Goal: Task Accomplishment & Management: Manage account settings

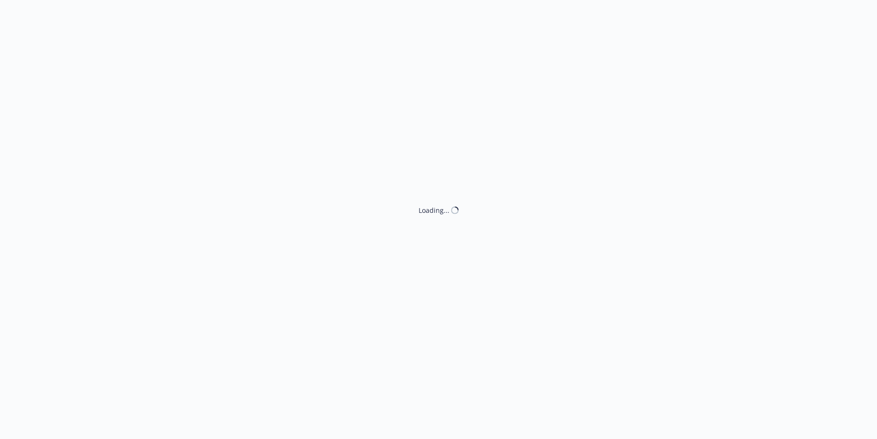
select select "ACCEPTED"
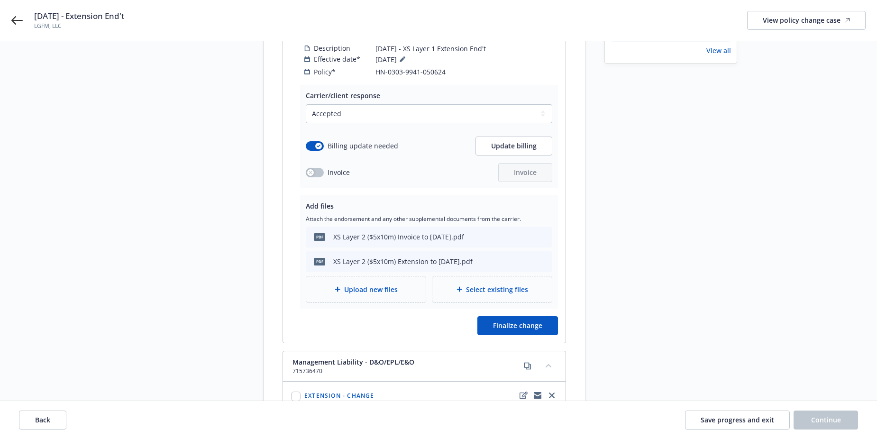
scroll to position [90, 0]
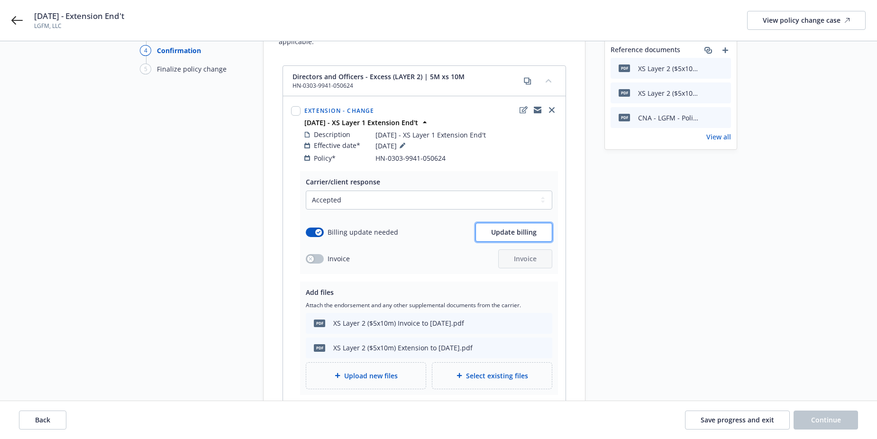
click at [496, 228] on span "Update billing" at bounding box center [514, 232] width 46 height 9
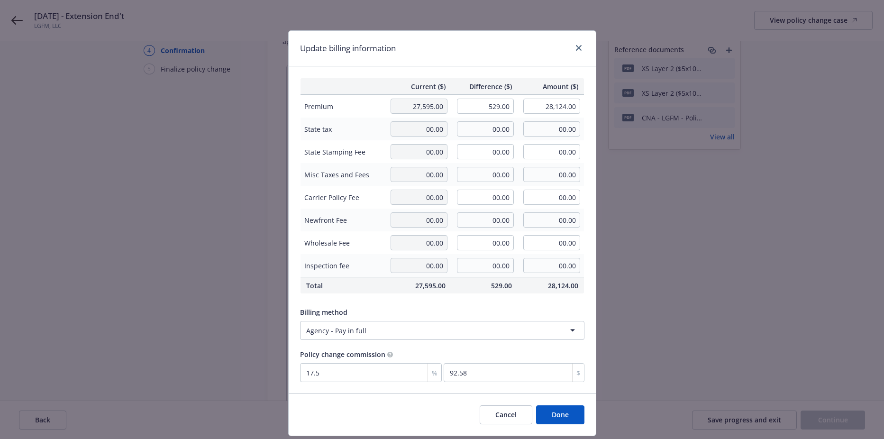
click at [550, 414] on button "Done" at bounding box center [560, 414] width 48 height 19
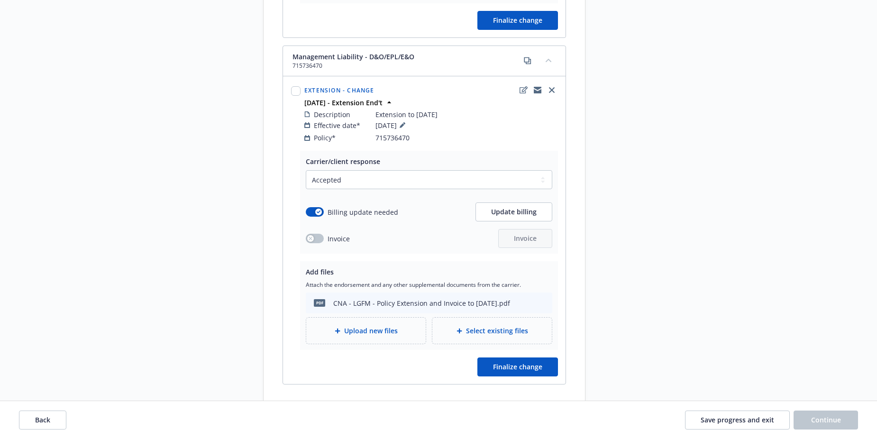
scroll to position [516, 0]
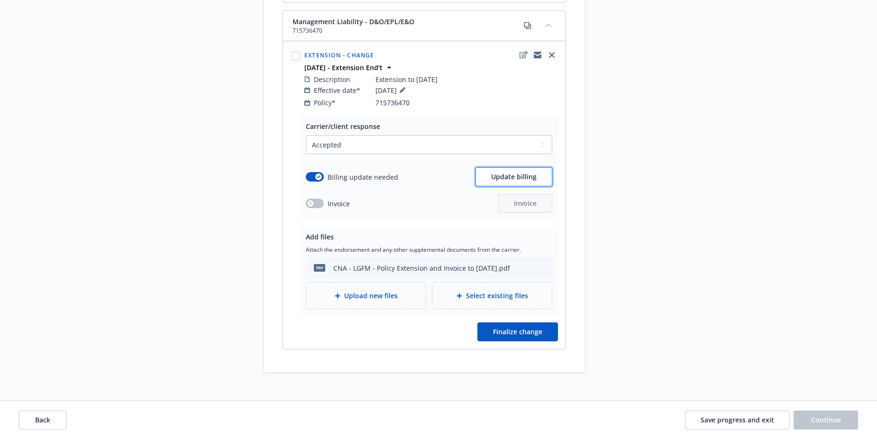
click at [500, 172] on span "Update billing" at bounding box center [514, 176] width 46 height 9
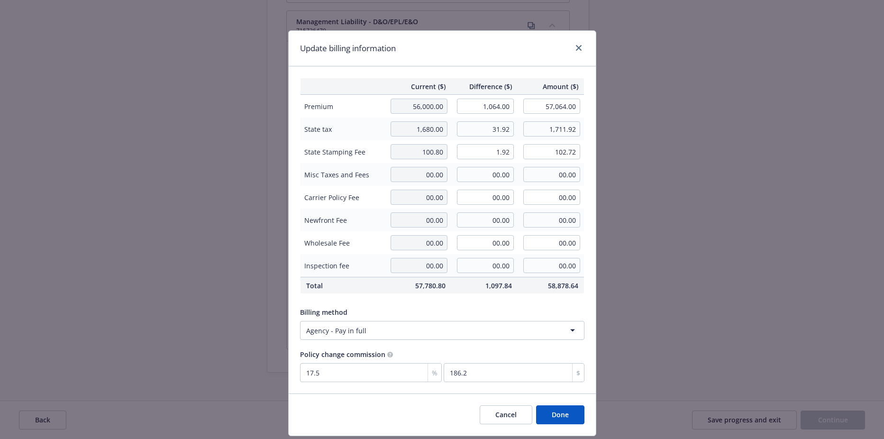
click at [669, 193] on div "Update billing information Current ($) Difference ($) Amount ($) Premium 56,000…" at bounding box center [442, 219] width 884 height 439
click at [544, 416] on button "Done" at bounding box center [560, 414] width 48 height 19
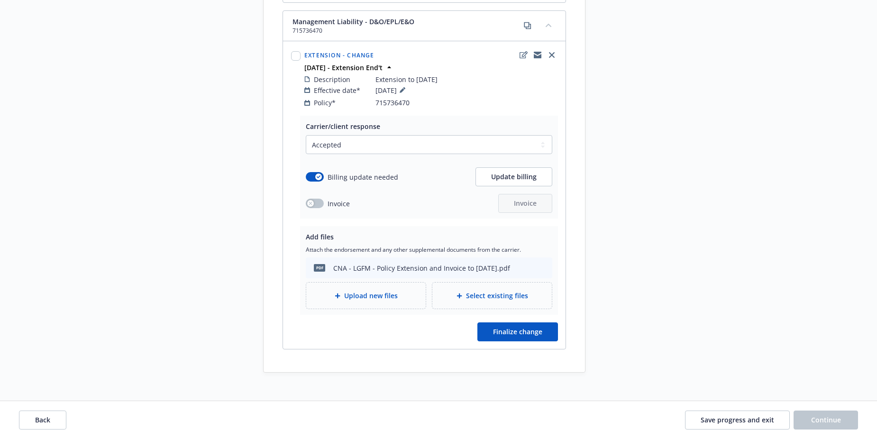
click at [483, 263] on div "CNA - LGFM - Policy Extension and Invoice to [DATE].pdf" at bounding box center [421, 268] width 177 height 10
click at [373, 263] on div "CNA - LGFM - Policy Extension and Invoice to 6.13.25.pdf" at bounding box center [421, 268] width 177 height 10
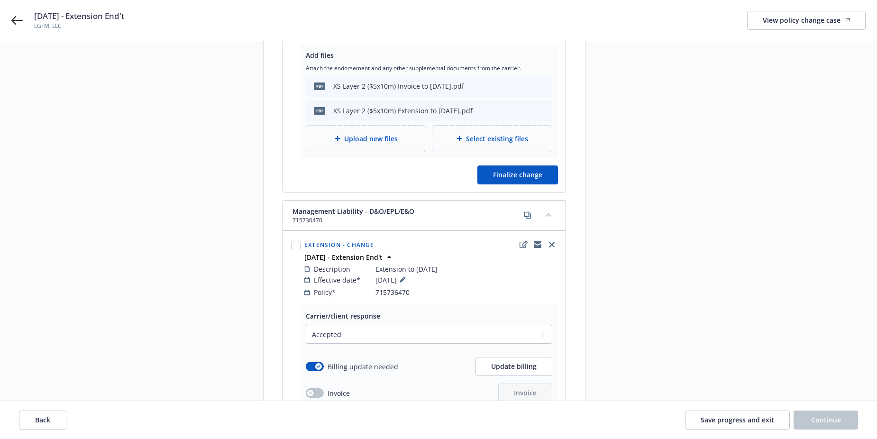
scroll to position [232, 0]
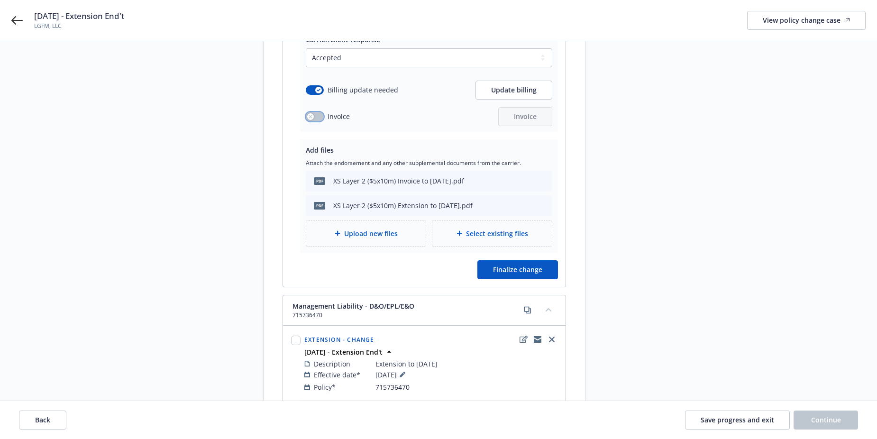
click at [310, 113] on div "button" at bounding box center [310, 116] width 7 height 7
click at [529, 112] on span "Invoice" at bounding box center [525, 116] width 23 height 9
select select "ACCEPTED"
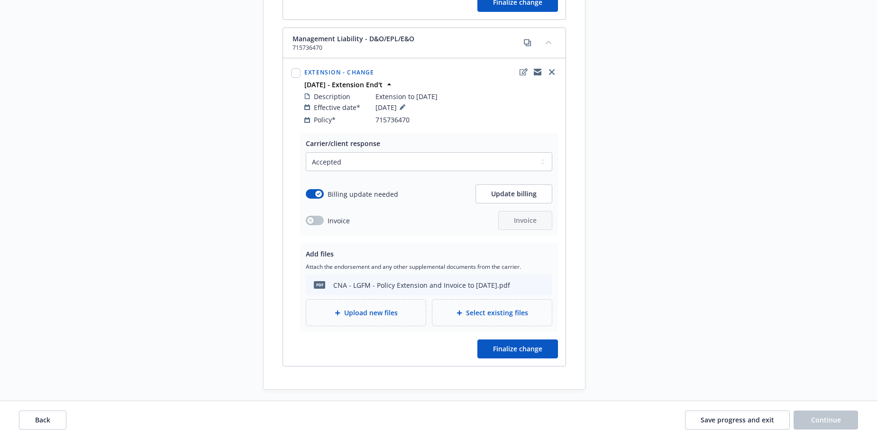
scroll to position [516, 0]
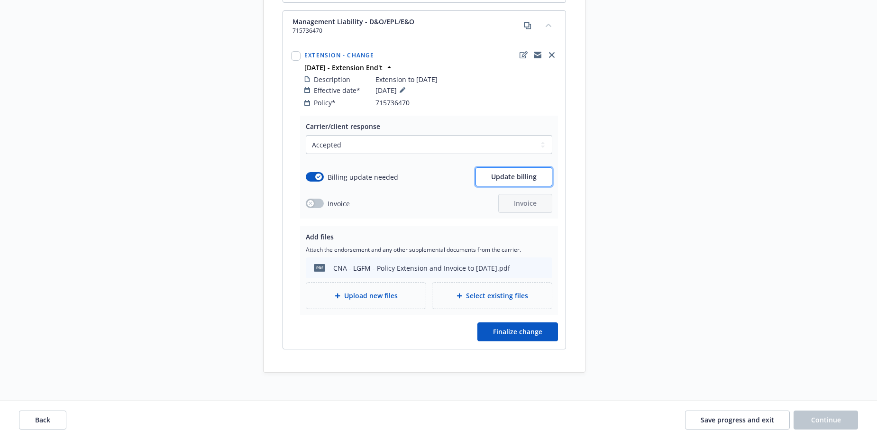
click at [520, 174] on button "Update billing" at bounding box center [514, 176] width 77 height 19
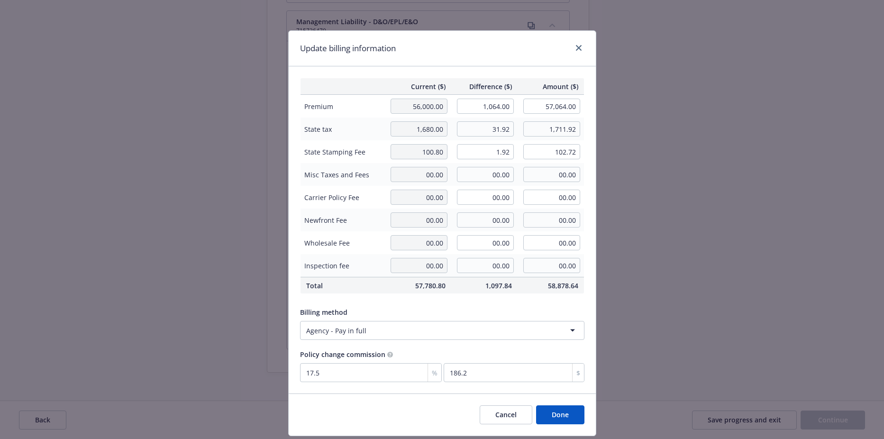
click at [556, 411] on button "Done" at bounding box center [560, 414] width 48 height 19
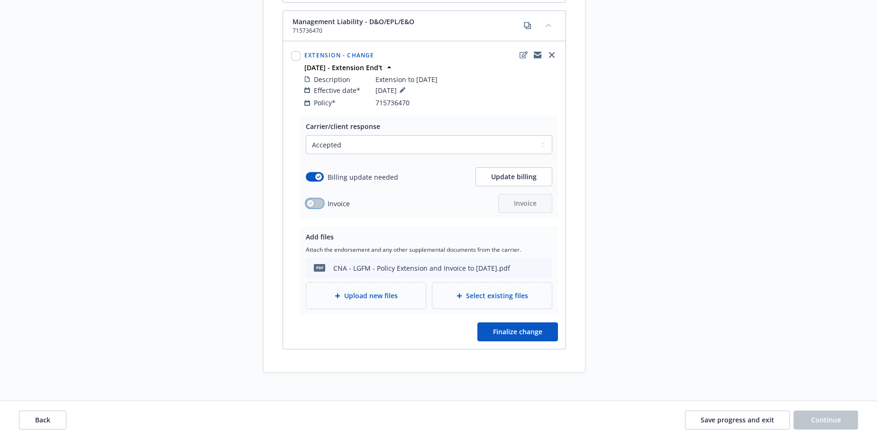
click at [314, 199] on button "button" at bounding box center [315, 203] width 18 height 9
click at [520, 199] on span "Invoice" at bounding box center [525, 203] width 23 height 9
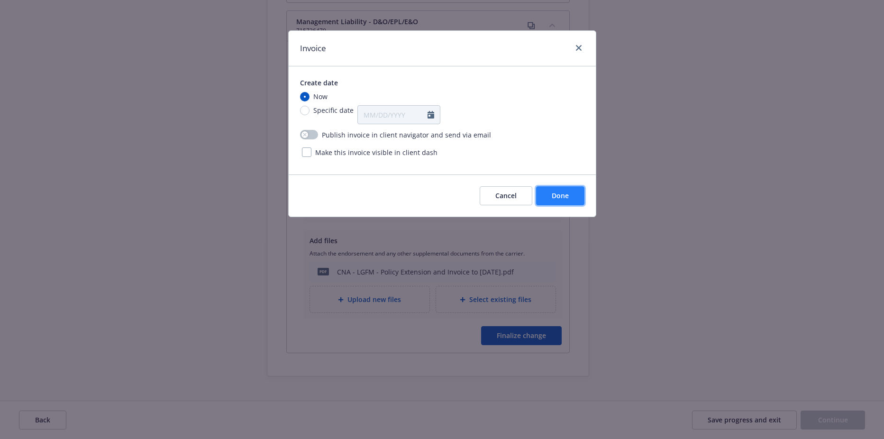
click at [548, 189] on button "Done" at bounding box center [560, 195] width 48 height 19
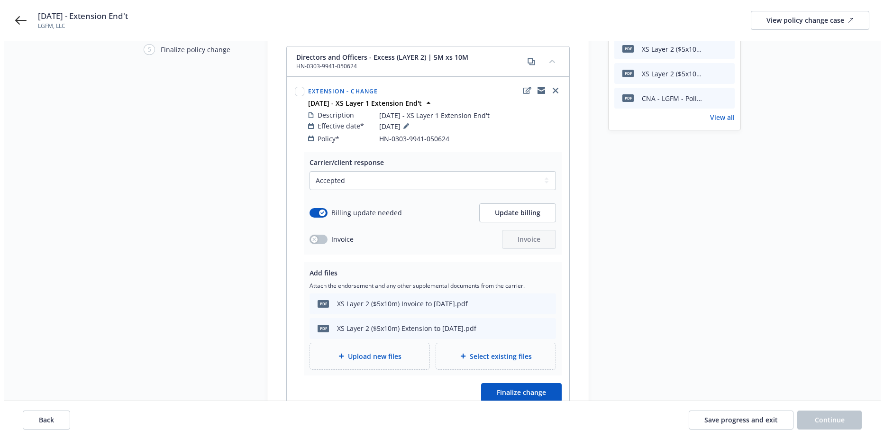
scroll to position [90, 0]
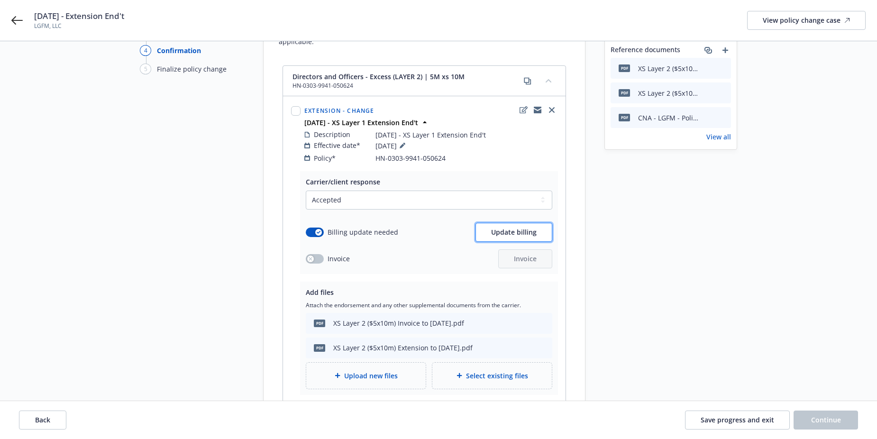
click at [526, 228] on span "Update billing" at bounding box center [514, 232] width 46 height 9
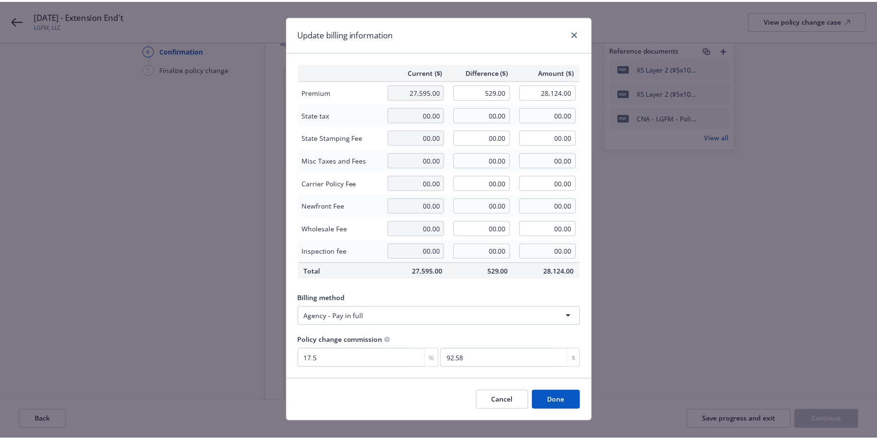
scroll to position [28, 0]
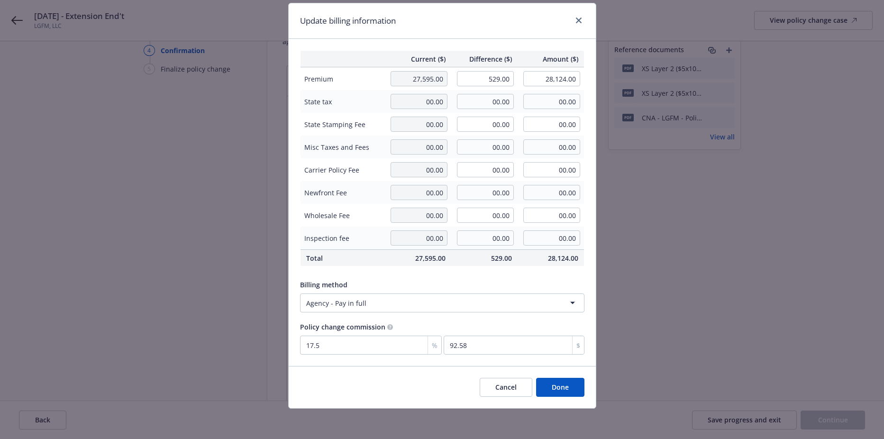
click at [564, 392] on button "Done" at bounding box center [560, 387] width 48 height 19
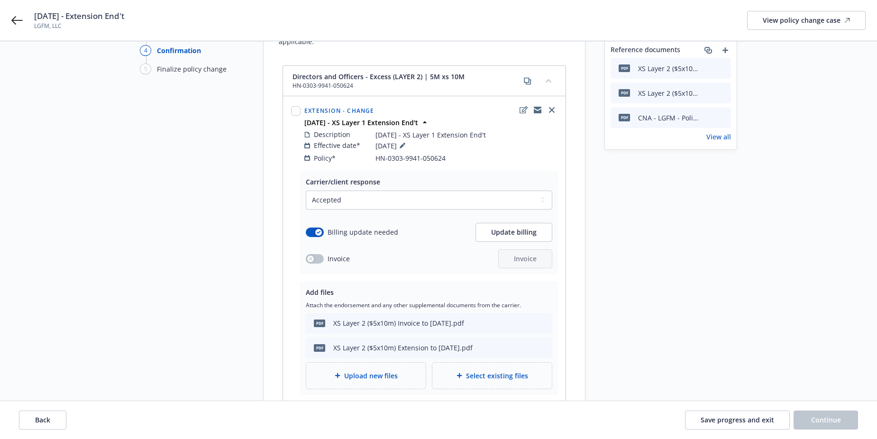
click at [322, 254] on div "Invoice" at bounding box center [328, 259] width 44 height 10
click at [317, 254] on button "button" at bounding box center [315, 258] width 18 height 9
click at [509, 254] on button "Invoice" at bounding box center [525, 258] width 54 height 19
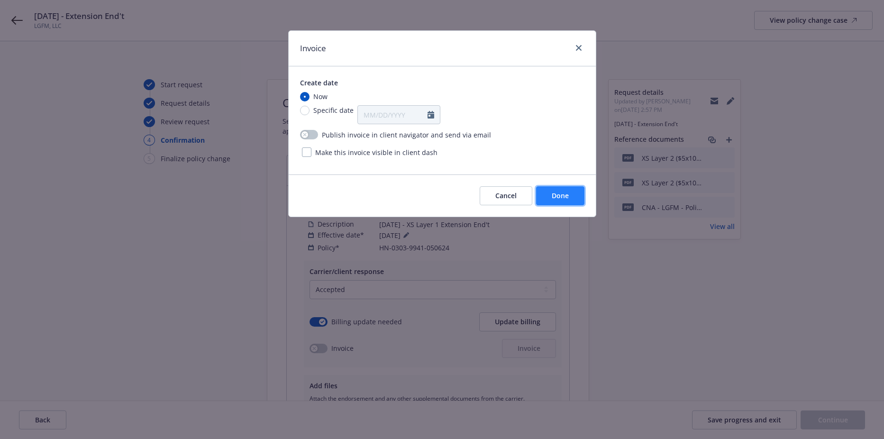
click at [561, 197] on span "Done" at bounding box center [560, 195] width 17 height 9
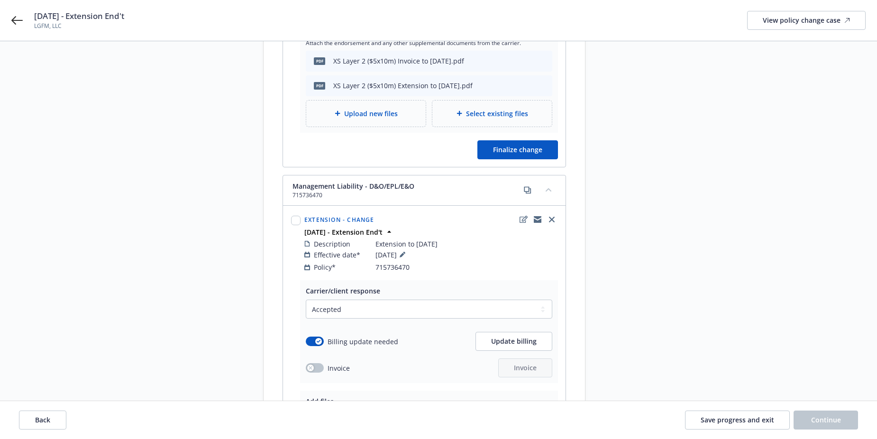
scroll to position [409, 0]
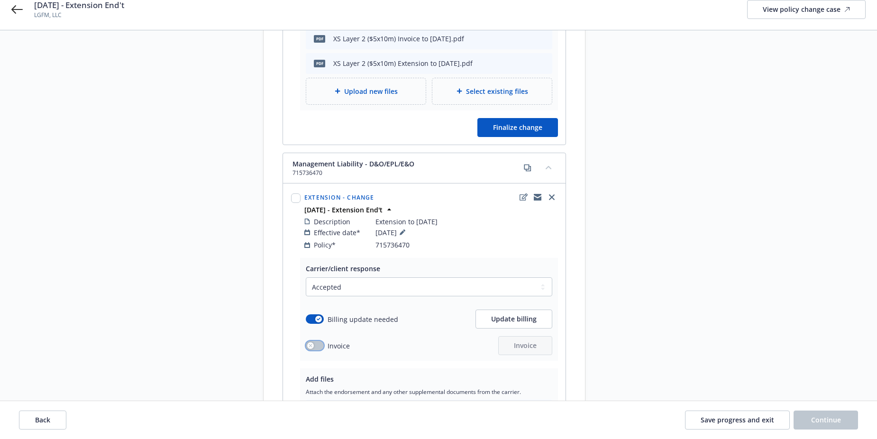
click at [311, 344] on icon "button" at bounding box center [311, 346] width 4 height 4
click at [538, 336] on button "Invoice" at bounding box center [525, 345] width 54 height 19
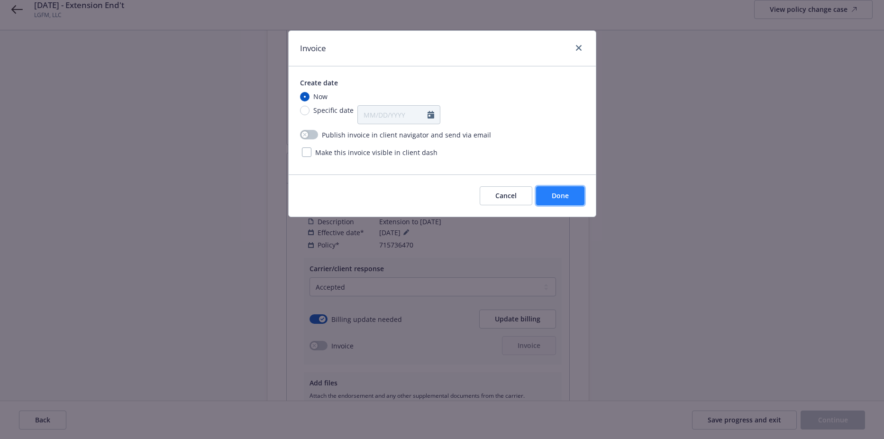
click at [551, 189] on button "Done" at bounding box center [560, 195] width 48 height 19
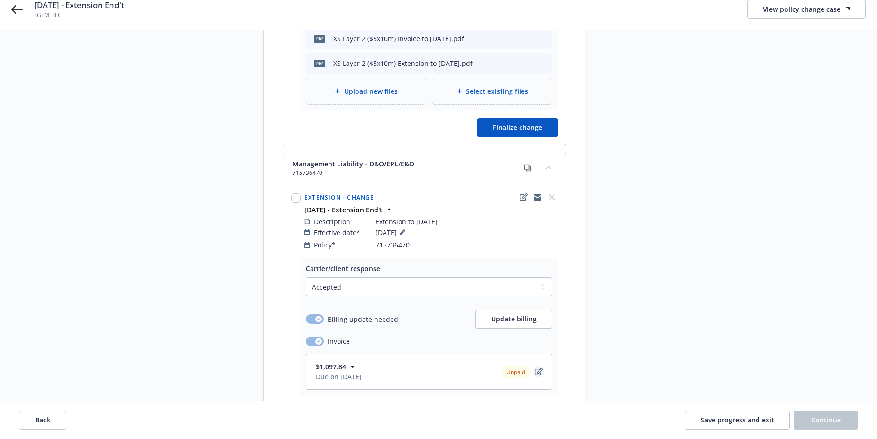
click at [538, 368] on icon "edit" at bounding box center [539, 372] width 8 height 8
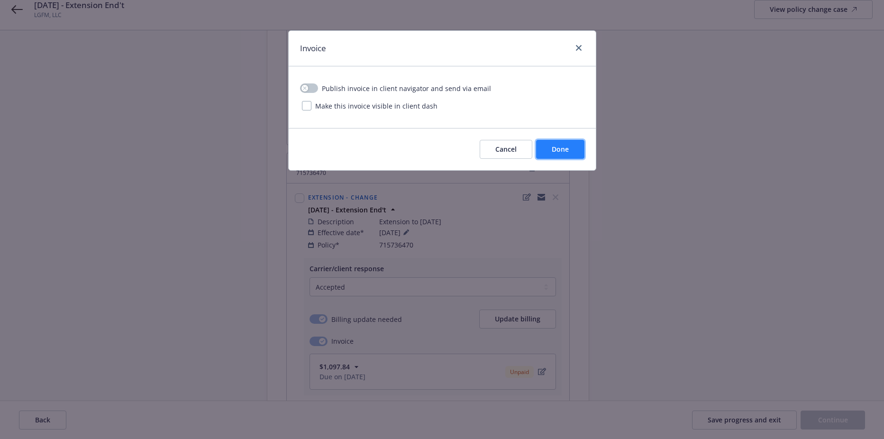
click at [560, 152] on span "Done" at bounding box center [560, 149] width 17 height 9
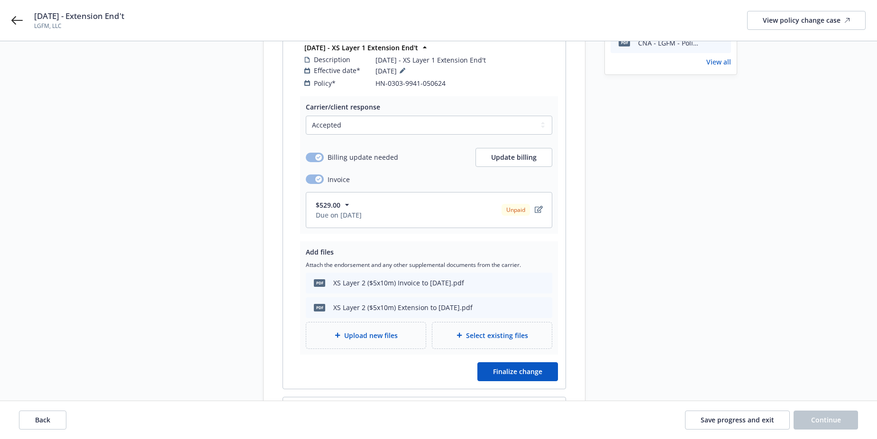
scroll to position [159, 0]
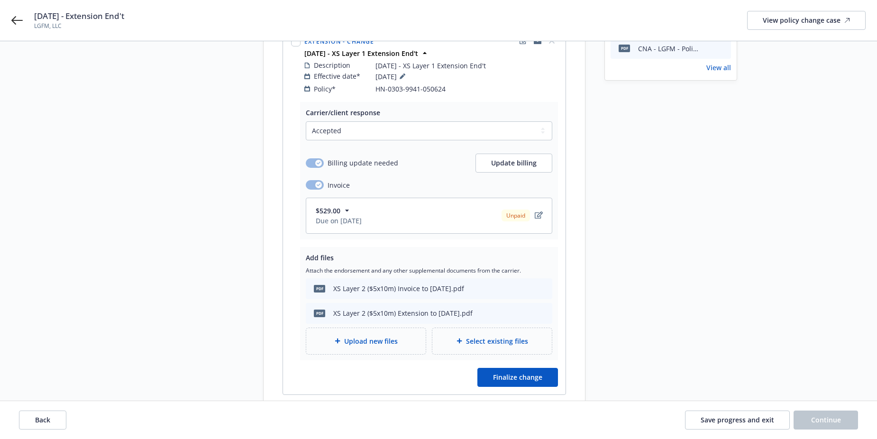
click at [375, 284] on div "XS Layer 2 ($5x10m) Invoice to 6.13.2025.pdf" at bounding box center [398, 289] width 131 height 10
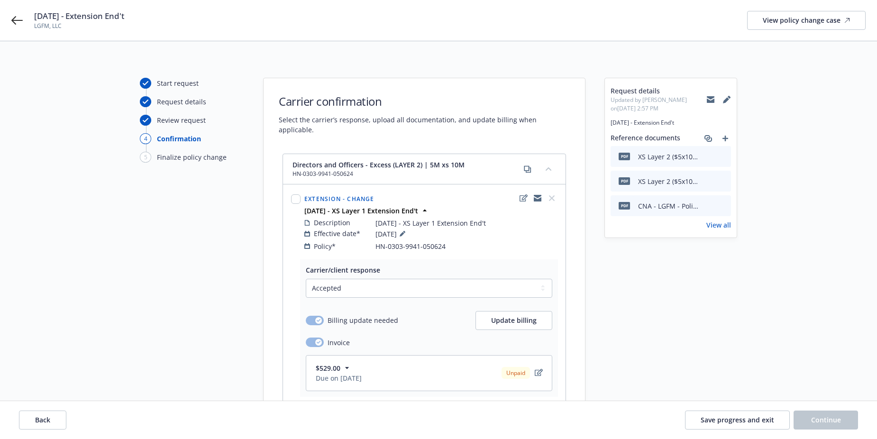
scroll to position [0, 0]
click at [707, 154] on icon "download file" at bounding box center [707, 157] width 6 height 6
drag, startPoint x: 600, startPoint y: 273, endPoint x: 607, endPoint y: 266, distance: 9.4
click at [708, 183] on icon "download file" at bounding box center [707, 182] width 8 height 8
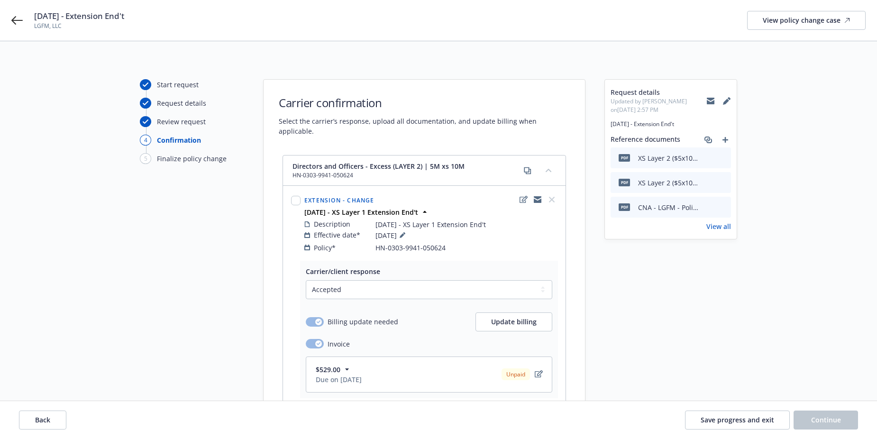
click at [708, 206] on icon "download file" at bounding box center [707, 207] width 8 height 8
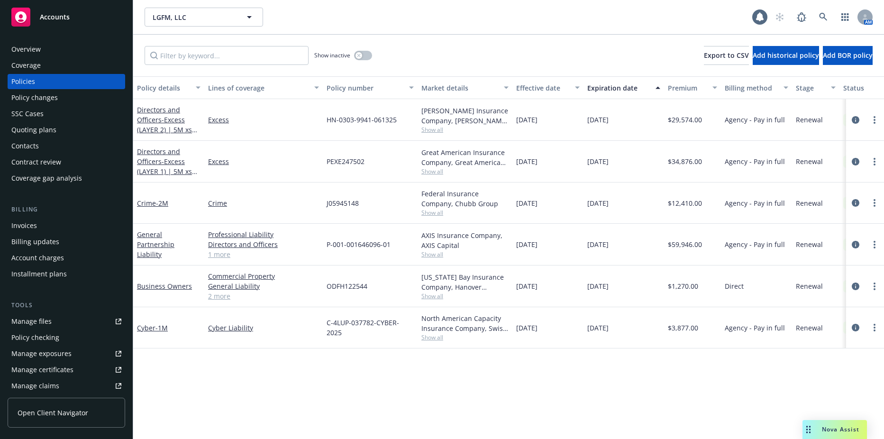
click at [33, 216] on div "Billing Invoices Billing updates Account charges Installment plans" at bounding box center [67, 243] width 118 height 77
click at [31, 222] on div "Invoices" at bounding box center [24, 225] width 26 height 15
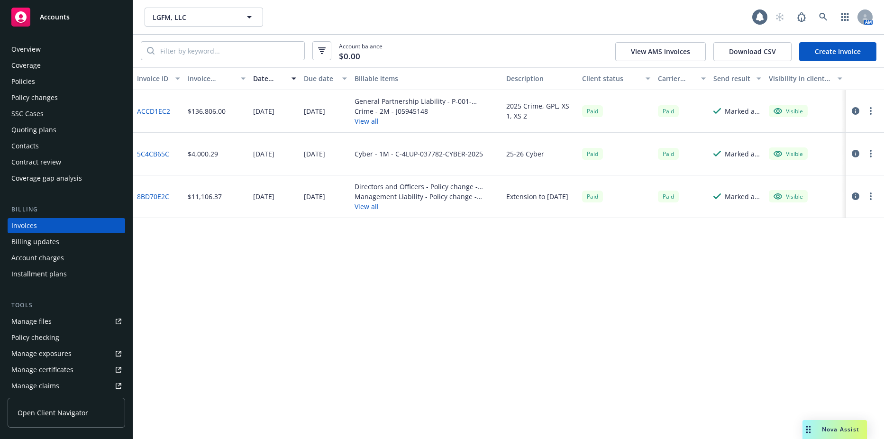
click at [153, 198] on link "8BD70E2C" at bounding box center [153, 197] width 32 height 10
click at [35, 85] on div "Policies" at bounding box center [66, 81] width 110 height 15
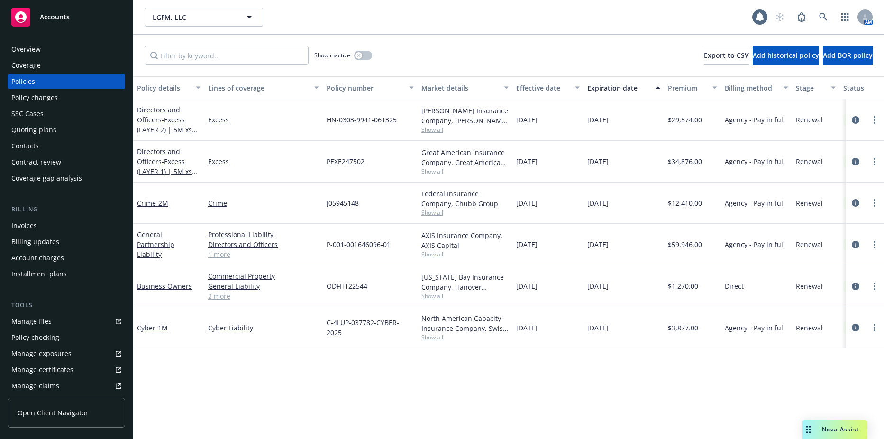
click at [355, 60] on div "Show inactive" at bounding box center [343, 55] width 58 height 19
click at [356, 58] on button "button" at bounding box center [363, 55] width 18 height 9
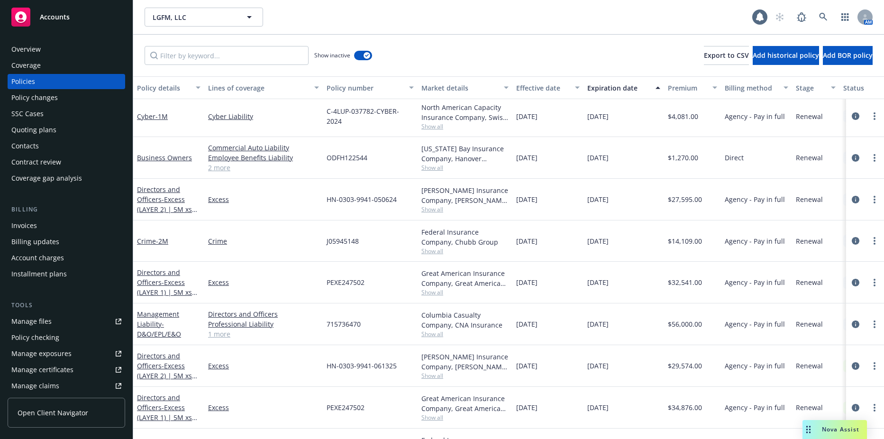
scroll to position [449, 0]
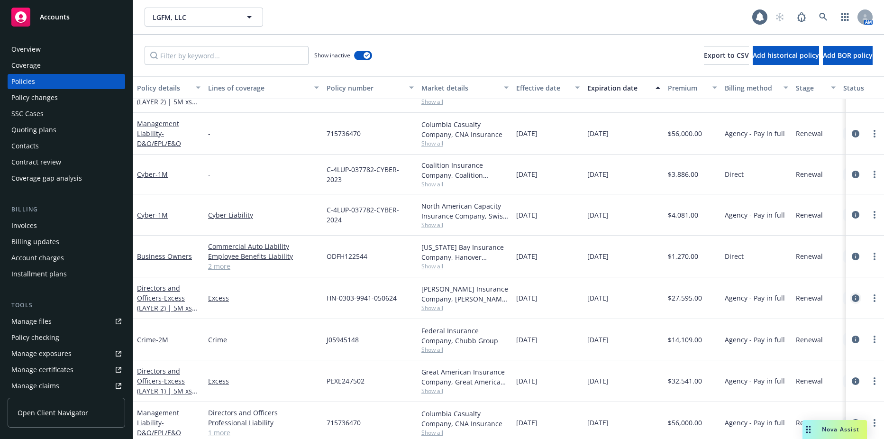
click at [852, 298] on icon "circleInformation" at bounding box center [856, 298] width 8 height 8
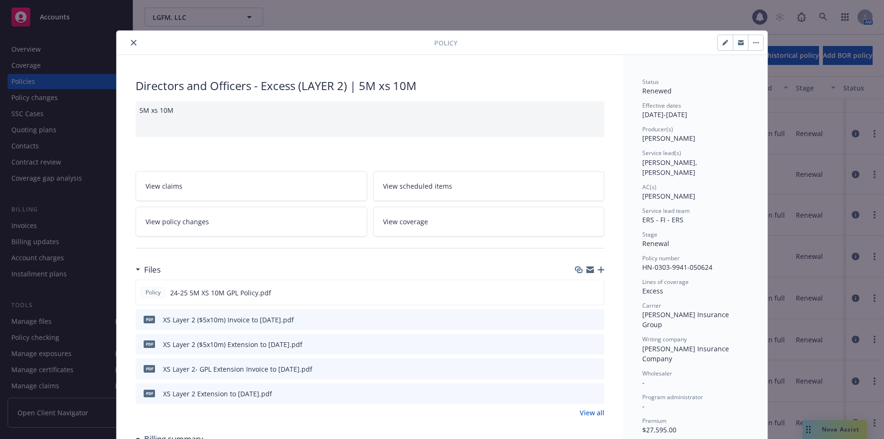
click at [718, 43] on button "button" at bounding box center [725, 42] width 15 height 15
select select "RENEWAL"
select select "other"
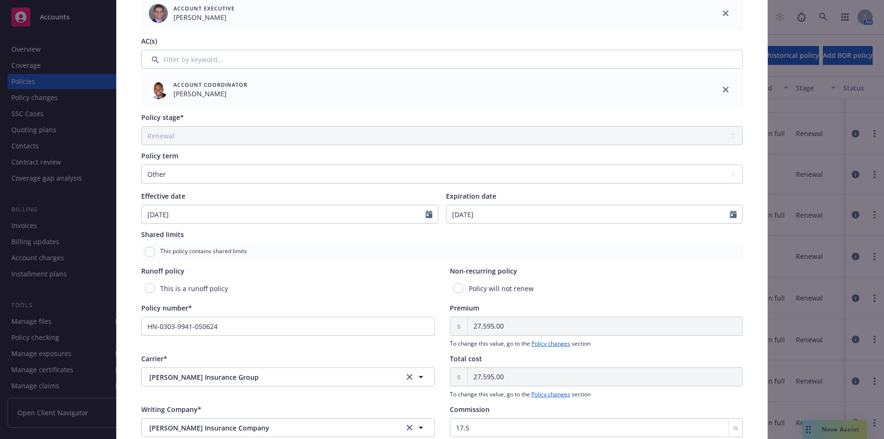
scroll to position [285, 0]
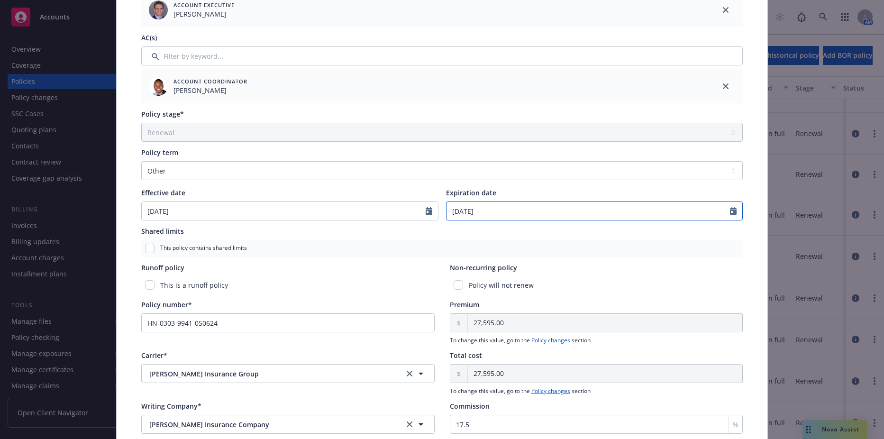
click at [490, 217] on input "06/06/2025" at bounding box center [589, 211] width 284 height 18
select select "6"
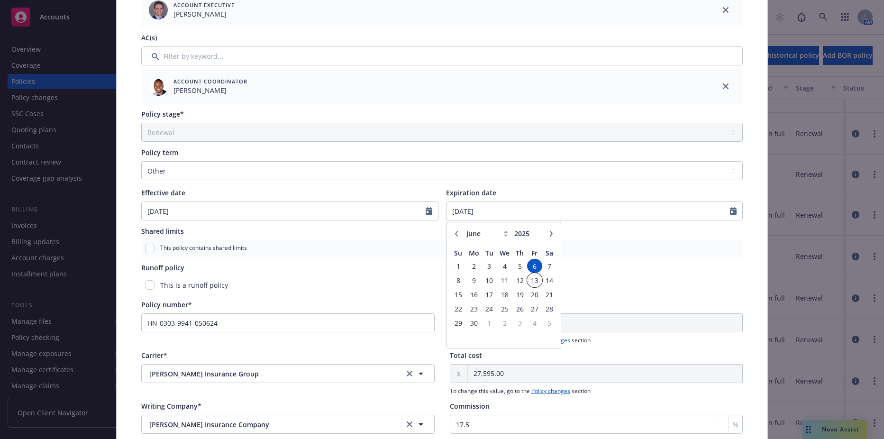
click at [531, 275] on span "13" at bounding box center [534, 281] width 13 height 12
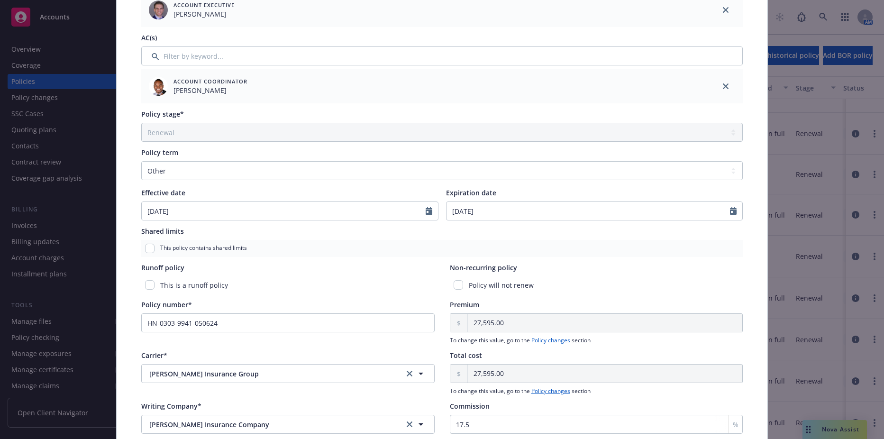
type input "06/13/2025"
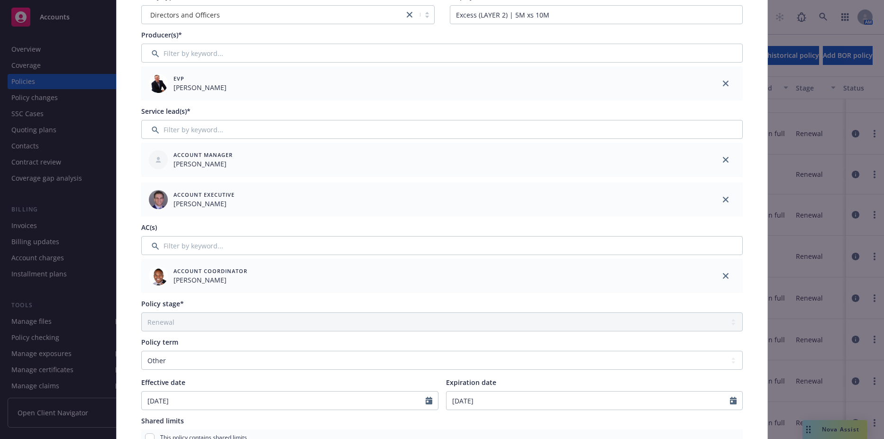
scroll to position [0, 0]
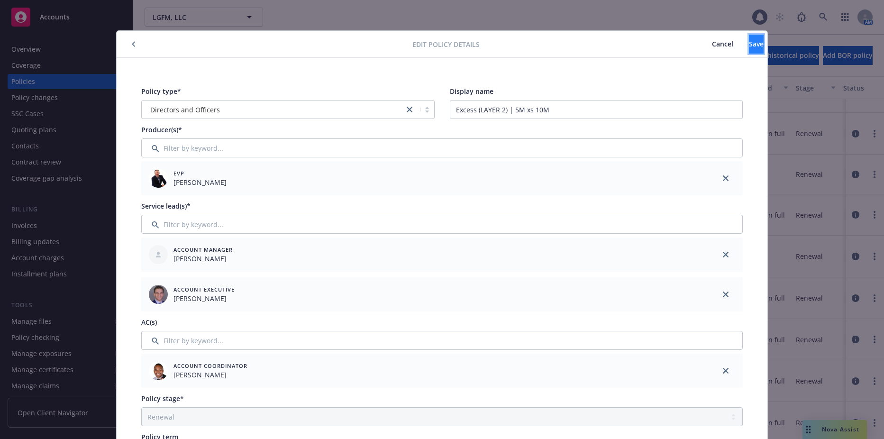
click at [749, 40] on button "Save" at bounding box center [756, 44] width 15 height 19
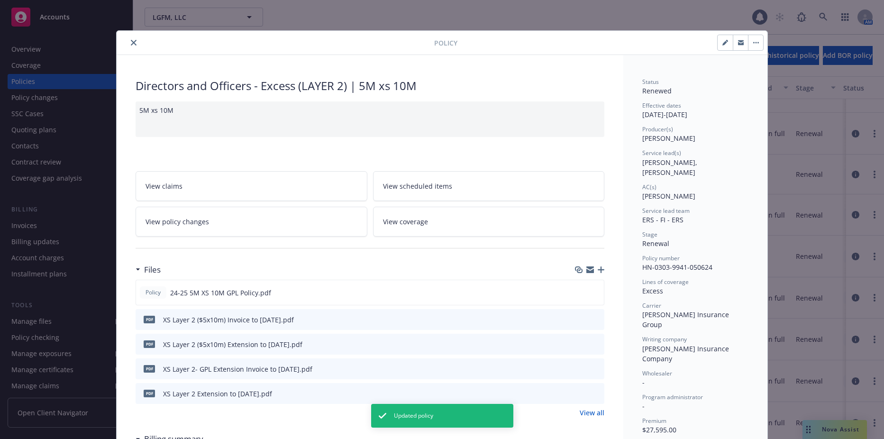
click at [131, 45] on icon "close" at bounding box center [134, 43] width 6 height 6
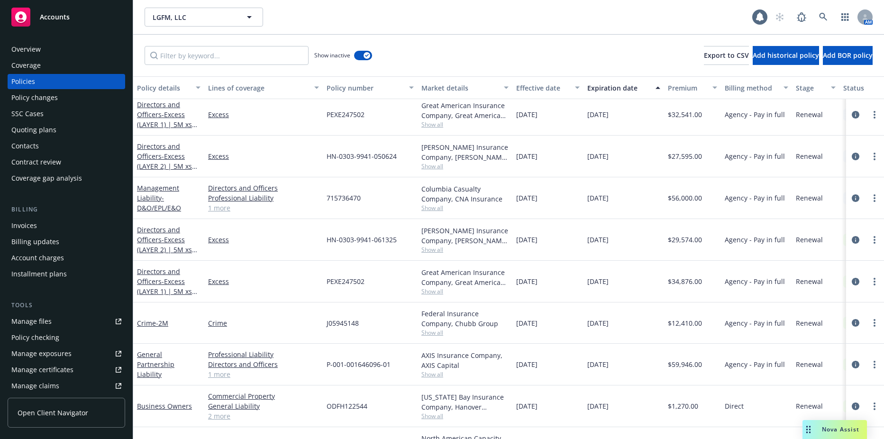
scroll to position [606, 0]
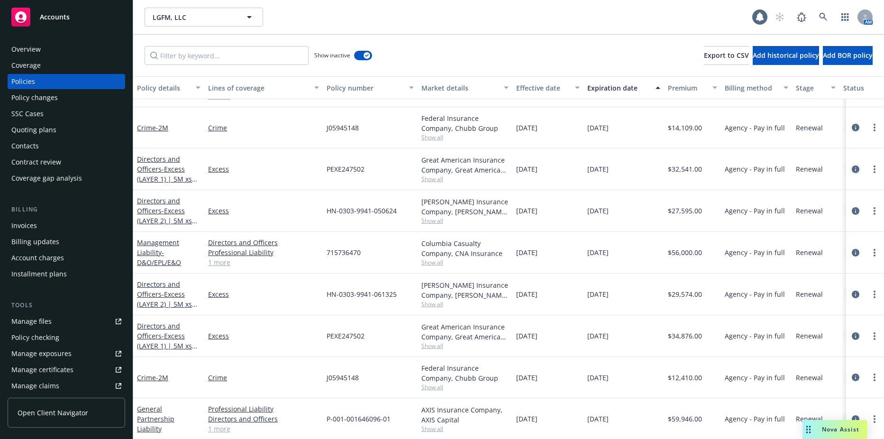
click at [852, 171] on icon "circleInformation" at bounding box center [856, 170] width 8 height 8
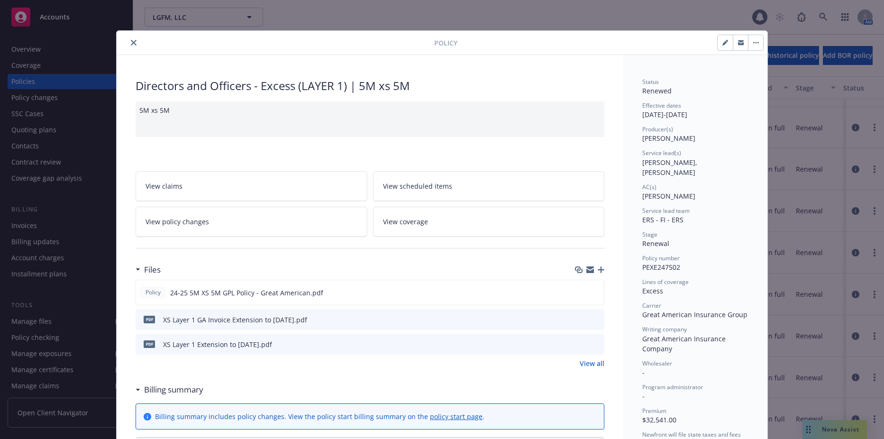
click at [718, 45] on button "button" at bounding box center [725, 42] width 15 height 15
select select "RENEWAL"
select select "other"
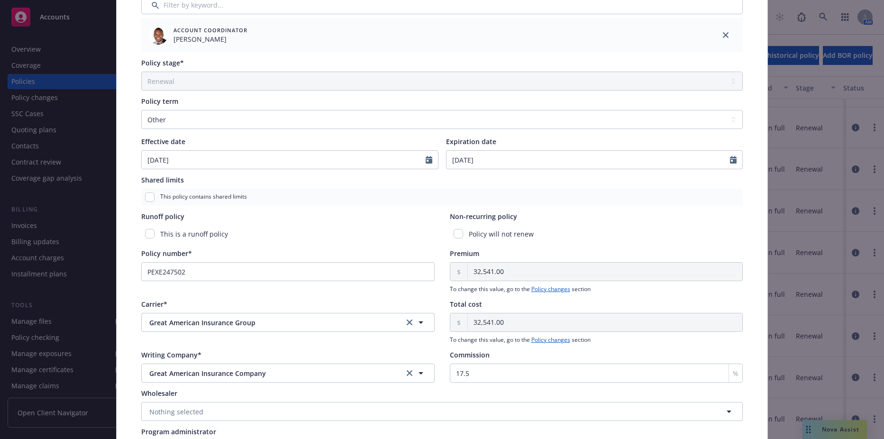
scroll to position [332, 0]
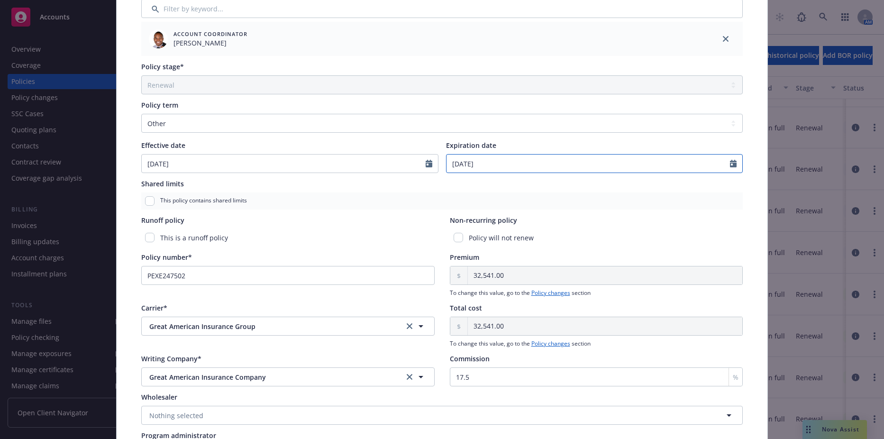
select select "6"
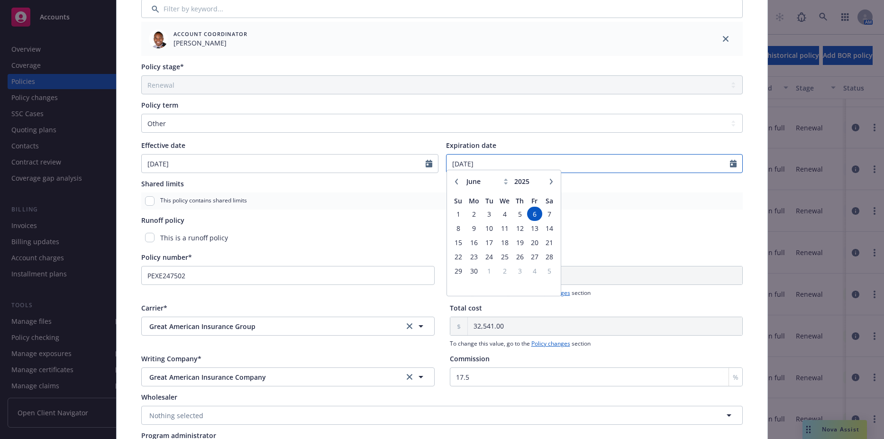
click at [494, 168] on input "06/06/2025" at bounding box center [589, 164] width 284 height 18
click at [532, 229] on span "13" at bounding box center [534, 233] width 13 height 12
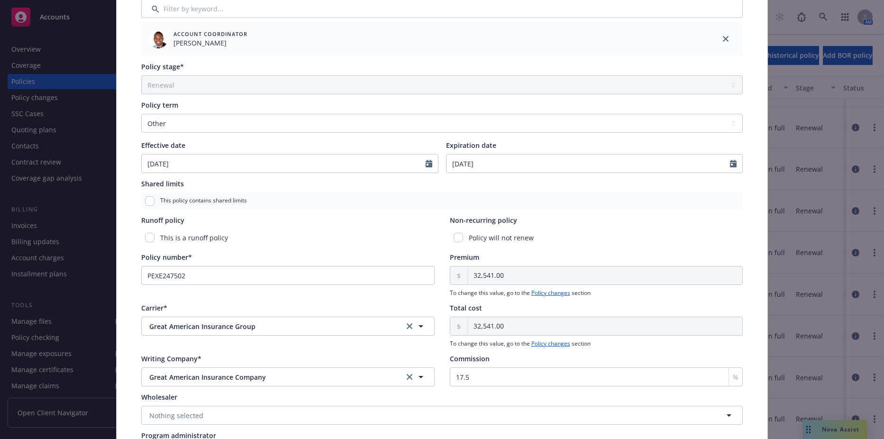
type input "06/13/2025"
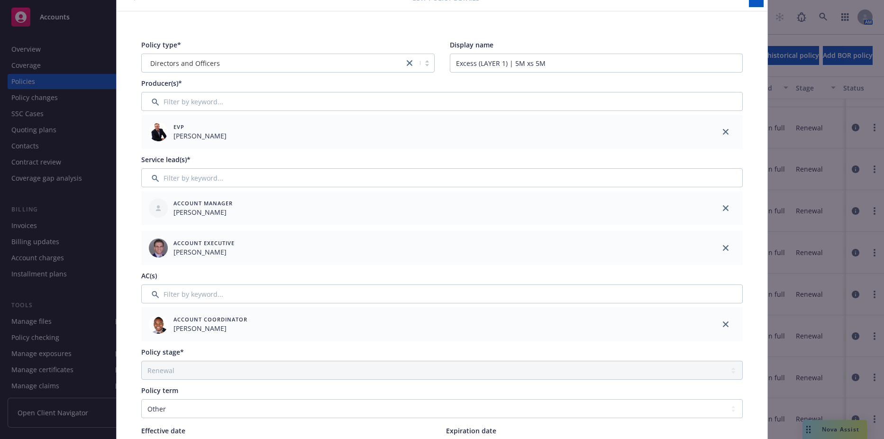
scroll to position [0, 0]
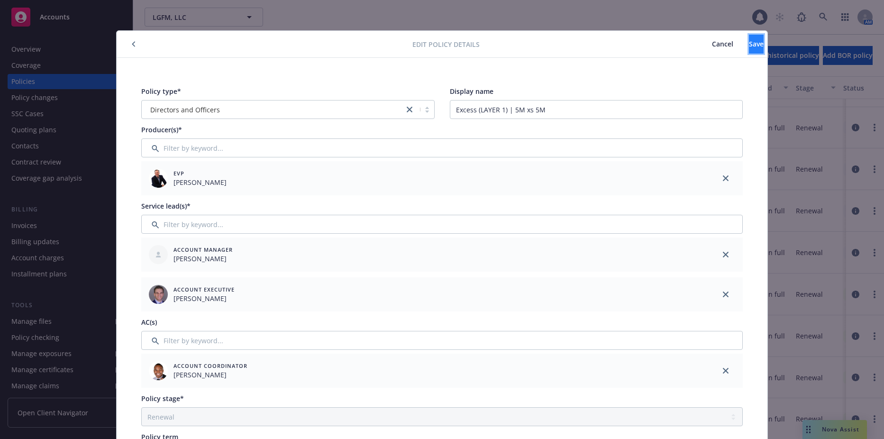
click at [749, 46] on span "Save" at bounding box center [756, 43] width 15 height 9
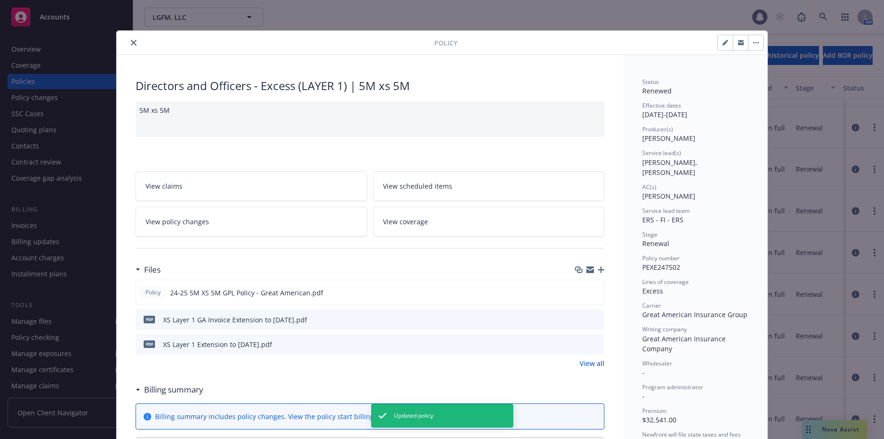
click at [126, 40] on div at bounding box center [277, 42] width 314 height 11
click at [131, 43] on icon "close" at bounding box center [134, 43] width 6 height 6
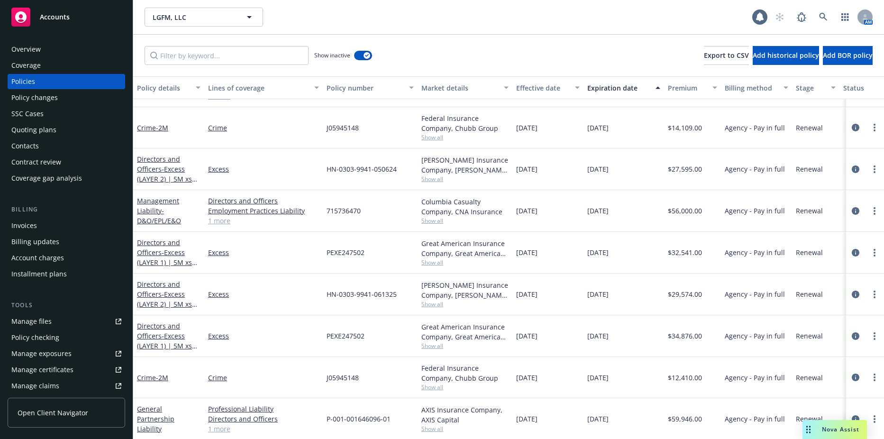
click at [53, 221] on div "Invoices" at bounding box center [66, 225] width 110 height 15
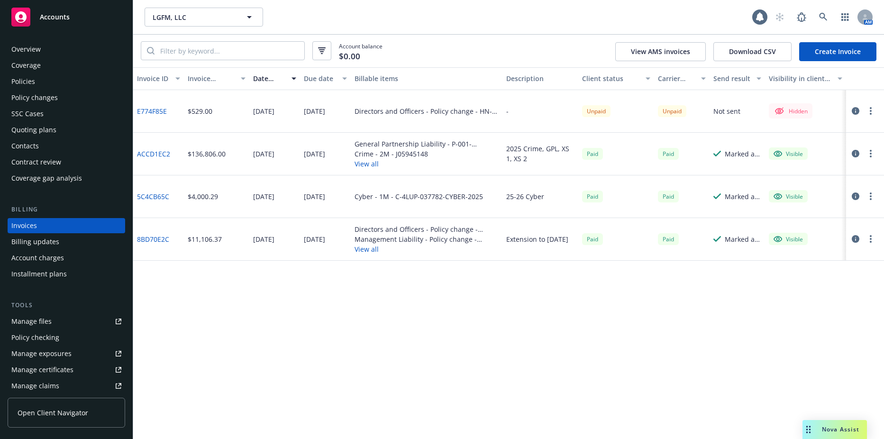
click at [232, 327] on div "Invoice ID Invoice amount Date issued Due date Billable items Description Clien…" at bounding box center [508, 253] width 751 height 372
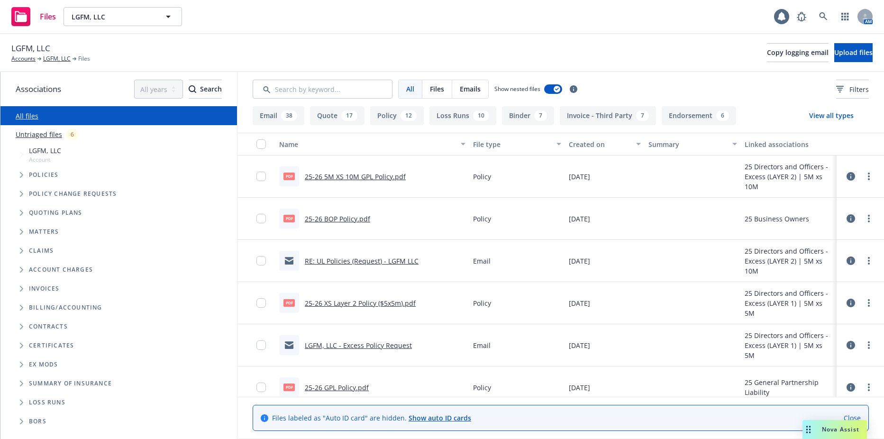
scroll to position [47, 0]
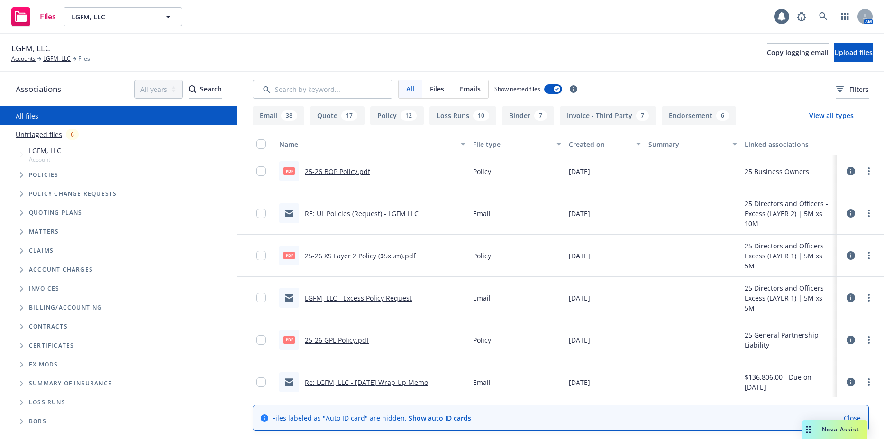
click at [25, 193] on span "Tree Example" at bounding box center [21, 193] width 15 height 15
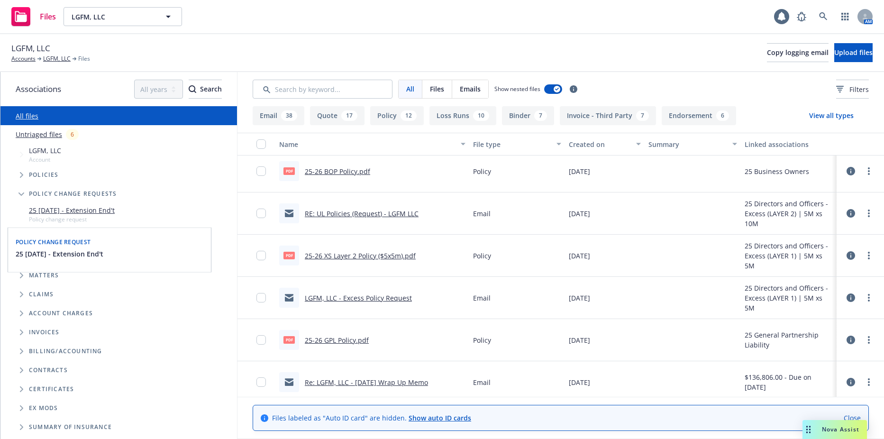
click at [77, 209] on link "25 [DATE] - Extension End't" at bounding box center [72, 210] width 86 height 10
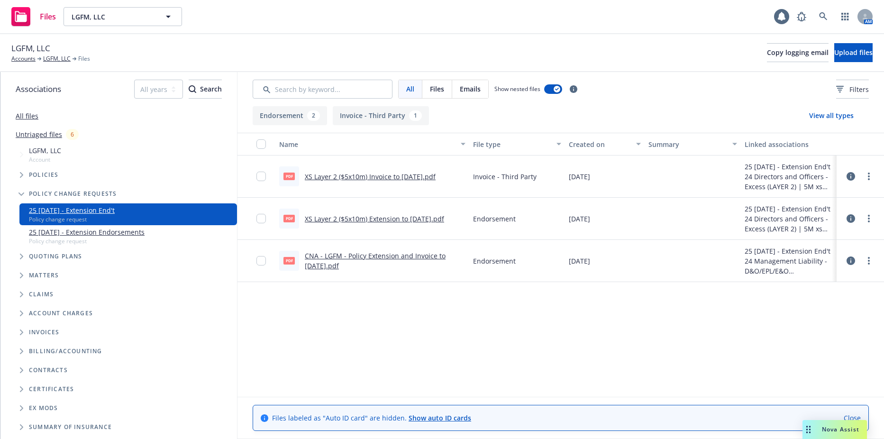
click at [324, 272] on div "pdf CNA - LGFM - Policy Extension and Invoice to 6.13.25.pdf" at bounding box center [373, 261] width 194 height 42
click at [338, 254] on link "CNA - LGFM - Policy Extension and Invoice to 6.13.25.pdf" at bounding box center [375, 260] width 141 height 19
click at [412, 216] on link "XS Layer 2 ($5x10m) Extension to [DATE].pdf" at bounding box center [374, 218] width 139 height 9
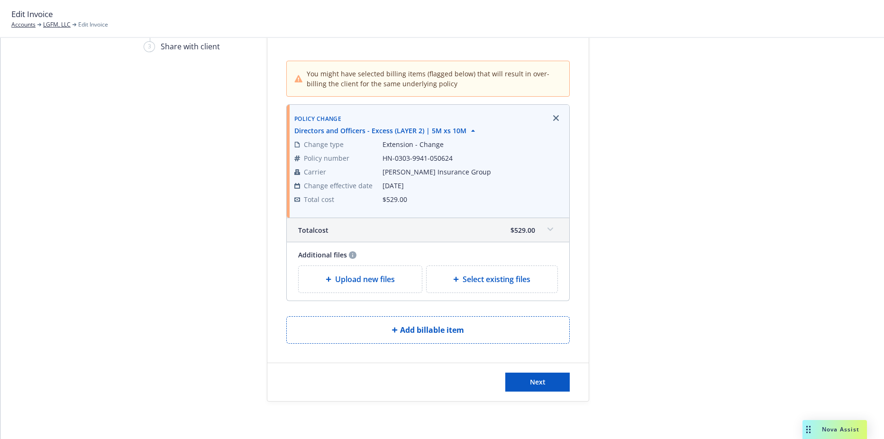
scroll to position [74, 0]
click at [537, 385] on span "Next" at bounding box center [538, 381] width 16 height 9
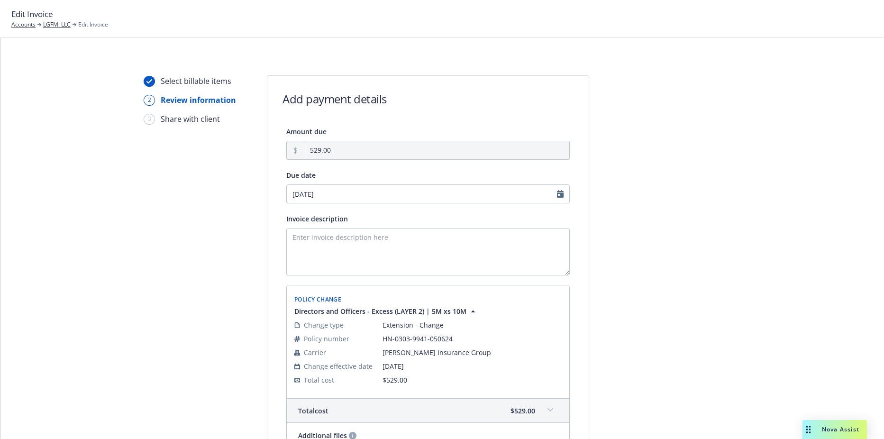
scroll to position [0, 0]
click at [460, 314] on span "Directors and Officers - Excess (LAYER 2) | 5M xs 10M" at bounding box center [386, 312] width 184 height 10
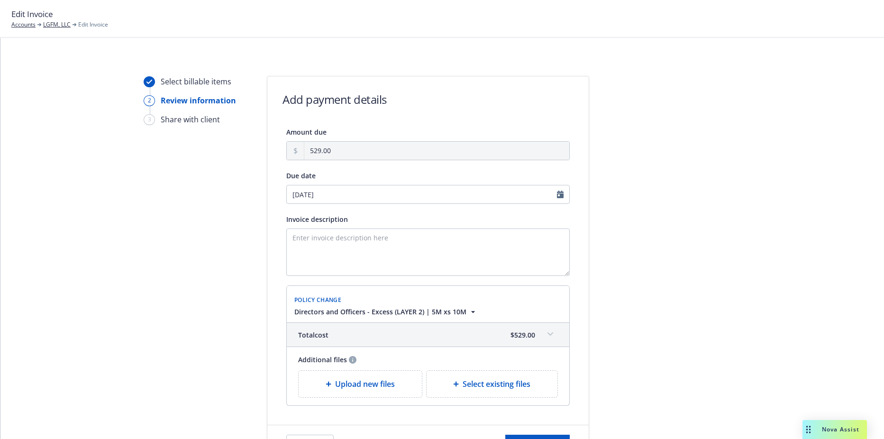
click at [460, 314] on span "Directors and Officers - Excess (LAYER 2) | 5M xs 10M" at bounding box center [386, 312] width 184 height 10
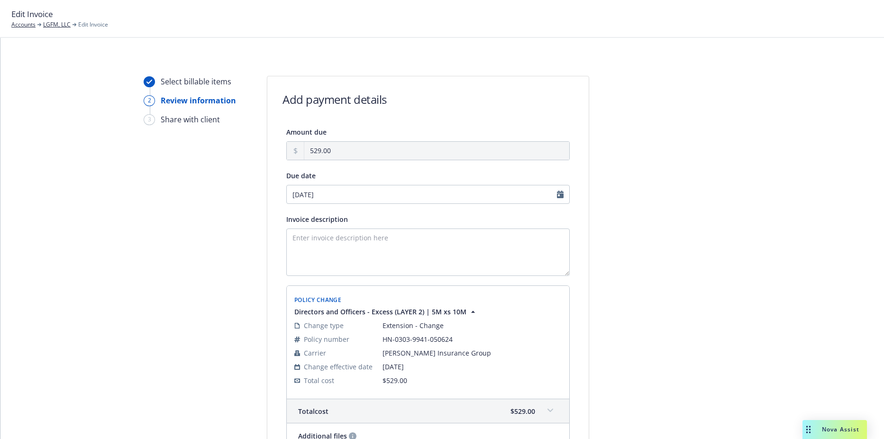
click at [460, 314] on span "Directors and Officers - Excess (LAYER 2) | 5M xs 10M" at bounding box center [386, 312] width 184 height 10
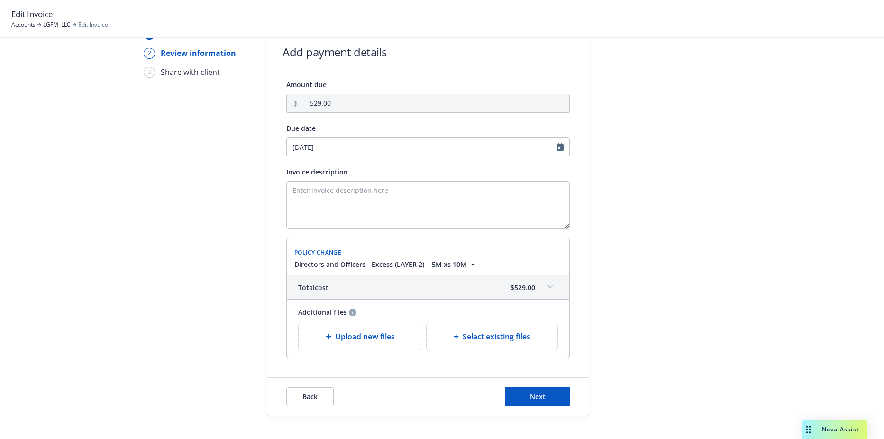
scroll to position [63, 0]
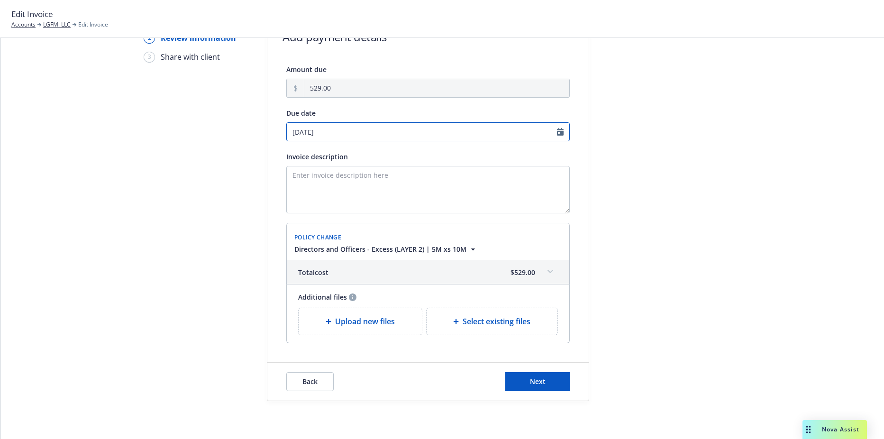
click at [388, 133] on input "09/30/2025" at bounding box center [428, 131] width 284 height 19
select select "September"
select select "2025"
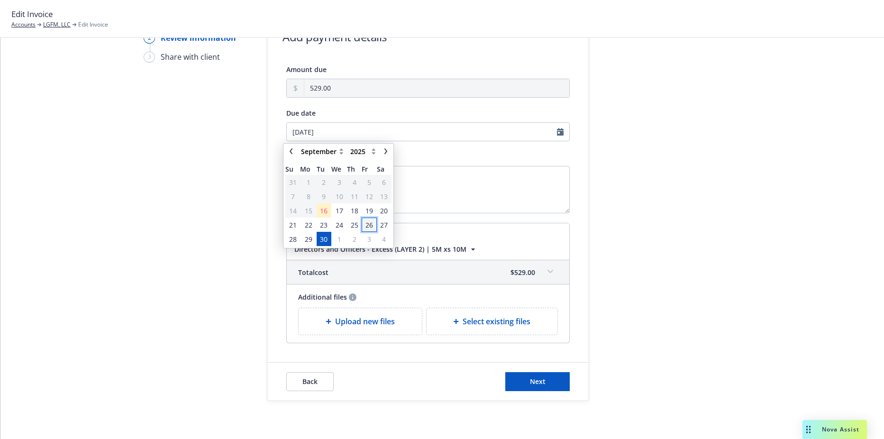
click at [373, 226] on span "26" at bounding box center [369, 225] width 13 height 12
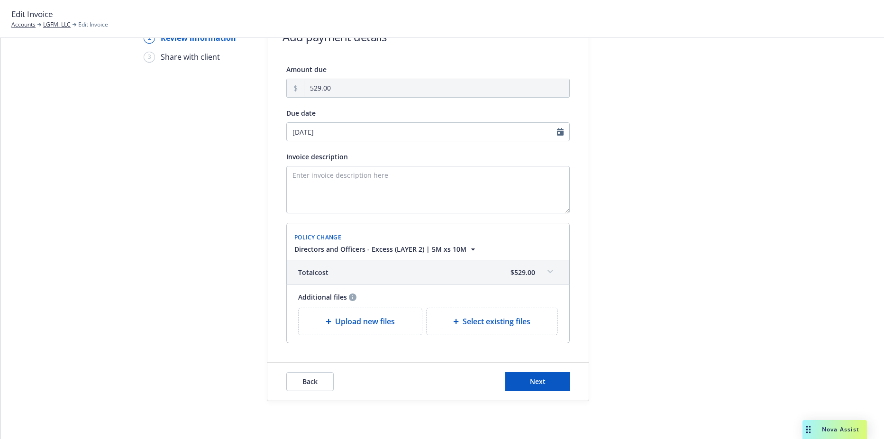
type input "09/26/2025"
click at [373, 195] on textarea "Invoice description" at bounding box center [428, 189] width 284 height 47
type textarea "Extension to 6.13.2025"
click at [516, 371] on div "Back Next" at bounding box center [428, 382] width 322 height 38
click at [521, 375] on button "Next" at bounding box center [538, 381] width 64 height 19
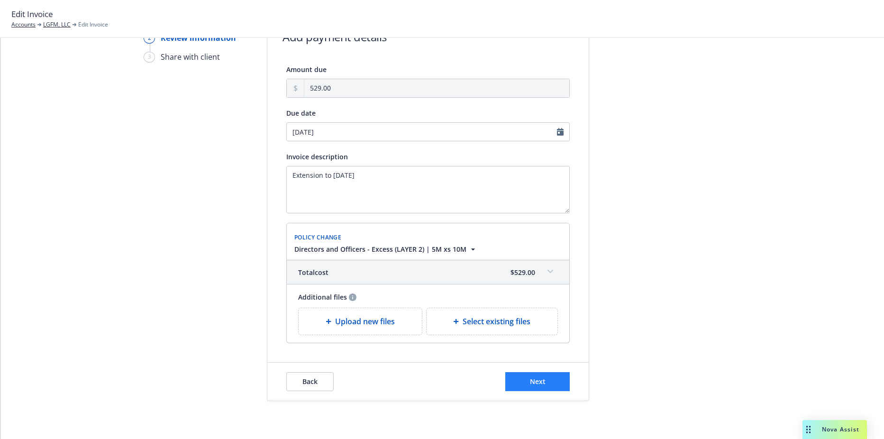
scroll to position [0, 0]
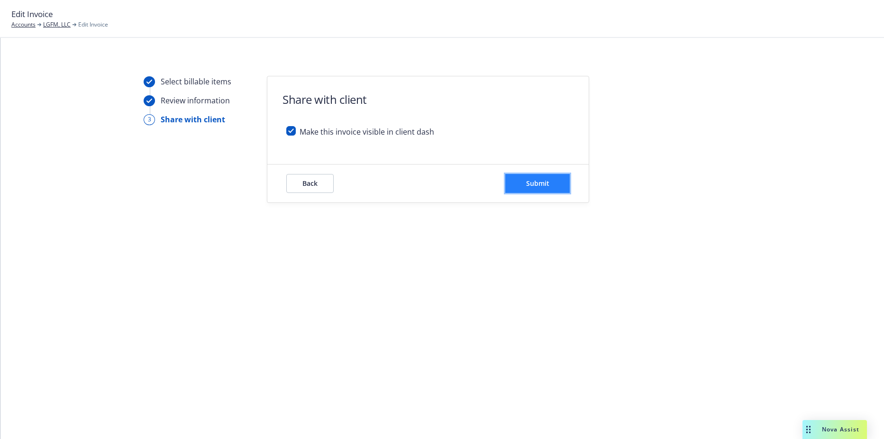
click at [543, 184] on span "Submit" at bounding box center [537, 183] width 23 height 9
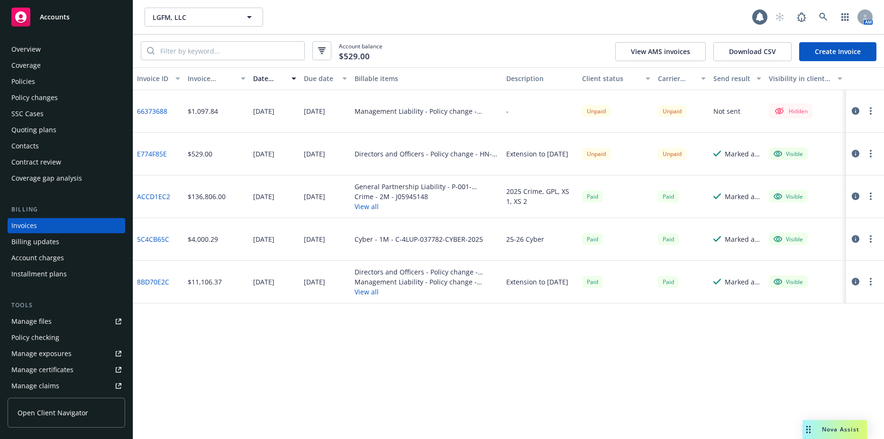
click at [156, 113] on link "66373688" at bounding box center [152, 111] width 30 height 10
click at [874, 112] on button "button" at bounding box center [870, 110] width 11 height 11
click at [829, 134] on link "Edit invoice" at bounding box center [815, 130] width 121 height 19
click at [157, 149] on link "E774F85E" at bounding box center [152, 154] width 30 height 10
click at [873, 107] on button "button" at bounding box center [870, 110] width 11 height 11
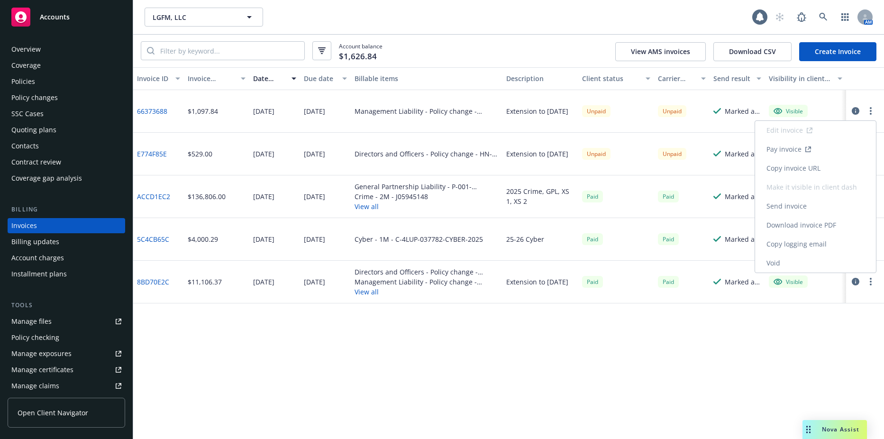
click at [815, 248] on link "Copy logging email" at bounding box center [815, 244] width 121 height 19
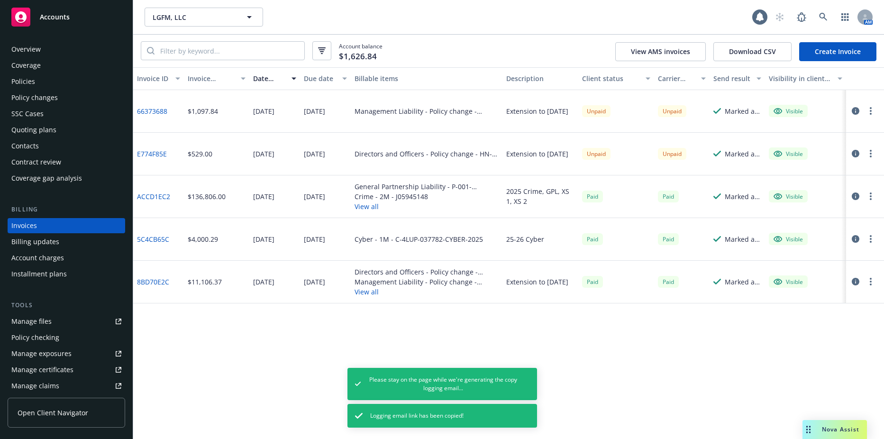
click at [51, 145] on div "Contacts" at bounding box center [66, 145] width 110 height 15
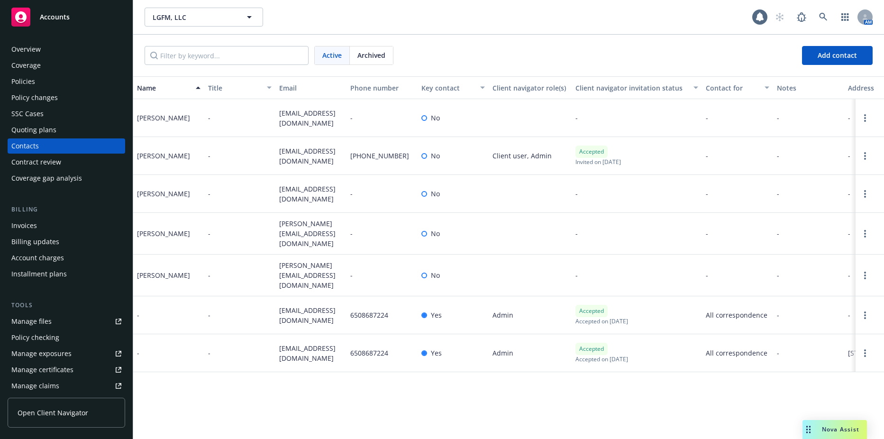
click at [1, 60] on div "Overview Coverage Policies Policy changes SSC Cases Quoting plans Contacts Cont…" at bounding box center [66, 234] width 133 height 409
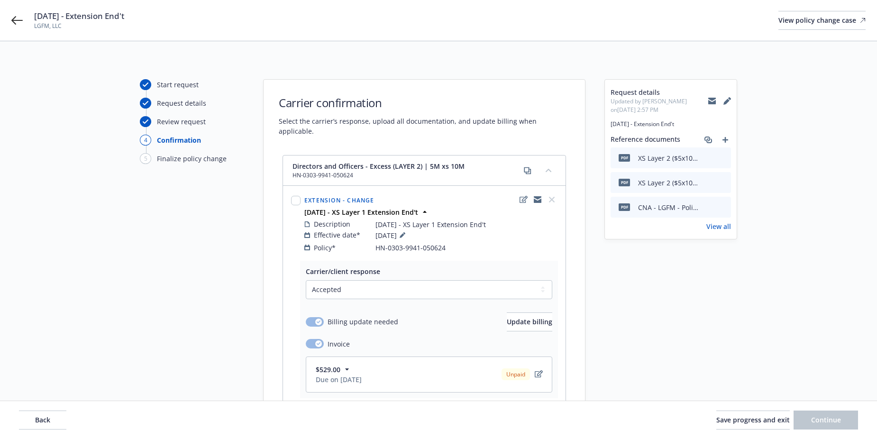
select select "ACCEPTED"
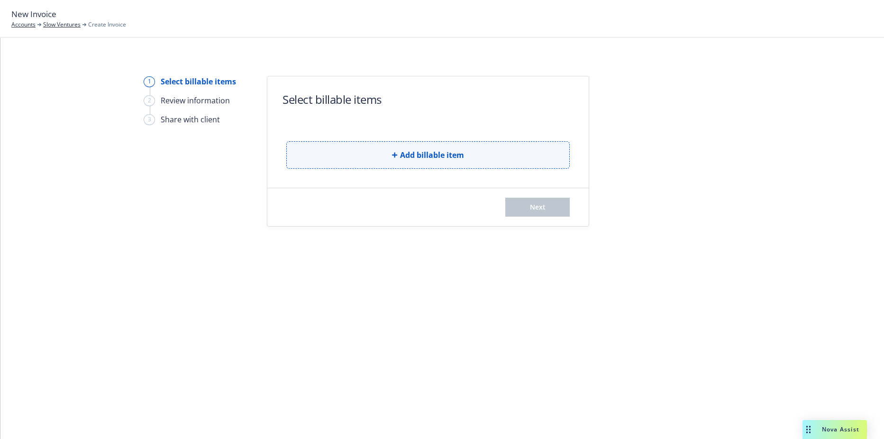
click at [385, 143] on button "Add billable item" at bounding box center [428, 155] width 284 height 28
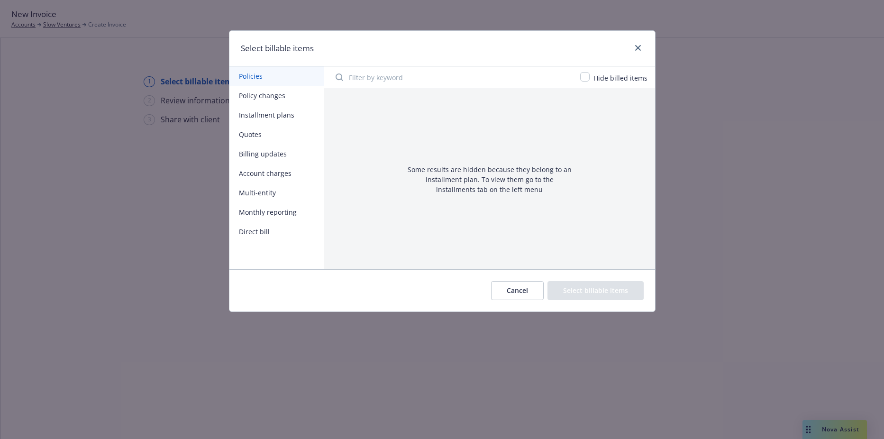
click at [356, 74] on input "Filter by keyword" at bounding box center [452, 77] width 245 height 19
click at [530, 290] on button "Cancel" at bounding box center [517, 290] width 53 height 19
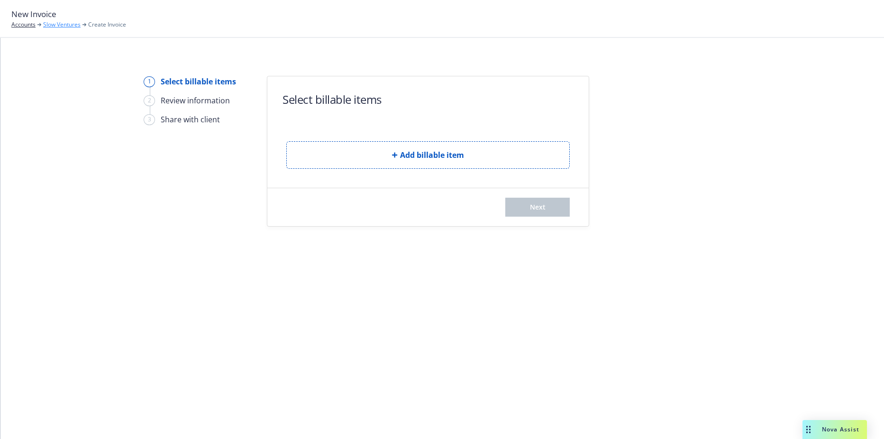
click at [67, 26] on link "Slow Ventures" at bounding box center [61, 24] width 37 height 9
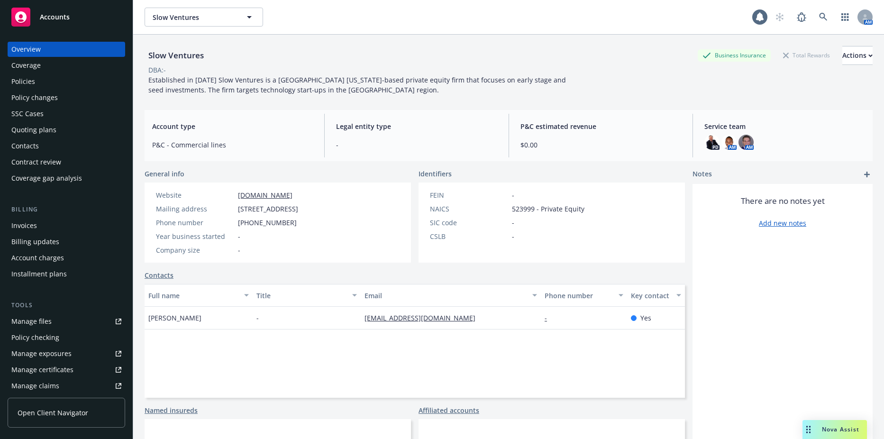
click at [52, 76] on div "Policies" at bounding box center [66, 81] width 110 height 15
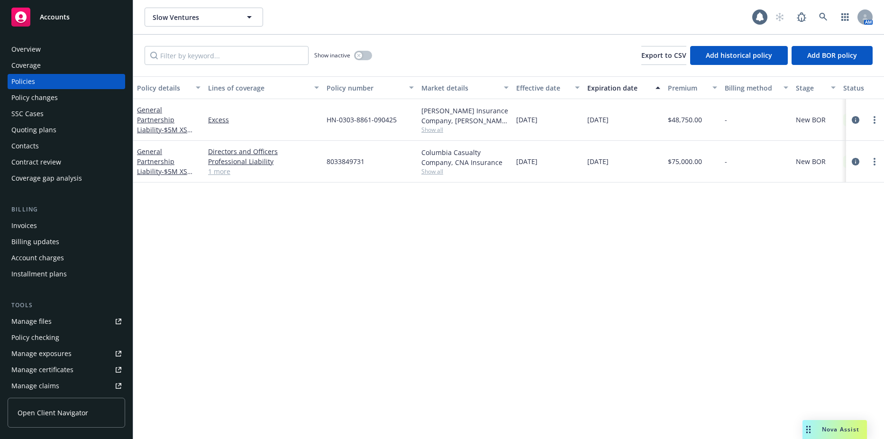
click at [355, 49] on div "Show inactive" at bounding box center [343, 55] width 58 height 19
click at [359, 59] on button "button" at bounding box center [363, 55] width 18 height 9
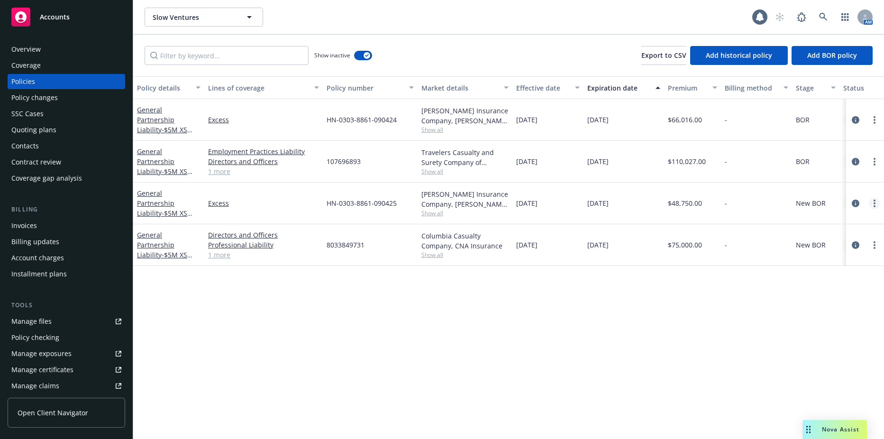
click at [877, 205] on link "more" at bounding box center [874, 203] width 11 height 11
click at [407, 244] on div "8033849731" at bounding box center [370, 245] width 95 height 42
click at [361, 60] on div "Show inactive" at bounding box center [343, 55] width 58 height 19
click at [363, 58] on button "button" at bounding box center [363, 55] width 18 height 9
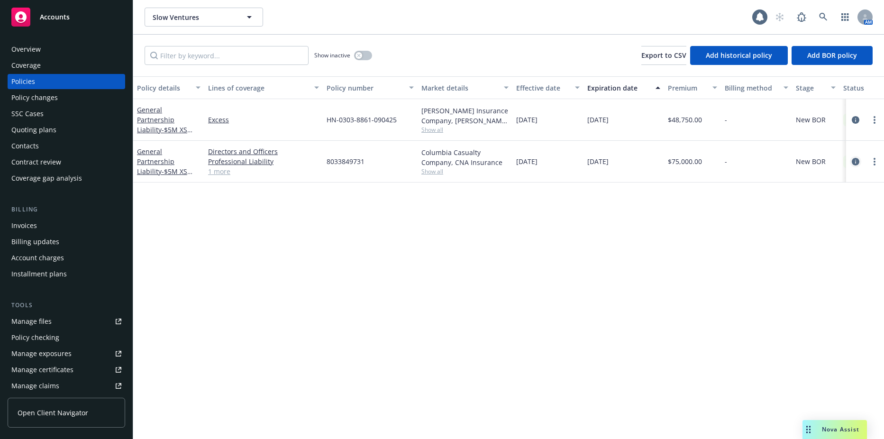
click at [859, 161] on icon "circleInformation" at bounding box center [856, 162] width 8 height 8
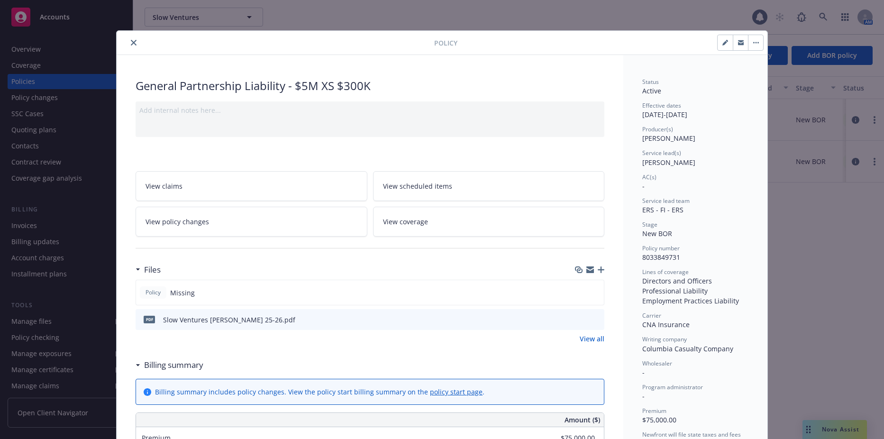
click at [870, 202] on div "Policy General Partnership Liability - $5M XS $300K Add internal notes here... …" at bounding box center [442, 219] width 884 height 439
click at [724, 44] on icon "button" at bounding box center [726, 43] width 6 height 6
select select "NEW_BOR"
select select "12"
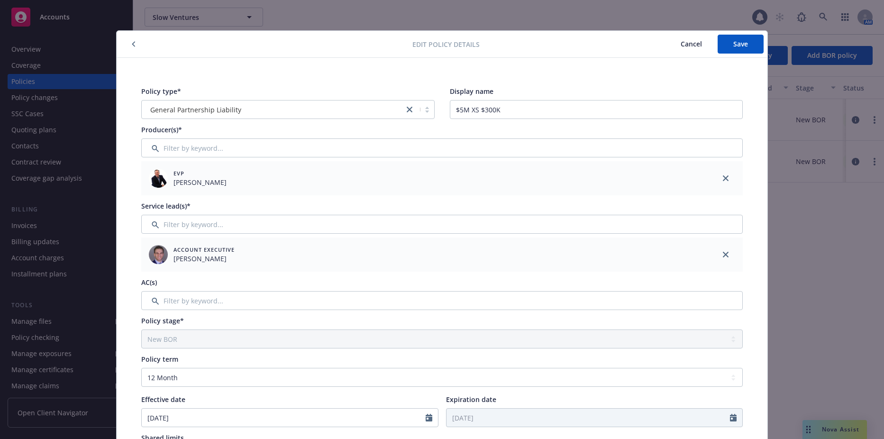
click at [128, 39] on button "button" at bounding box center [133, 43] width 11 height 11
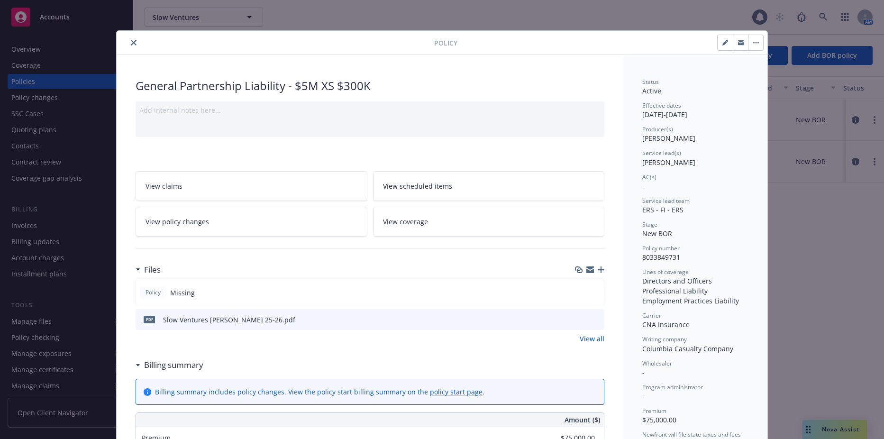
click at [276, 223] on link "View policy changes" at bounding box center [252, 222] width 232 height 30
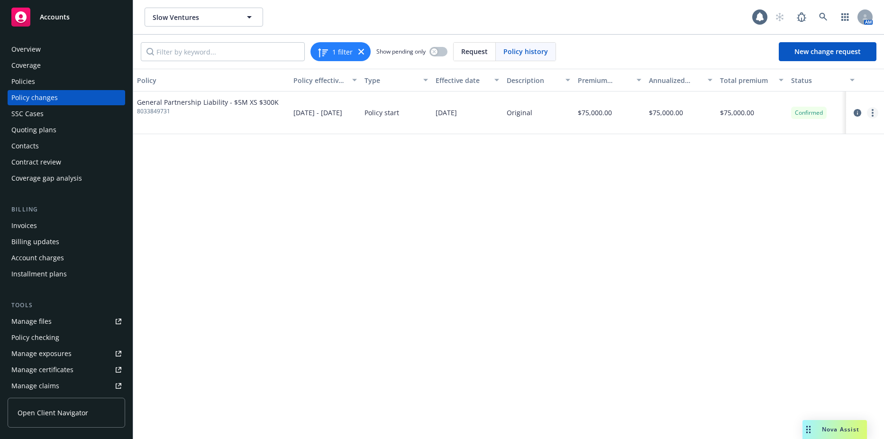
click at [870, 116] on link "more" at bounding box center [872, 112] width 11 height 11
click at [757, 169] on link "Edit policy change" at bounding box center [797, 170] width 163 height 19
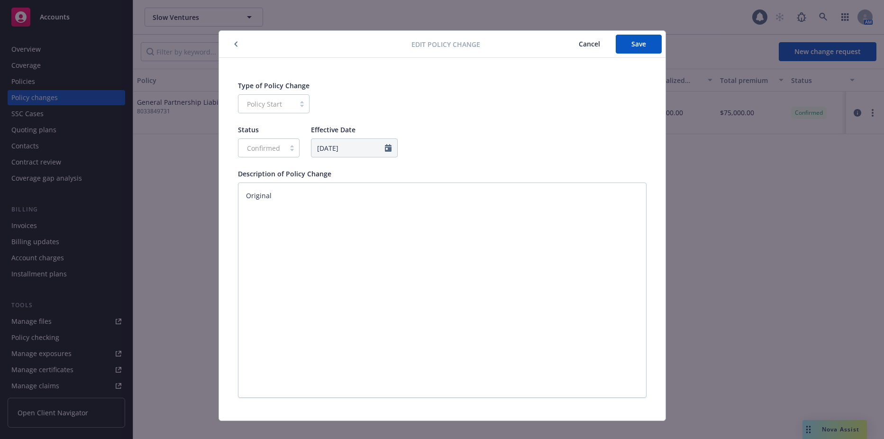
click at [272, 102] on div "Policy Start" at bounding box center [274, 103] width 72 height 19
click at [656, 47] on button "Save" at bounding box center [639, 44] width 46 height 19
type textarea "x"
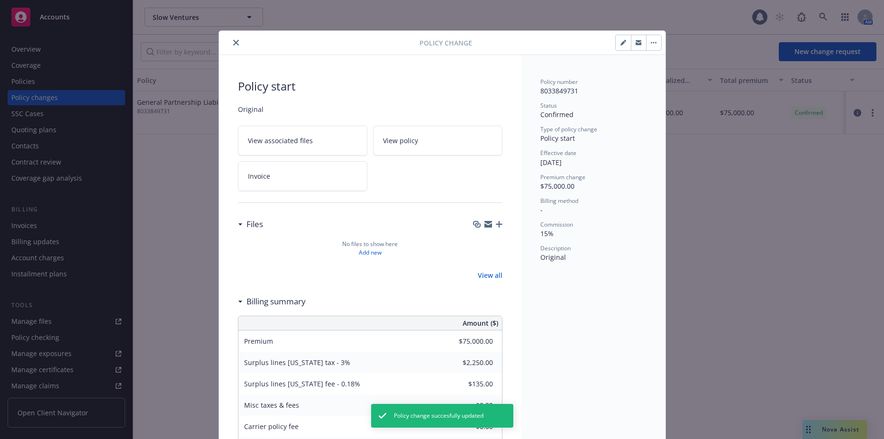
click at [233, 43] on icon "close" at bounding box center [236, 43] width 6 height 6
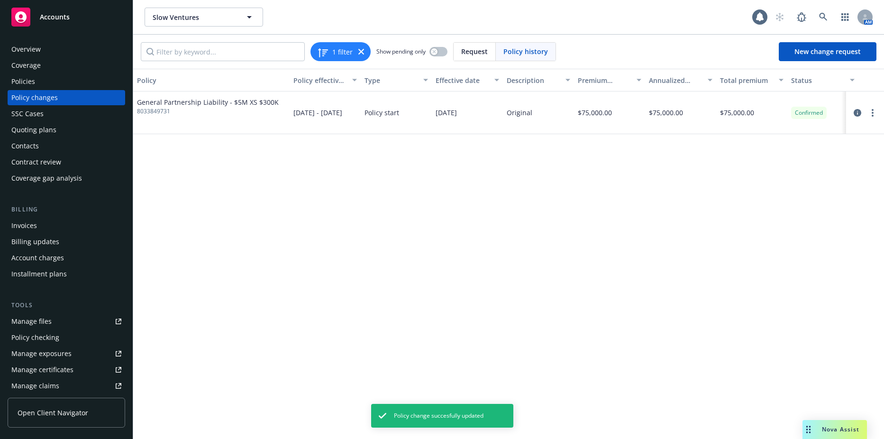
click at [67, 93] on div "Policy changes" at bounding box center [66, 97] width 110 height 15
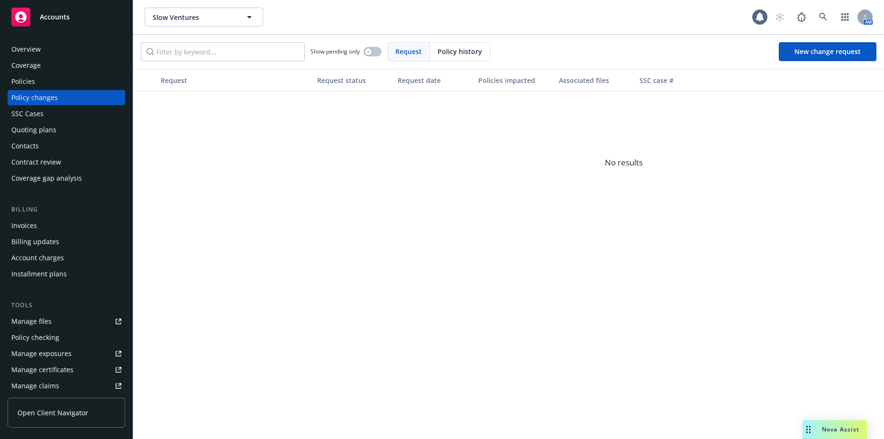
click at [69, 76] on div "Policies" at bounding box center [66, 81] width 110 height 15
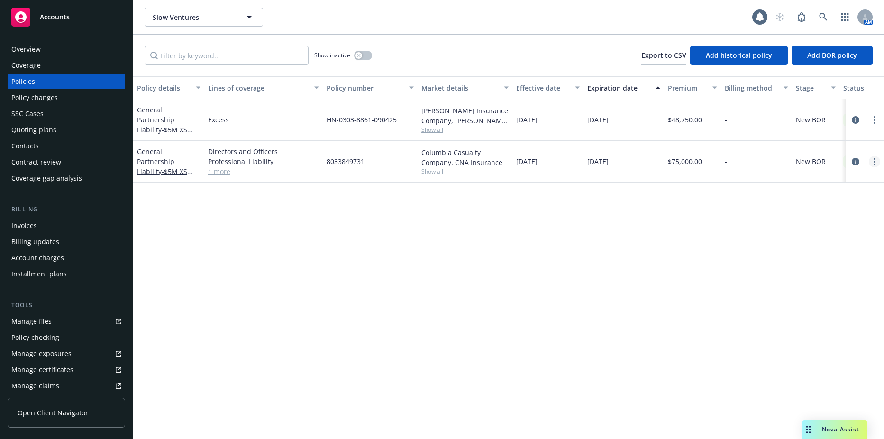
click at [875, 159] on circle "more" at bounding box center [875, 159] width 2 height 2
click at [824, 274] on link "Delete policy" at bounding box center [824, 276] width 111 height 19
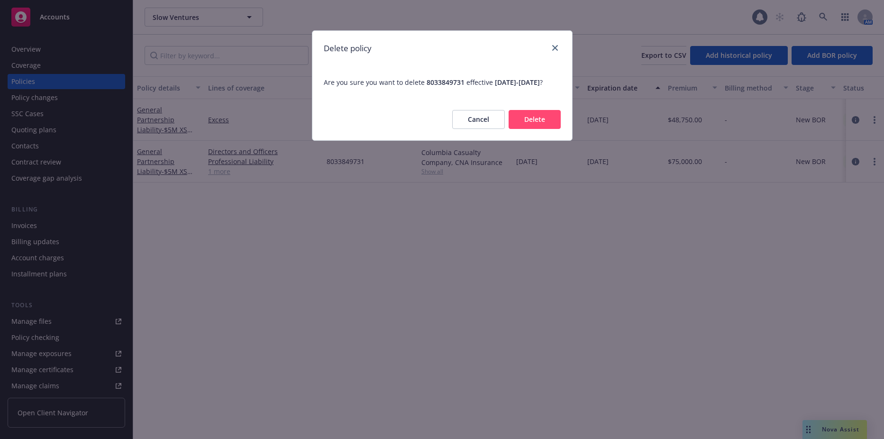
click at [534, 128] on button "Delete" at bounding box center [535, 119] width 52 height 19
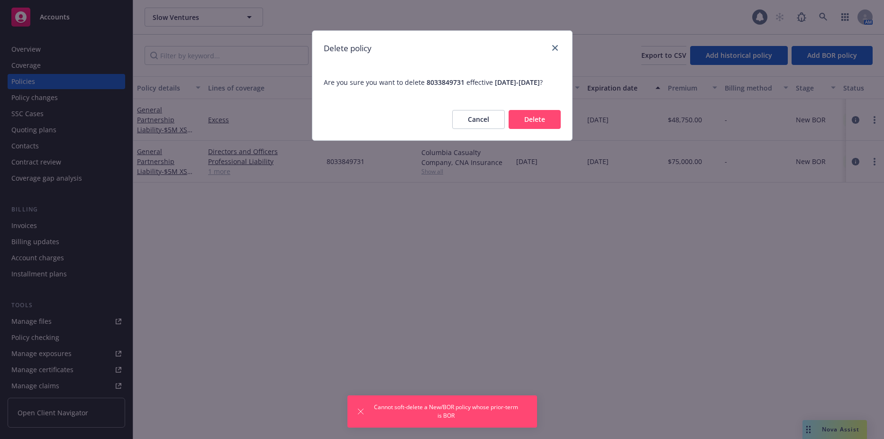
click at [483, 127] on button "Cancel" at bounding box center [478, 119] width 53 height 19
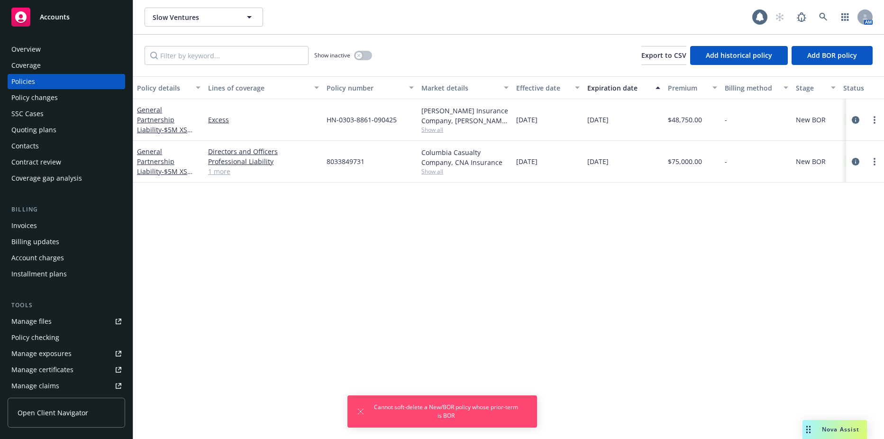
click at [875, 126] on div at bounding box center [865, 120] width 38 height 42
click at [875, 121] on icon "more" at bounding box center [875, 120] width 2 height 8
click at [808, 178] on link "End policy" at bounding box center [824, 177] width 111 height 19
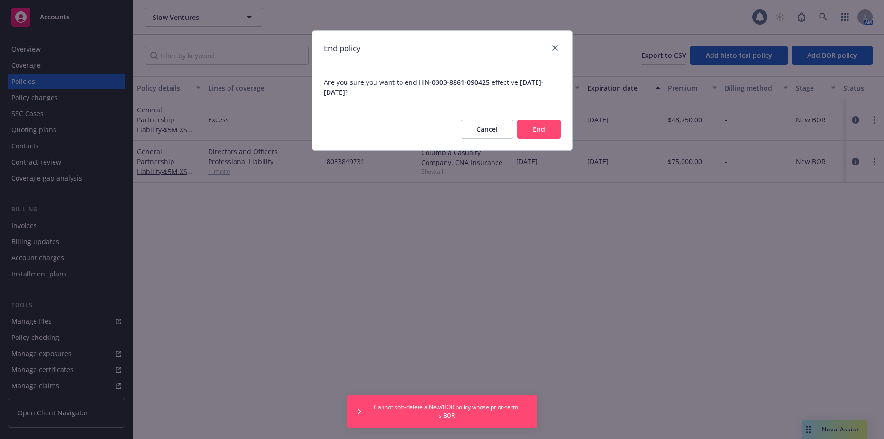
click at [538, 134] on button "End" at bounding box center [539, 129] width 44 height 19
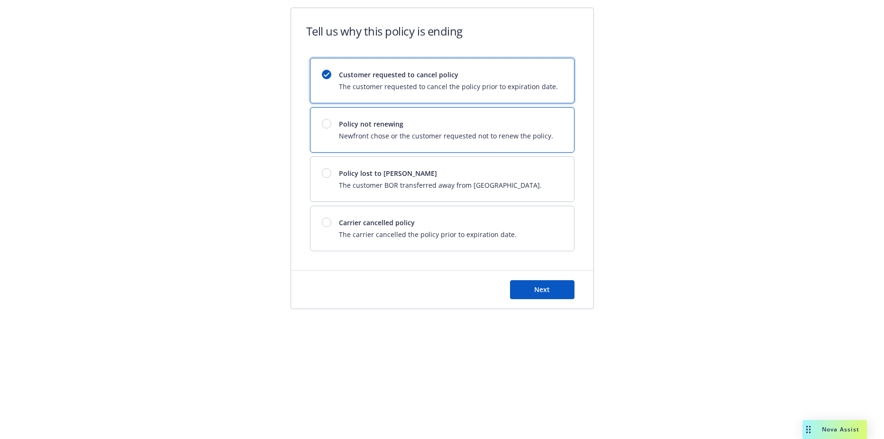
click at [355, 121] on span "Policy not renewing" at bounding box center [446, 124] width 214 height 10
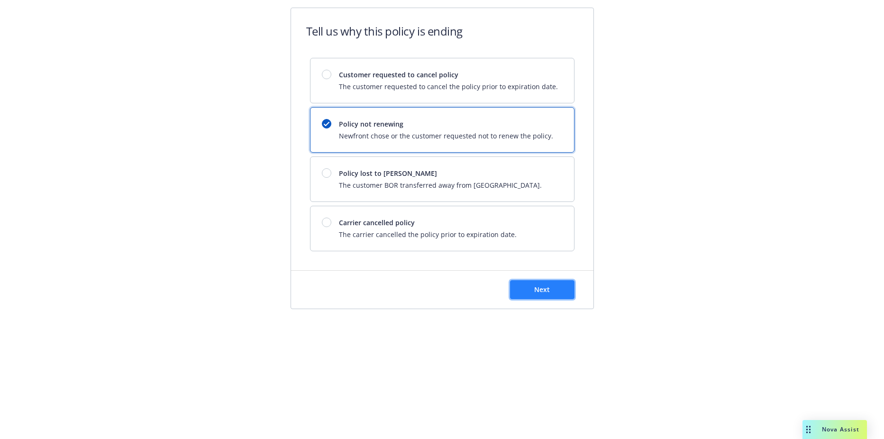
click at [542, 283] on button "Next" at bounding box center [542, 289] width 64 height 19
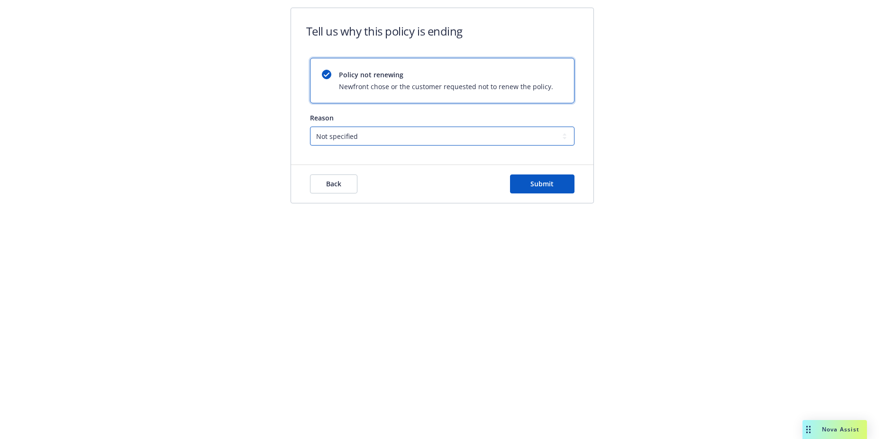
click at [446, 134] on select "Not specified Service Pricing Buyer change M&A, Bankruptcy, or Out of business …" at bounding box center [442, 136] width 265 height 19
click at [325, 186] on button "Back" at bounding box center [333, 184] width 47 height 19
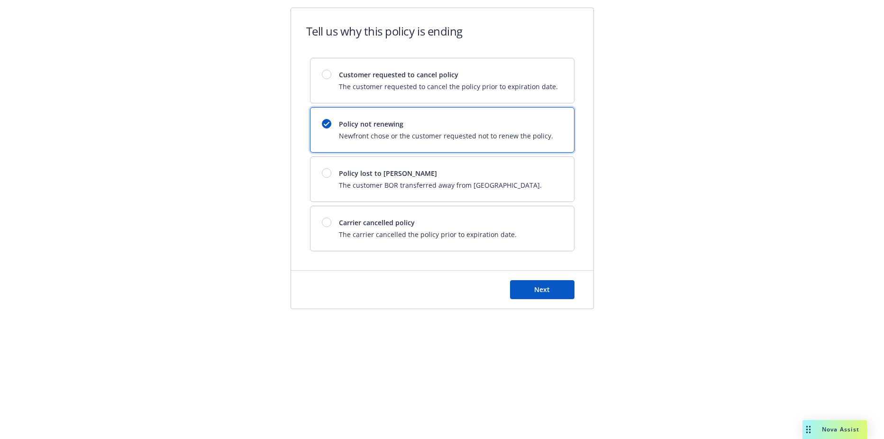
click at [324, 122] on icon at bounding box center [326, 124] width 7 height 4
click at [326, 174] on div at bounding box center [326, 172] width 9 height 9
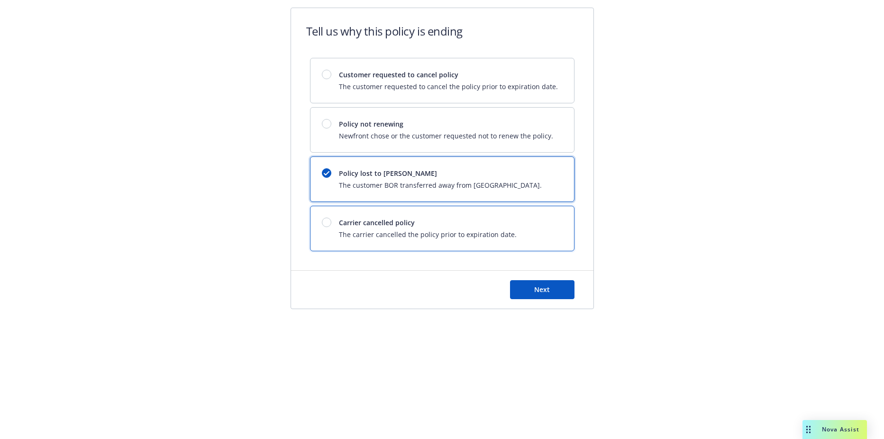
click at [331, 232] on div "Carrier cancelled policy The carrier cancelled the policy prior to expiration d…" at bounding box center [419, 229] width 195 height 22
click at [590, 294] on div "Next" at bounding box center [442, 290] width 303 height 38
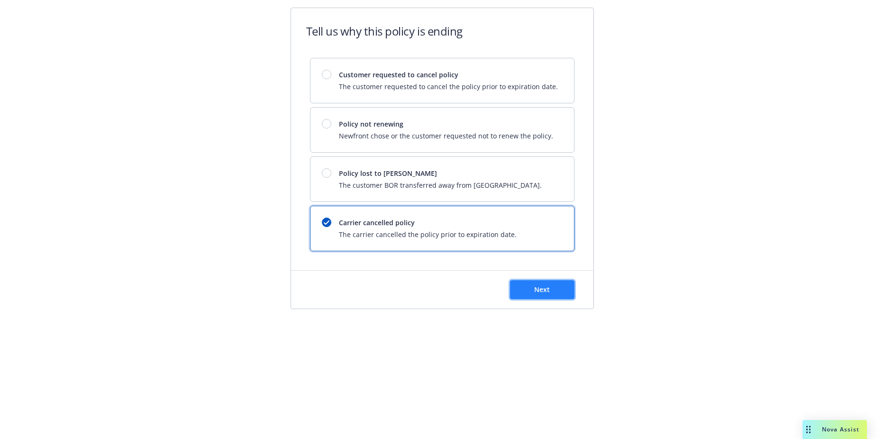
click at [556, 290] on button "Next" at bounding box center [542, 289] width 64 height 19
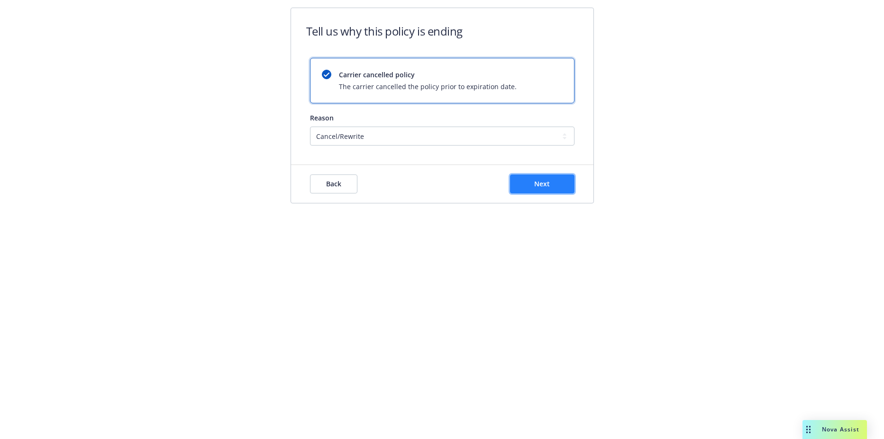
click at [540, 189] on button "Next" at bounding box center [542, 184] width 64 height 19
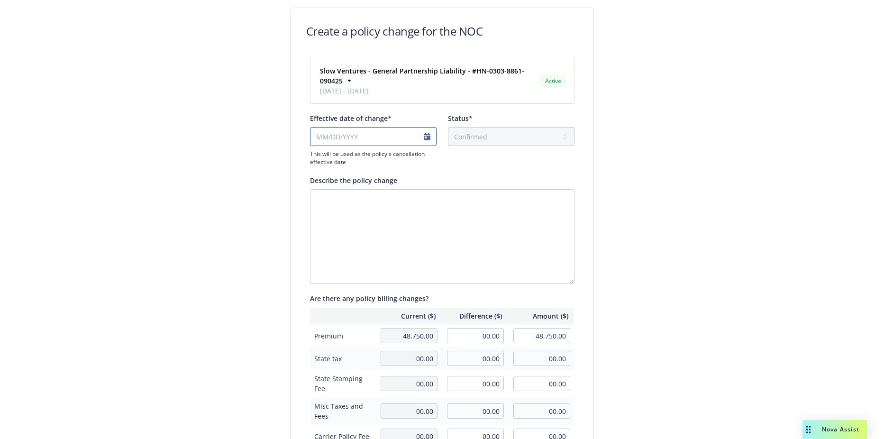
click at [426, 131] on input "Effective date of change*" at bounding box center [373, 136] width 127 height 19
select select "September"
select select "2025"
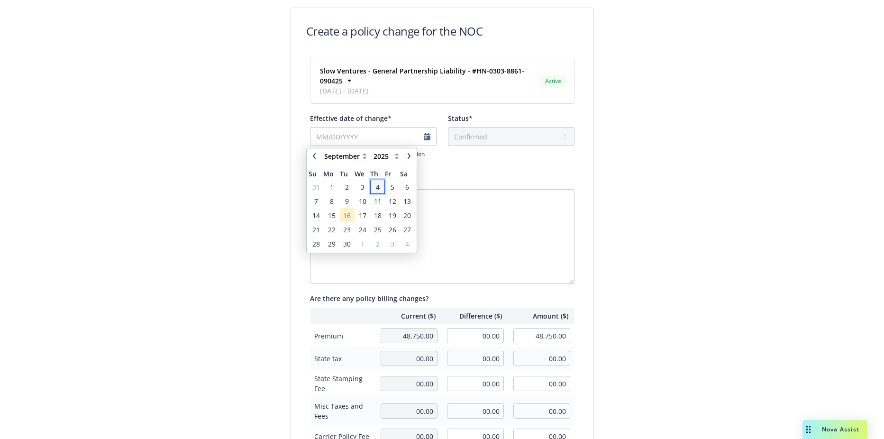
click at [377, 186] on span "4" at bounding box center [378, 187] width 4 height 10
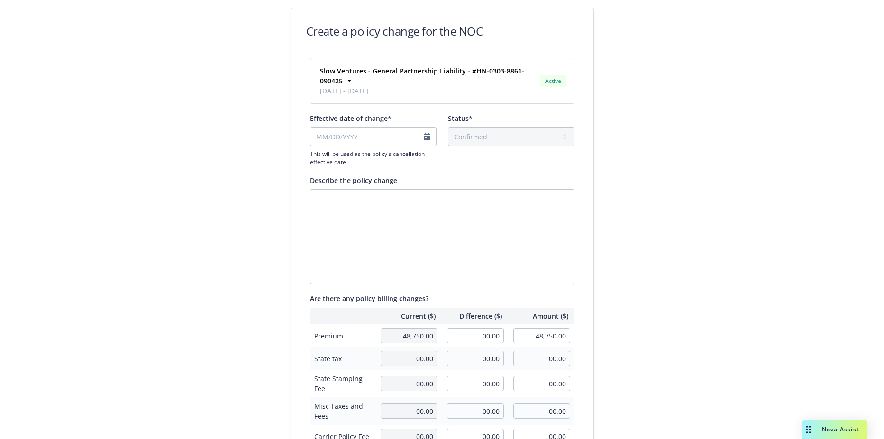
type input "[DATE]"
click at [380, 212] on textarea "Describe the policy change" at bounding box center [442, 236] width 265 height 95
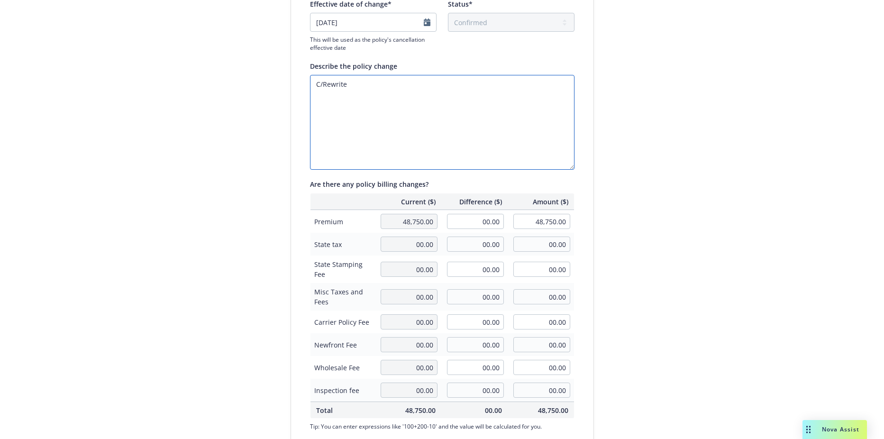
scroll to position [221, 0]
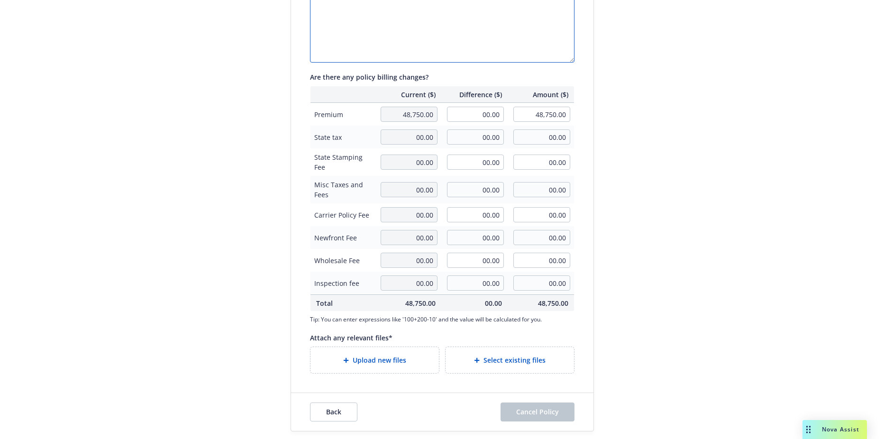
type textarea "C/Rewrite"
click at [460, 114] on input "00.00" at bounding box center [475, 114] width 57 height 15
type input "48,750.00"
type input "97,500.00"
click at [471, 139] on input "00.00" at bounding box center [475, 136] width 57 height 15
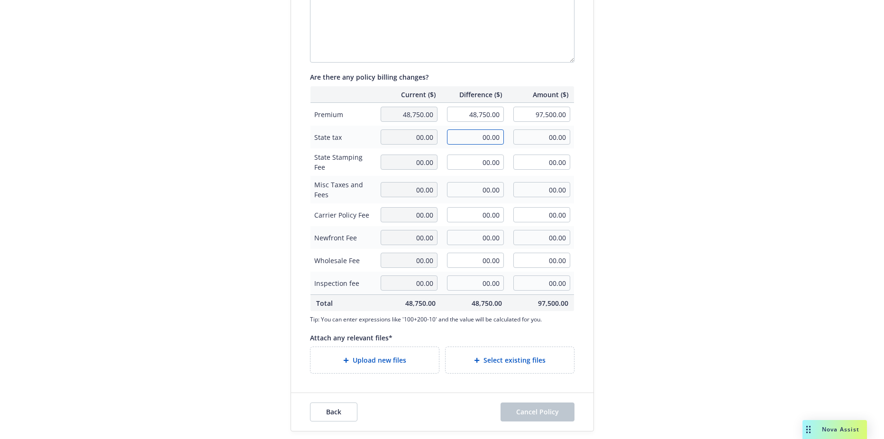
scroll to position [0, 0]
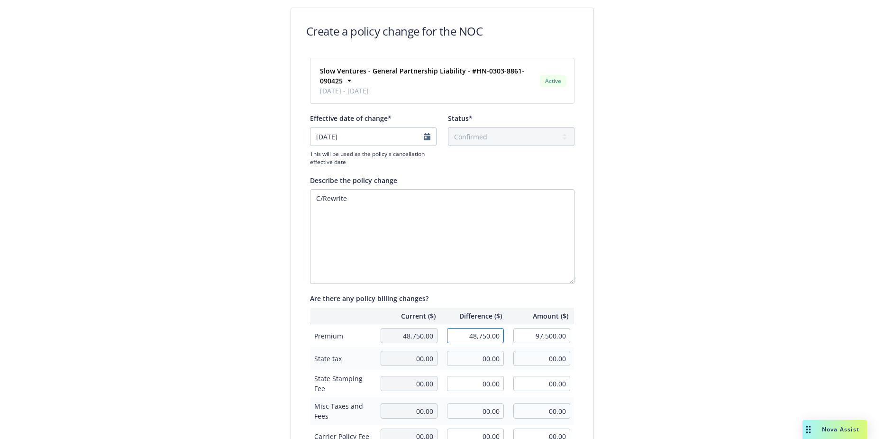
click at [463, 336] on input "48,750.00" at bounding box center [475, 335] width 57 height 15
type input "-48,750.00"
type input "00.00"
click at [473, 361] on input "00.00" at bounding box center [475, 358] width 57 height 15
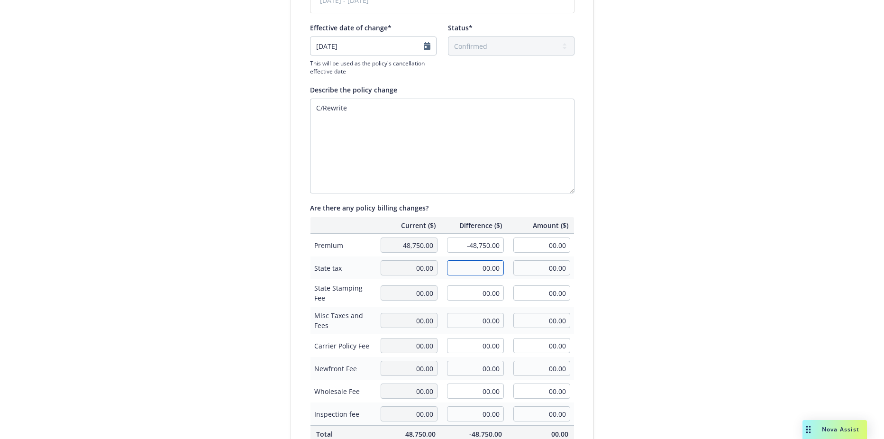
scroll to position [221, 0]
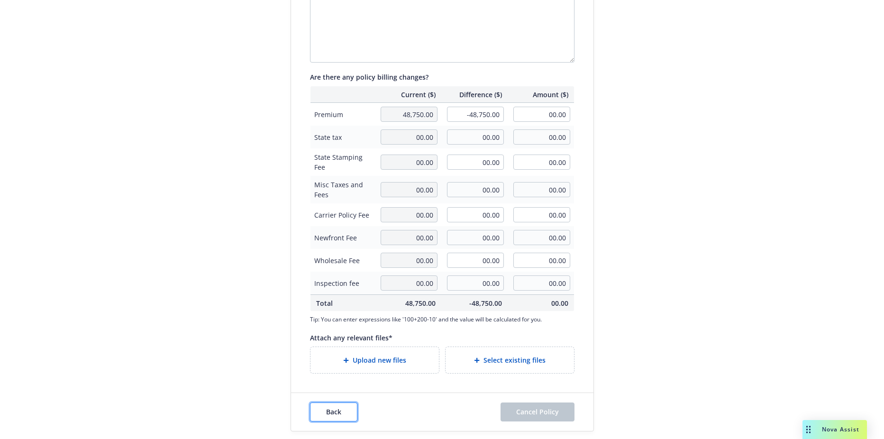
click at [337, 406] on button "Back" at bounding box center [333, 412] width 47 height 19
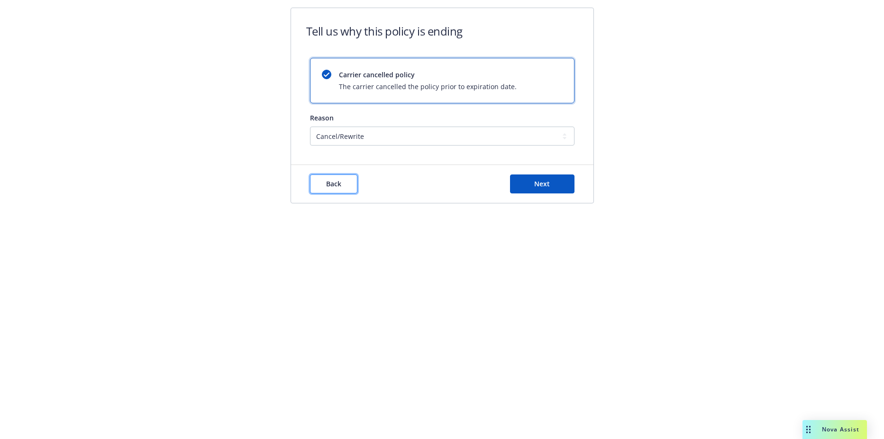
click at [340, 178] on button "Back" at bounding box center [333, 184] width 47 height 19
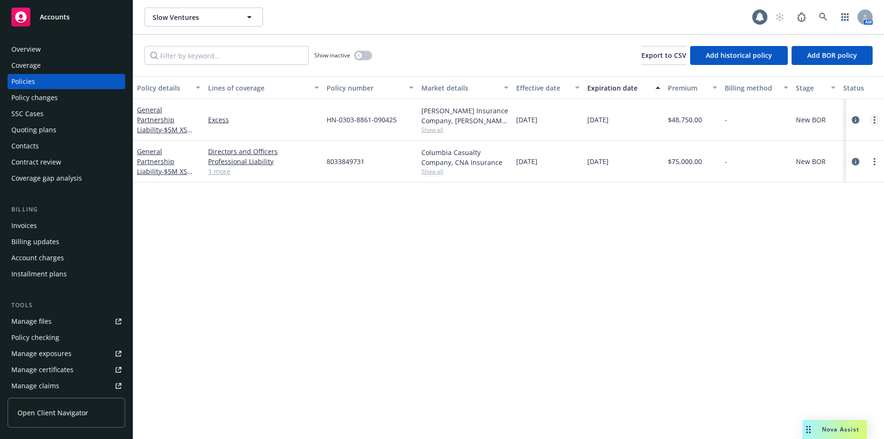
click at [874, 119] on circle "more" at bounding box center [875, 120] width 2 height 2
click at [502, 194] on div "Policy details Lines of coverage Policy number Market details Effective date Ex…" at bounding box center [508, 257] width 751 height 363
click at [811, 116] on span "New BOR" at bounding box center [811, 120] width 30 height 10
click at [875, 121] on icon "more" at bounding box center [875, 120] width 2 height 8
click at [828, 230] on link "Delete policy" at bounding box center [824, 234] width 111 height 19
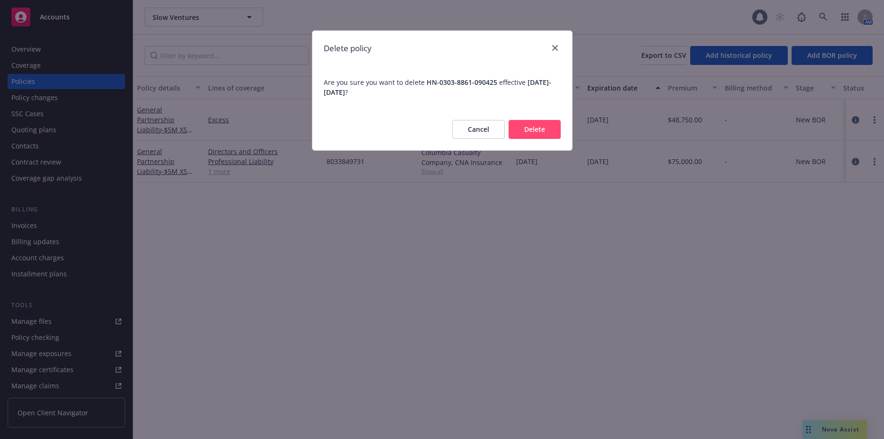
click at [482, 135] on button "Cancel" at bounding box center [478, 129] width 53 height 19
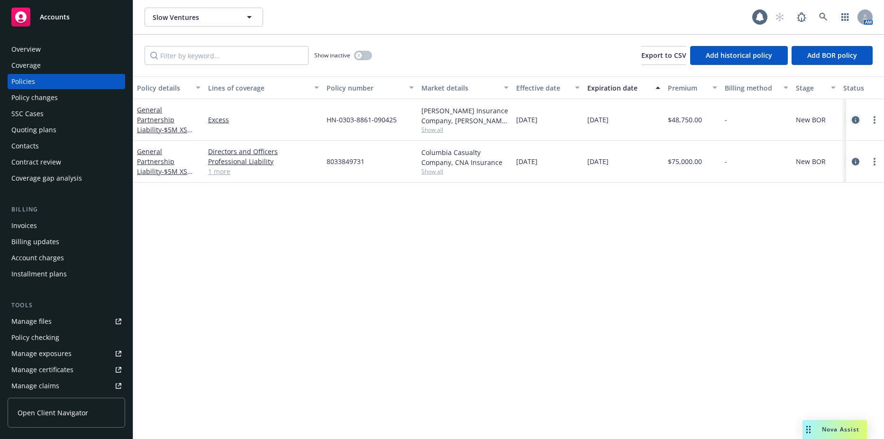
click at [857, 120] on icon "circleInformation" at bounding box center [856, 120] width 8 height 8
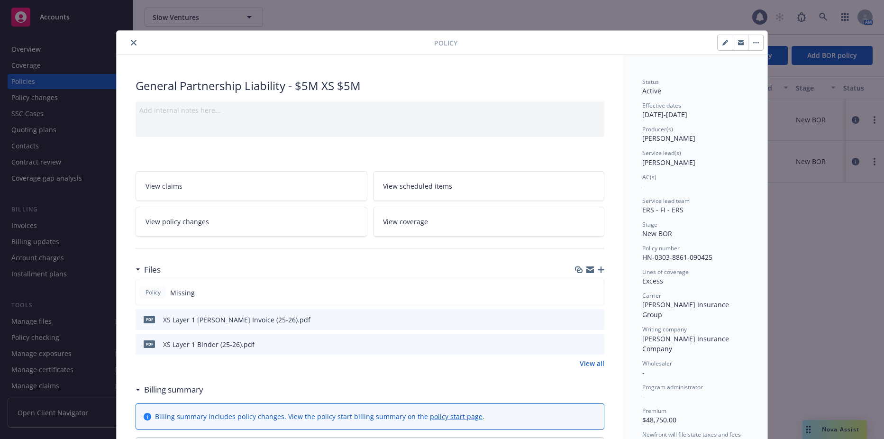
click at [723, 44] on icon "button" at bounding box center [726, 43] width 6 height 6
select select "NEW_BOR"
select select "12"
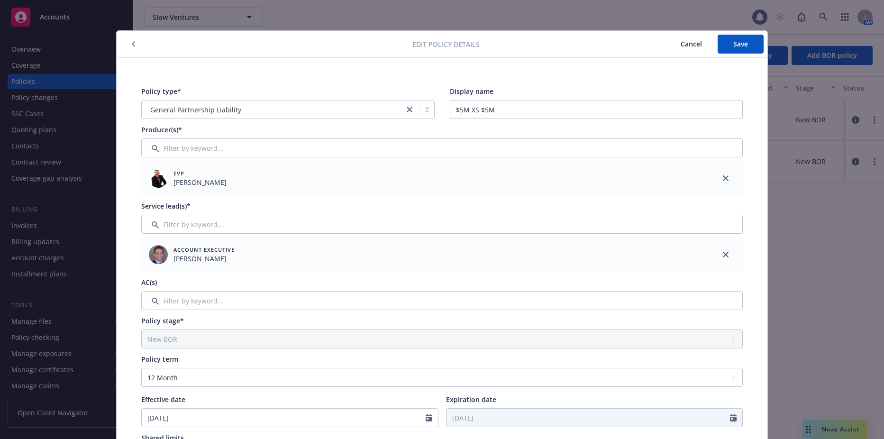
click at [132, 42] on icon "button" at bounding box center [134, 44] width 4 height 6
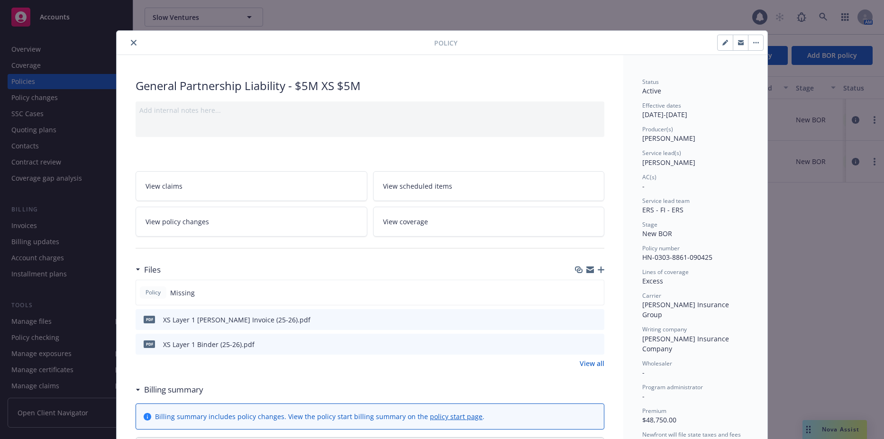
click at [758, 42] on icon "button" at bounding box center [758, 42] width 1 height 1
click at [724, 38] on button "button" at bounding box center [725, 42] width 15 height 15
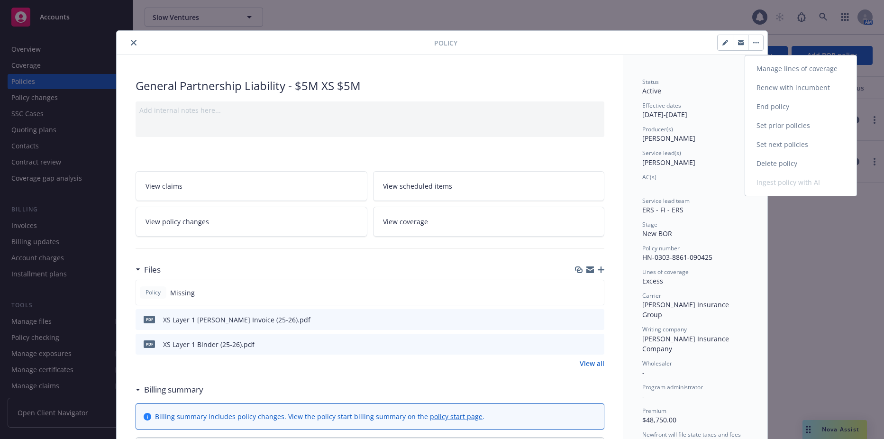
select select "NEW_BOR"
select select "12"
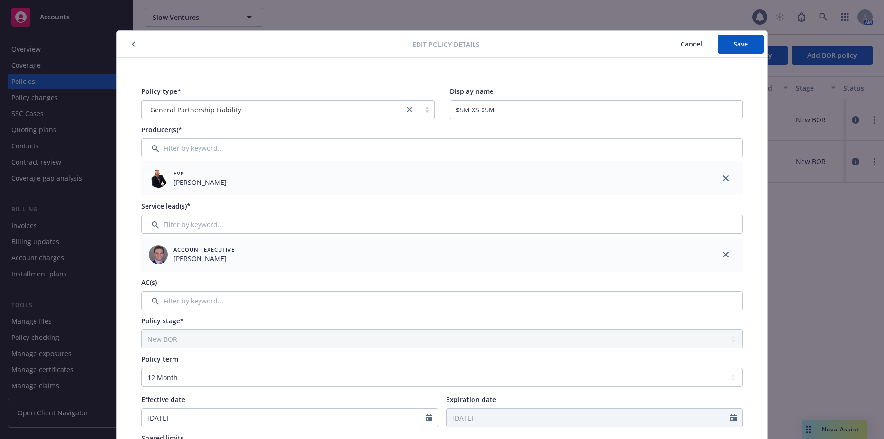
click at [128, 45] on button "button" at bounding box center [133, 43] width 11 height 11
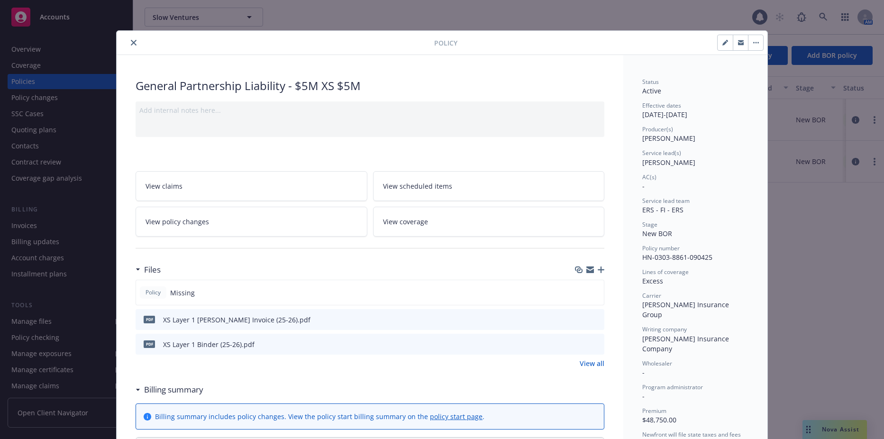
click at [265, 89] on div "General Partnership Liability - $5M XS $5M" at bounding box center [370, 86] width 469 height 16
click at [368, 83] on div "General Partnership Liability - $5M XS $5M" at bounding box center [370, 86] width 469 height 16
click at [132, 47] on button "close" at bounding box center [133, 42] width 11 height 11
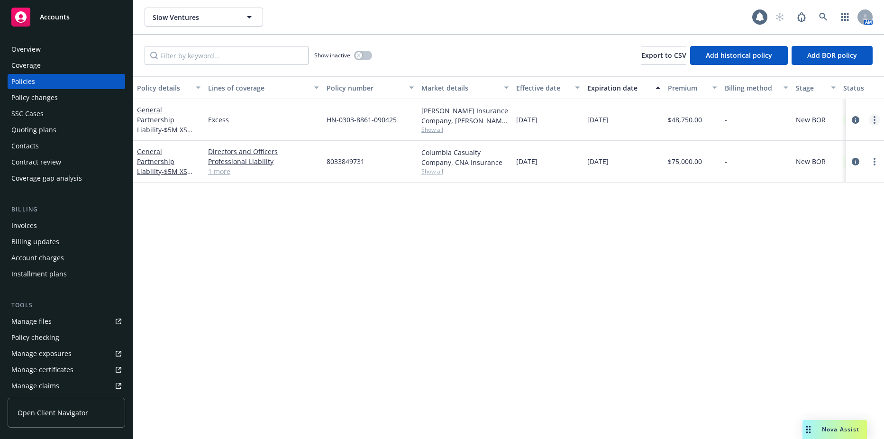
click at [877, 121] on link "more" at bounding box center [874, 119] width 11 height 11
click at [493, 230] on div "Policy details Lines of coverage Policy number Market details Effective date Ex…" at bounding box center [508, 257] width 751 height 363
click at [881, 116] on div at bounding box center [865, 120] width 38 height 42
click at [880, 118] on link "more" at bounding box center [874, 119] width 11 height 11
click at [800, 235] on link "Delete policy" at bounding box center [824, 234] width 111 height 19
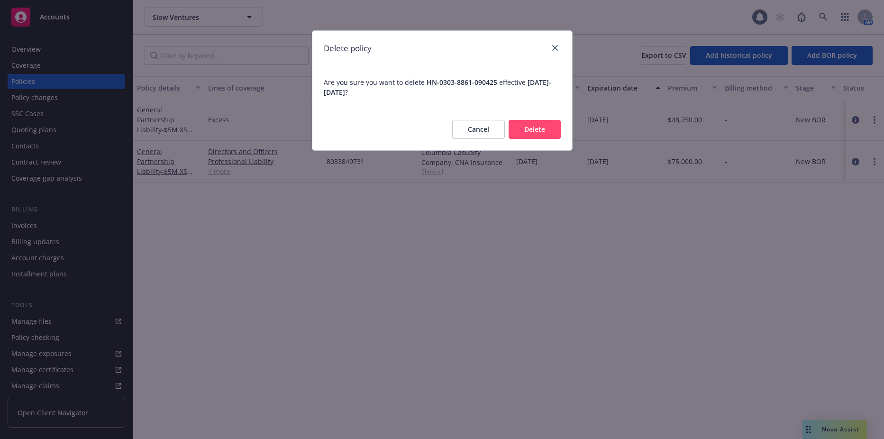
click at [543, 136] on button "Delete" at bounding box center [535, 129] width 52 height 19
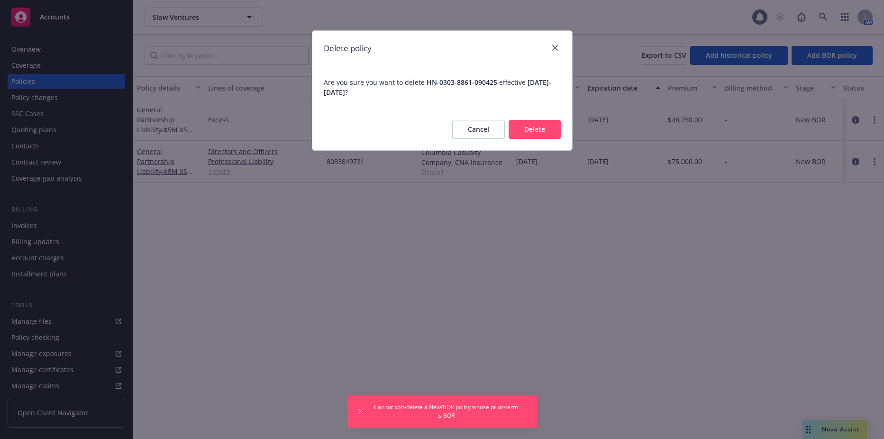
click at [488, 128] on button "Cancel" at bounding box center [478, 129] width 53 height 19
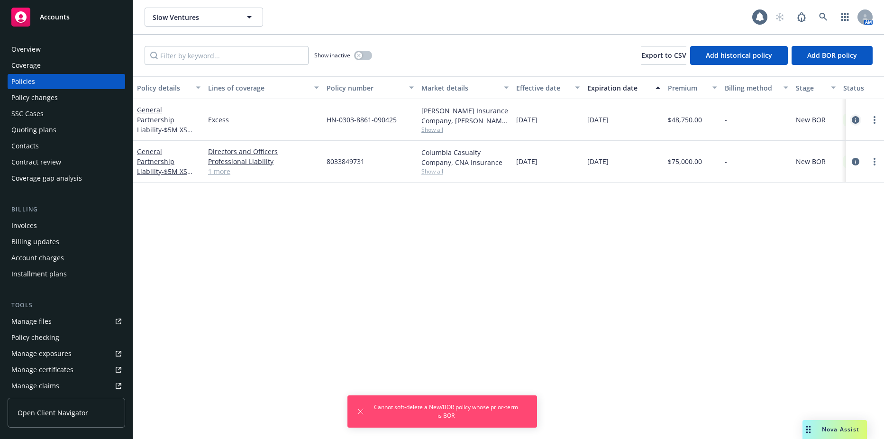
click at [851, 117] on link "circleInformation" at bounding box center [855, 119] width 11 height 11
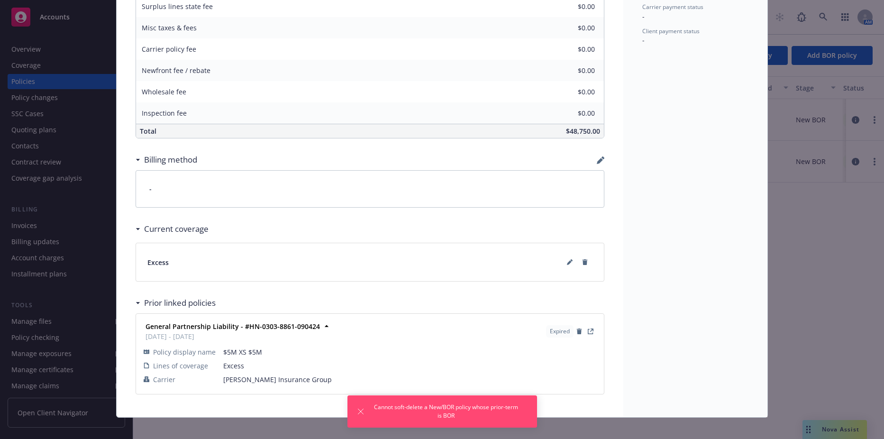
scroll to position [508, 0]
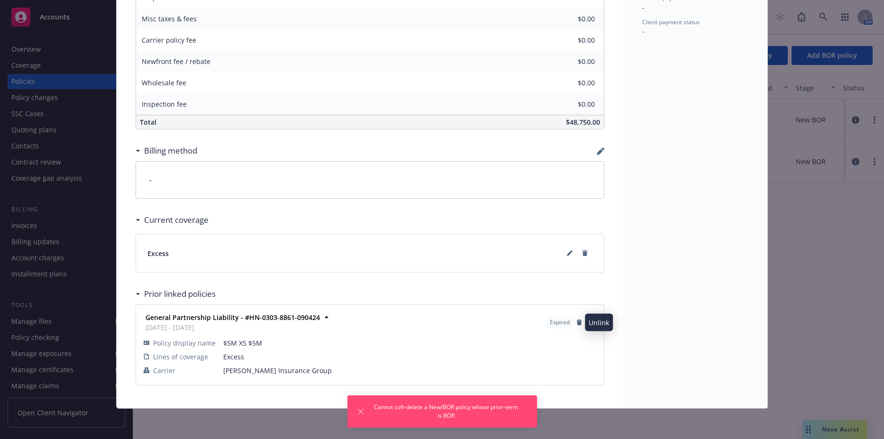
click at [577, 322] on icon "button" at bounding box center [580, 323] width 6 height 6
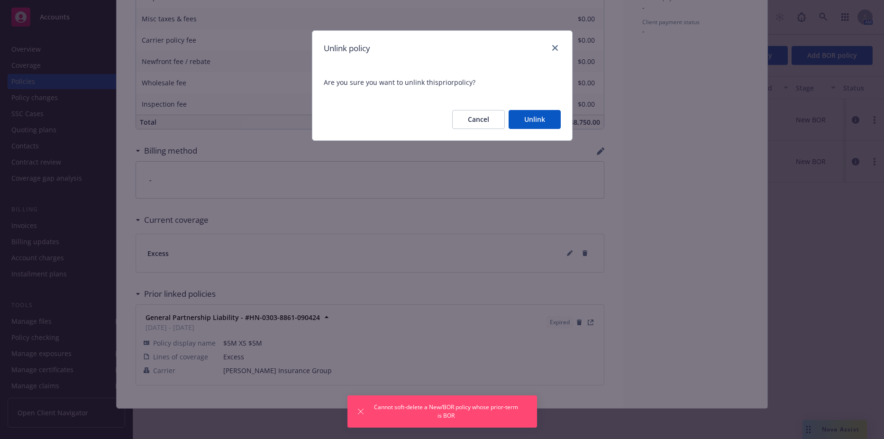
click at [523, 125] on button "Unlink" at bounding box center [535, 119] width 52 height 19
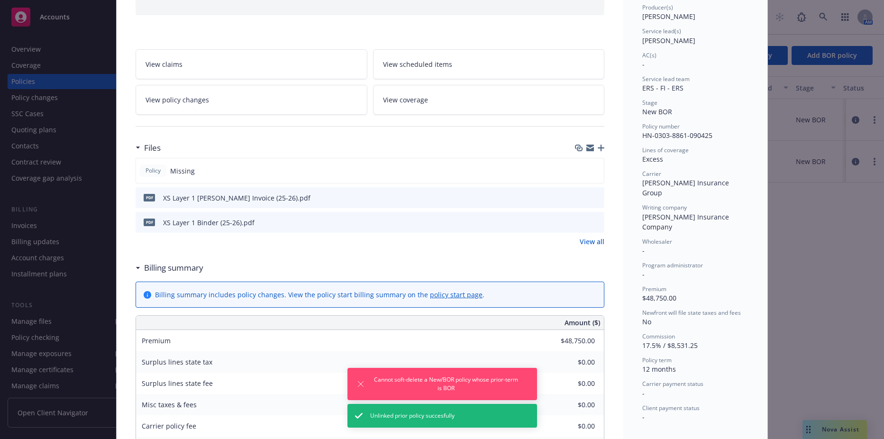
scroll to position [0, 0]
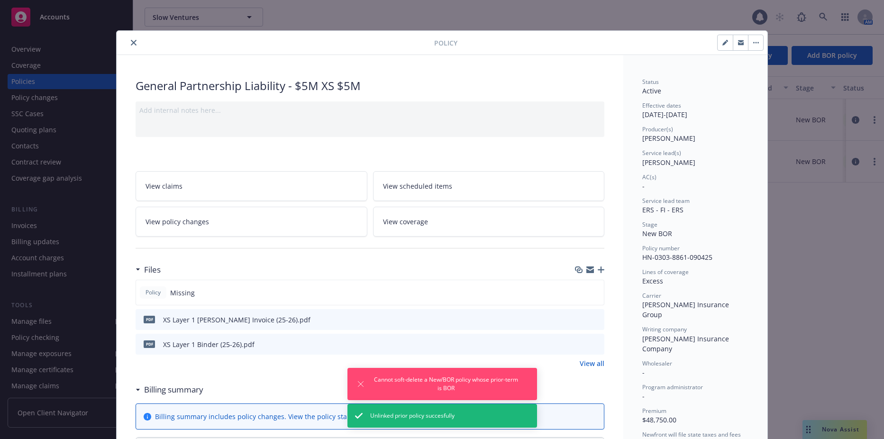
click at [131, 42] on icon "close" at bounding box center [134, 43] width 6 height 6
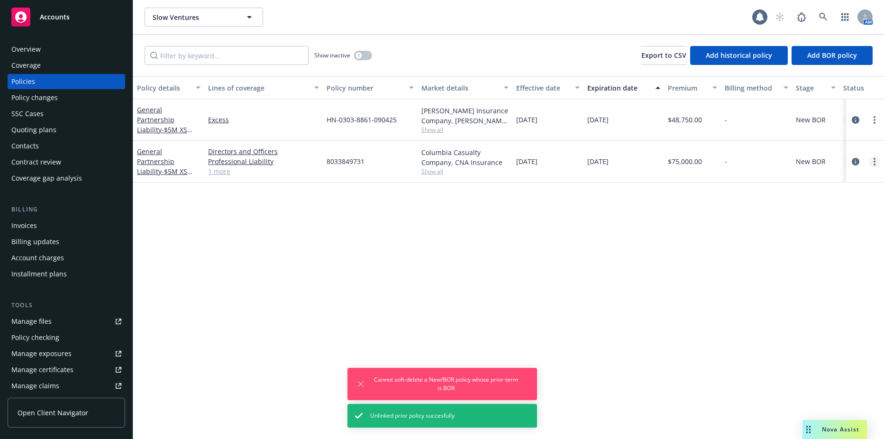
click at [872, 163] on link "more" at bounding box center [874, 161] width 11 height 11
click at [676, 232] on div "Policy details Lines of coverage Policy number Market details Effective date Ex…" at bounding box center [508, 257] width 751 height 363
click at [861, 160] on link "circleInformation" at bounding box center [855, 161] width 11 height 11
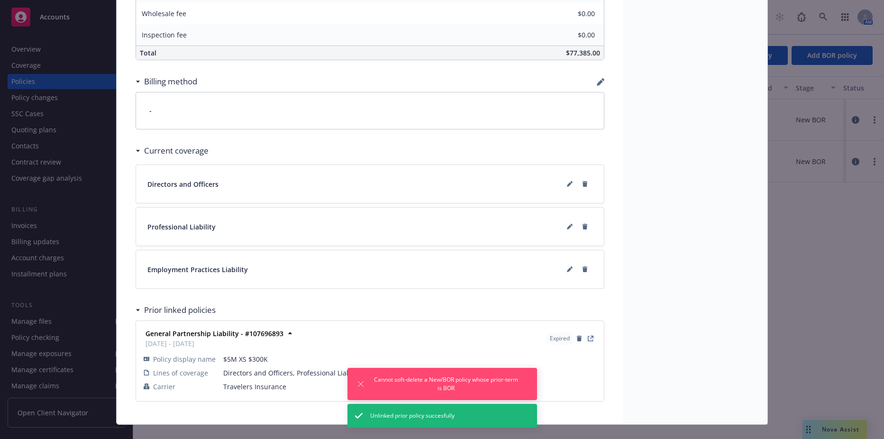
scroll to position [569, 0]
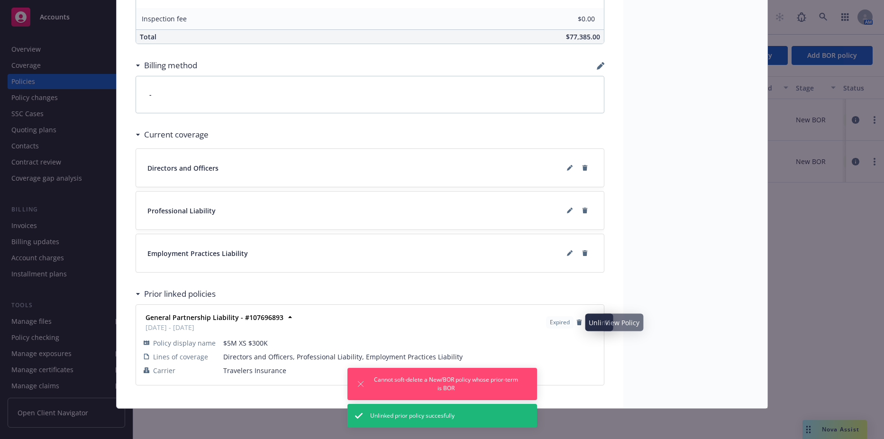
click at [577, 321] on icon "button" at bounding box center [579, 323] width 5 height 6
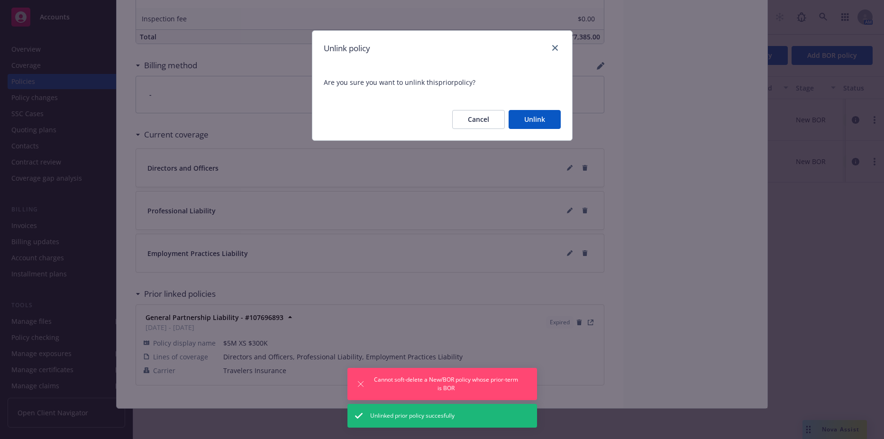
click at [534, 120] on button "Unlink" at bounding box center [535, 119] width 52 height 19
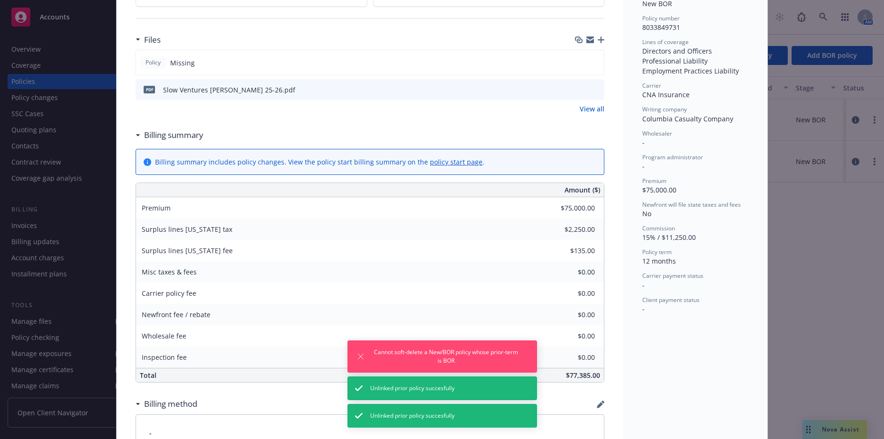
scroll to position [0, 0]
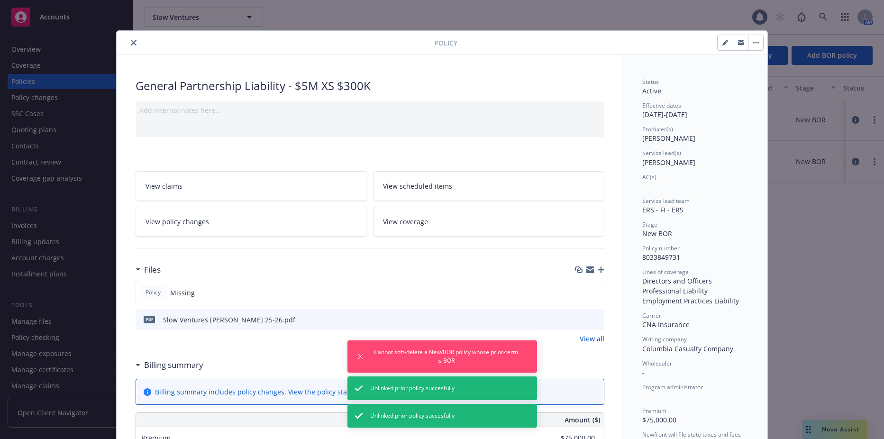
click at [131, 43] on icon "close" at bounding box center [134, 43] width 6 height 6
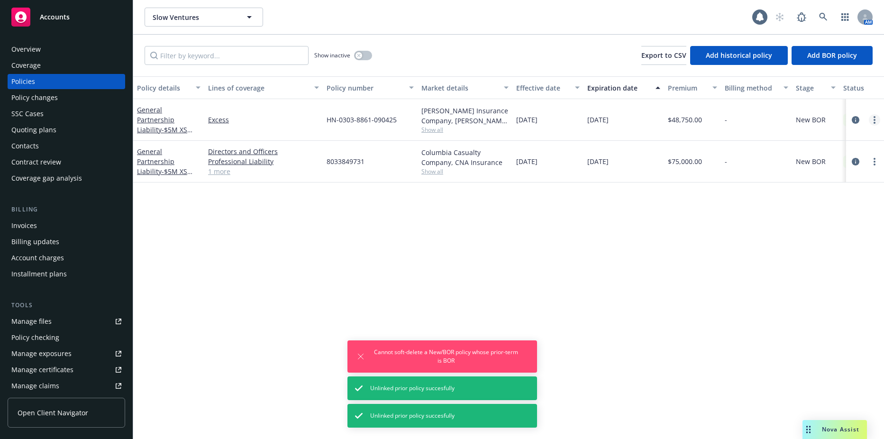
click at [877, 118] on link "more" at bounding box center [874, 119] width 11 height 11
click at [819, 231] on link "Delete policy" at bounding box center [824, 234] width 111 height 19
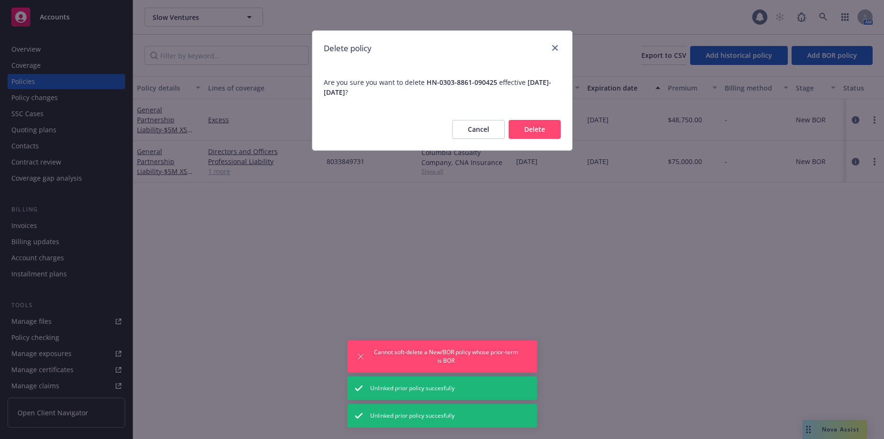
click at [547, 136] on button "Delete" at bounding box center [535, 129] width 52 height 19
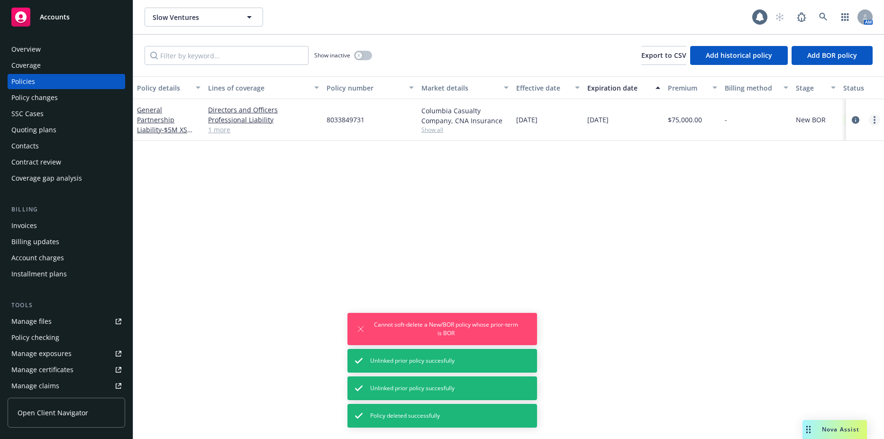
click at [879, 119] on link "more" at bounding box center [874, 119] width 11 height 11
click at [812, 231] on link "Delete policy" at bounding box center [824, 234] width 111 height 19
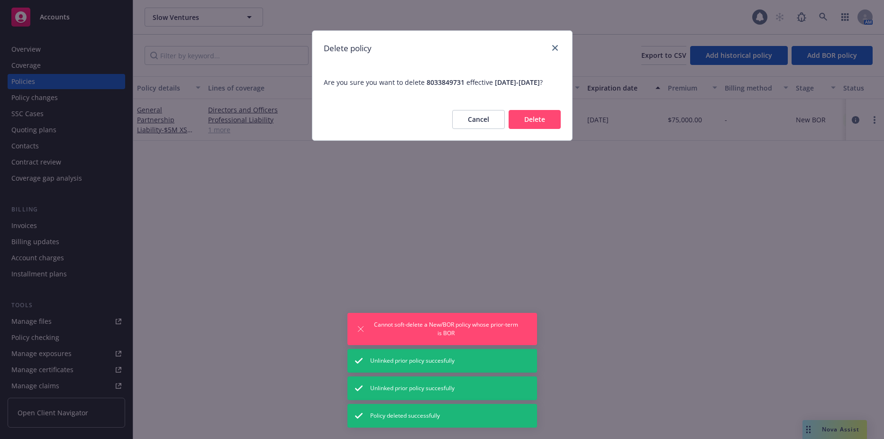
click at [530, 129] on button "Delete" at bounding box center [535, 119] width 52 height 19
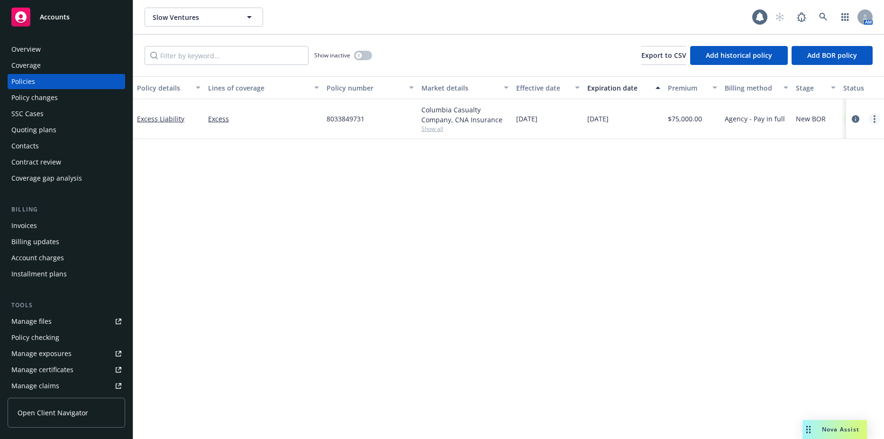
click at [878, 120] on link "more" at bounding box center [874, 118] width 11 height 11
click at [805, 231] on link "Delete policy" at bounding box center [824, 233] width 111 height 19
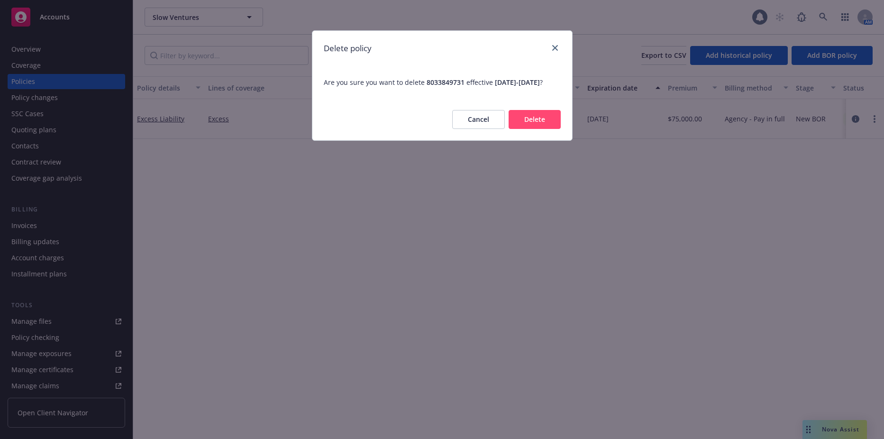
click at [555, 129] on button "Delete" at bounding box center [535, 119] width 52 height 19
click at [233, 178] on div "Delete policy Are you sure you want to delete 8033849731 effective 09/04/2025 -…" at bounding box center [442, 219] width 884 height 439
click at [553, 45] on link "close" at bounding box center [555, 47] width 11 height 11
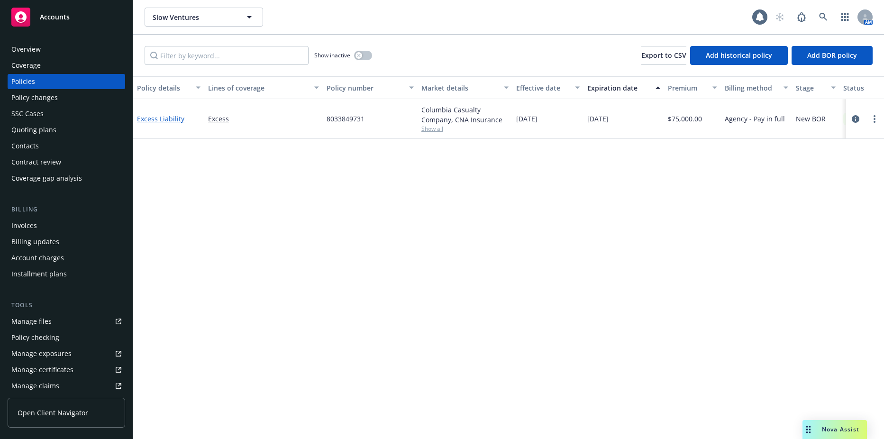
click at [173, 120] on link "Excess Liability" at bounding box center [160, 118] width 47 height 9
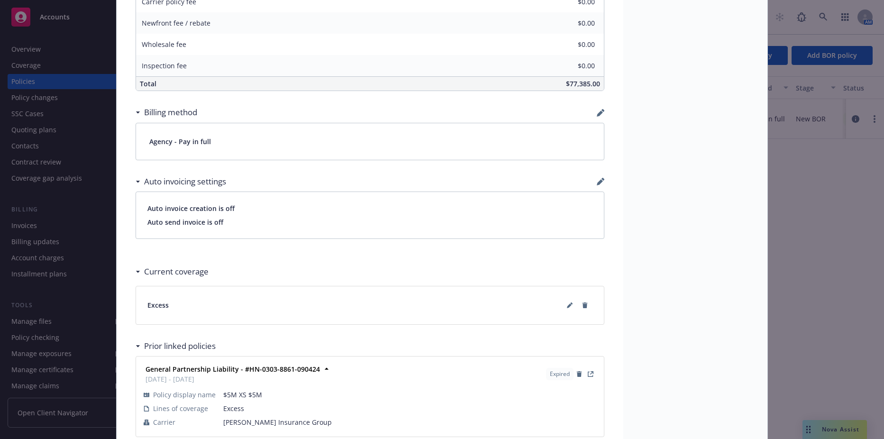
scroll to position [573, 0]
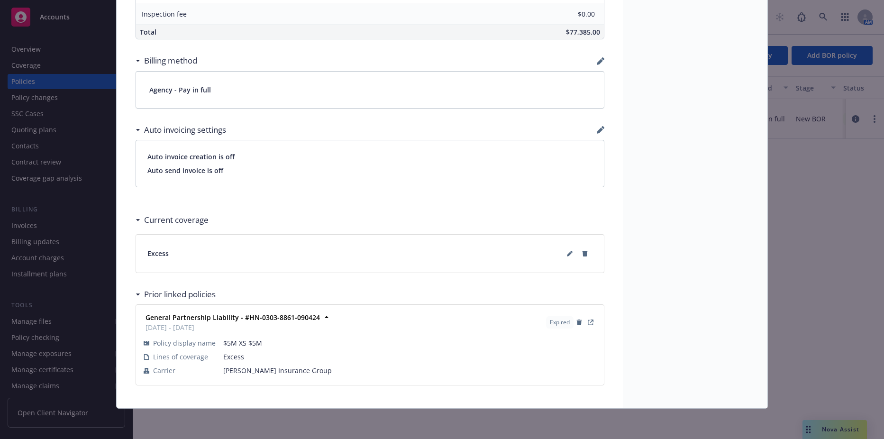
click at [572, 321] on div "Expired" at bounding box center [571, 322] width 54 height 16
click at [577, 322] on icon "button" at bounding box center [580, 323] width 6 height 6
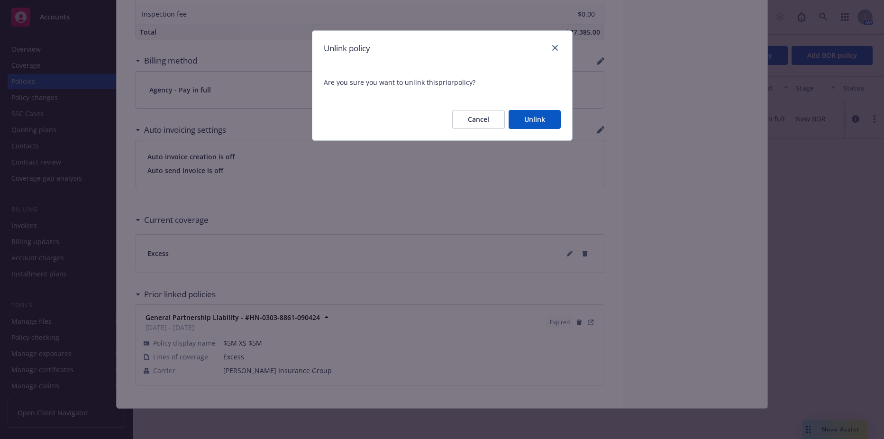
click at [539, 121] on button "Unlink" at bounding box center [535, 119] width 52 height 19
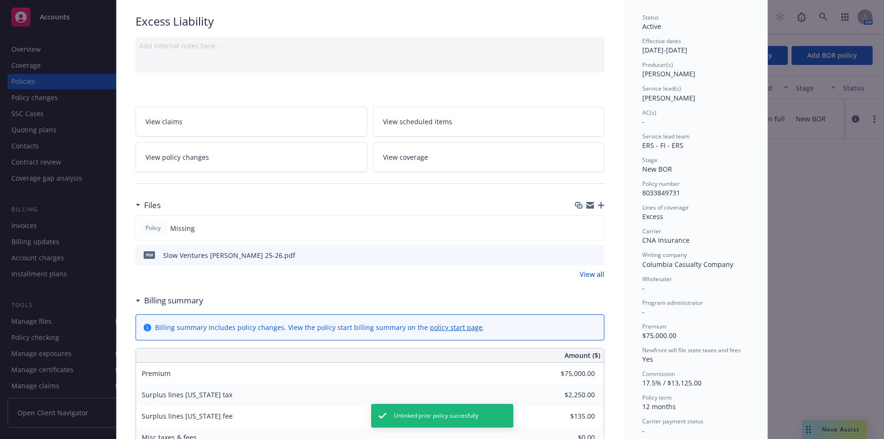
scroll to position [0, 0]
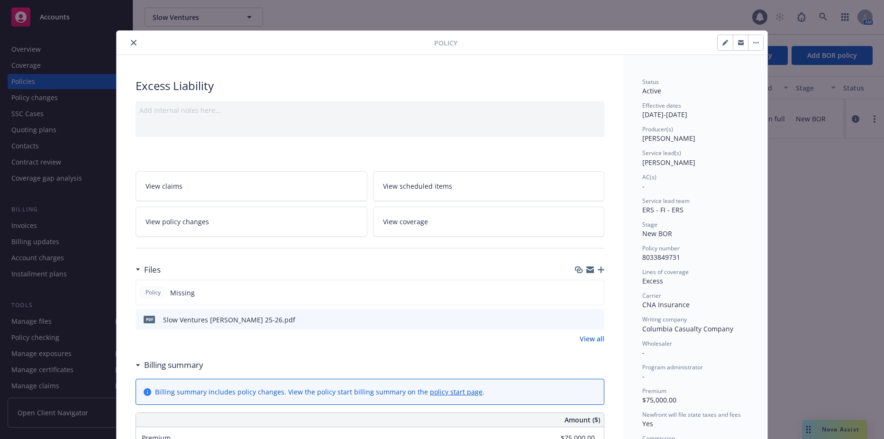
click at [718, 44] on button "button" at bounding box center [725, 42] width 15 height 15
select select "NEW_BOR"
select select "12"
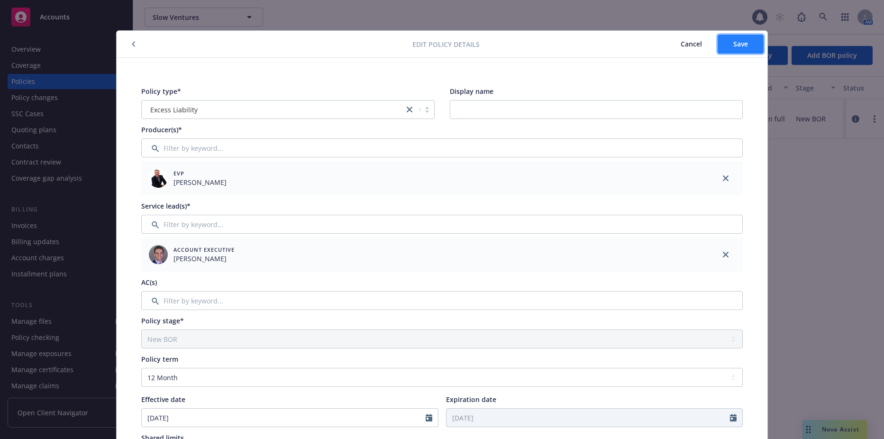
click at [747, 37] on button "Save" at bounding box center [741, 44] width 46 height 19
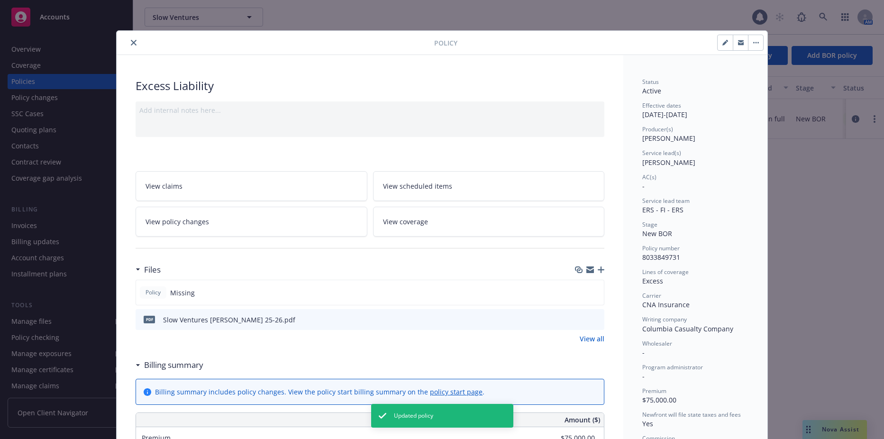
click at [134, 43] on button "close" at bounding box center [133, 42] width 11 height 11
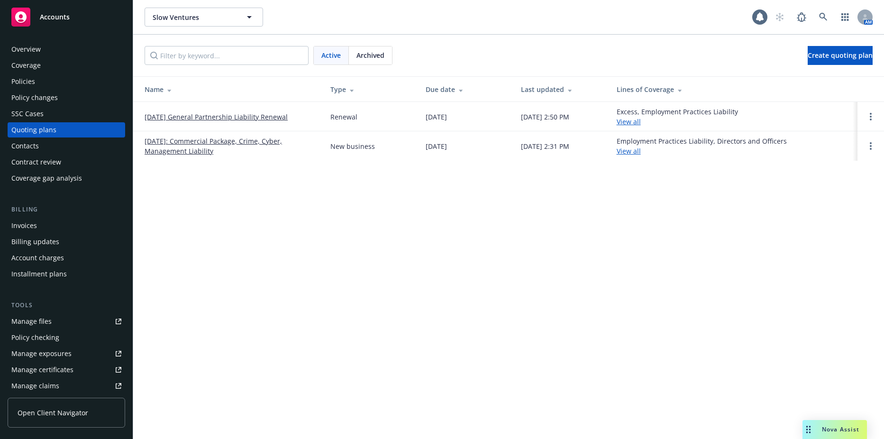
click at [195, 117] on link "[DATE] General Partnership Liability Renewal" at bounding box center [216, 117] width 143 height 10
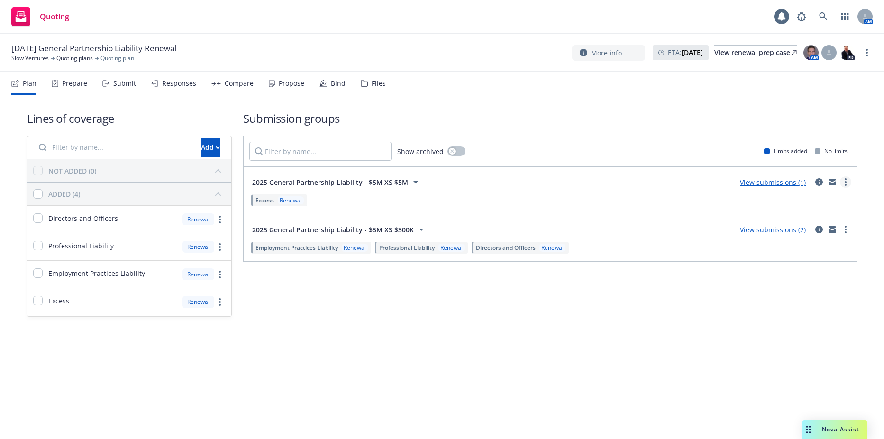
click at [849, 181] on link "more" at bounding box center [845, 181] width 11 height 11
click at [785, 301] on span "Create policy (fast track)" at bounding box center [800, 299] width 99 height 9
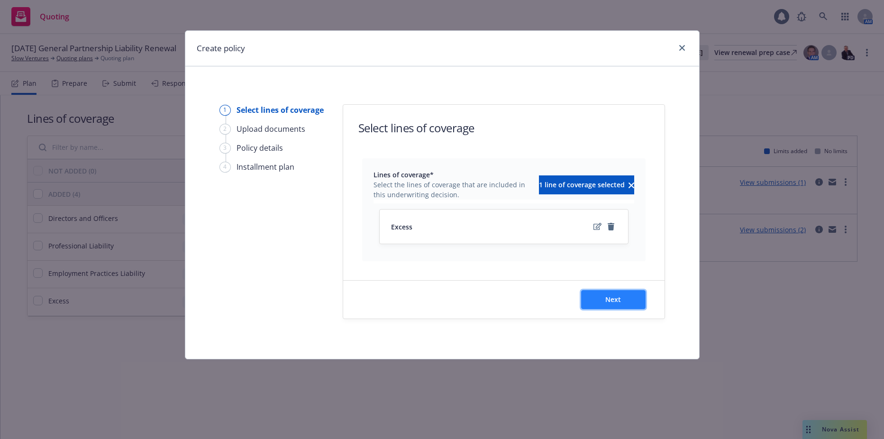
click at [625, 299] on button "Next" at bounding box center [613, 299] width 64 height 19
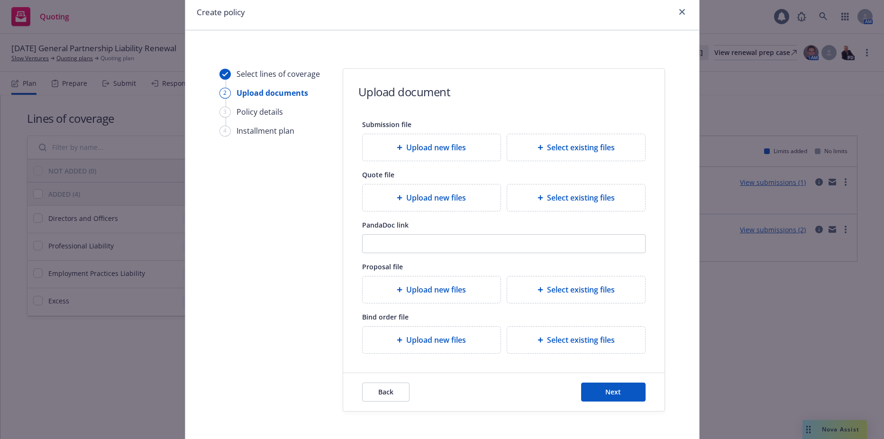
scroll to position [79, 0]
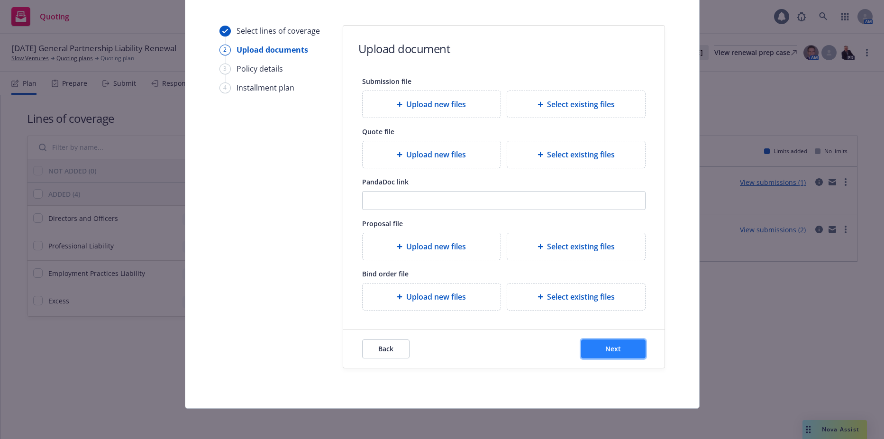
click at [593, 345] on button "Next" at bounding box center [613, 349] width 64 height 19
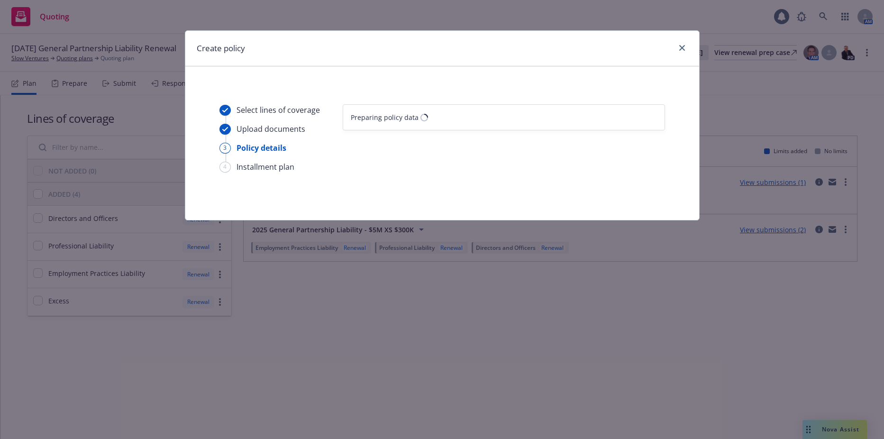
select select "12"
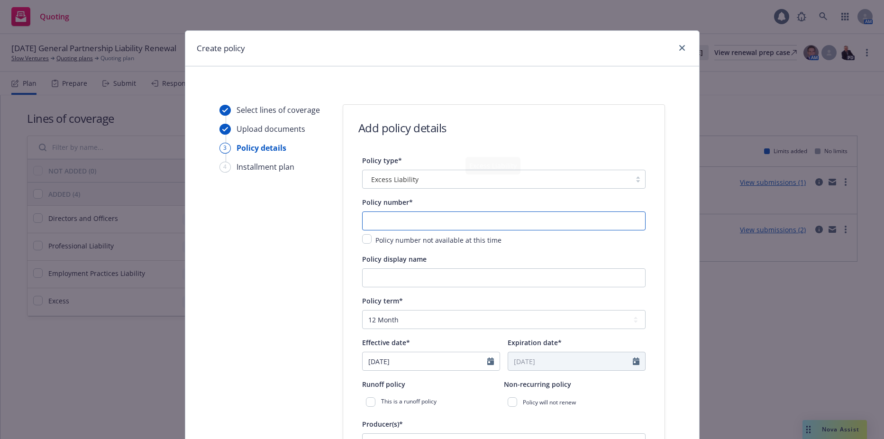
click at [395, 221] on input "text" at bounding box center [504, 221] width 284 height 19
click at [408, 222] on input "text" at bounding box center [504, 221] width 284 height 19
paste input "8033849731"
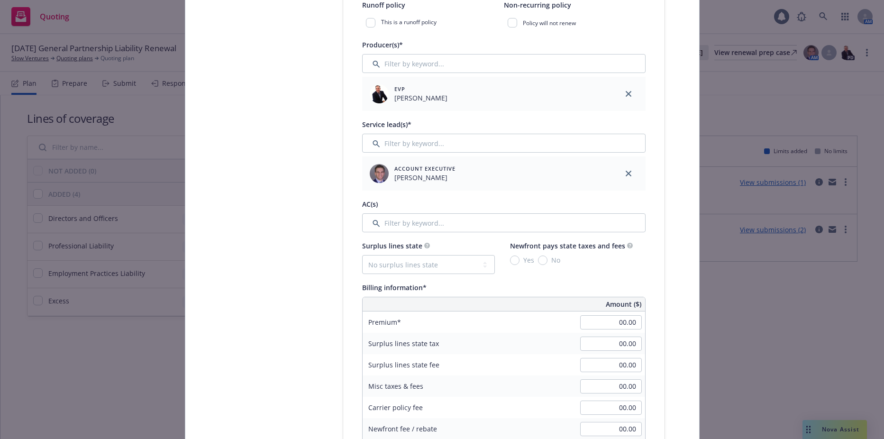
scroll to position [427, 0]
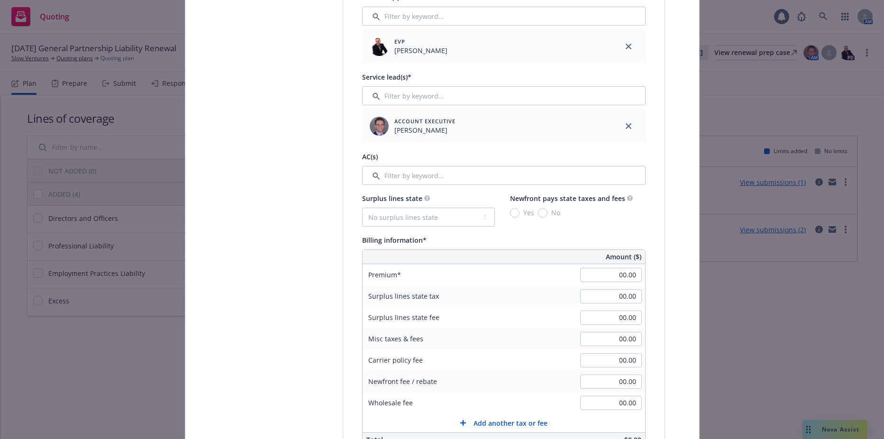
type input "8033849731"
click at [431, 212] on select "No surplus lines state [US_STATE] [US_STATE] [US_STATE] [US_STATE] [US_STATE] […" at bounding box center [428, 217] width 133 height 19
select select "CA"
click at [362, 208] on select "No surplus lines state [US_STATE] [US_STATE] [US_STATE] [US_STATE] [US_STATE] […" at bounding box center [428, 217] width 133 height 19
click at [511, 212] on input "Yes" at bounding box center [514, 212] width 9 height 9
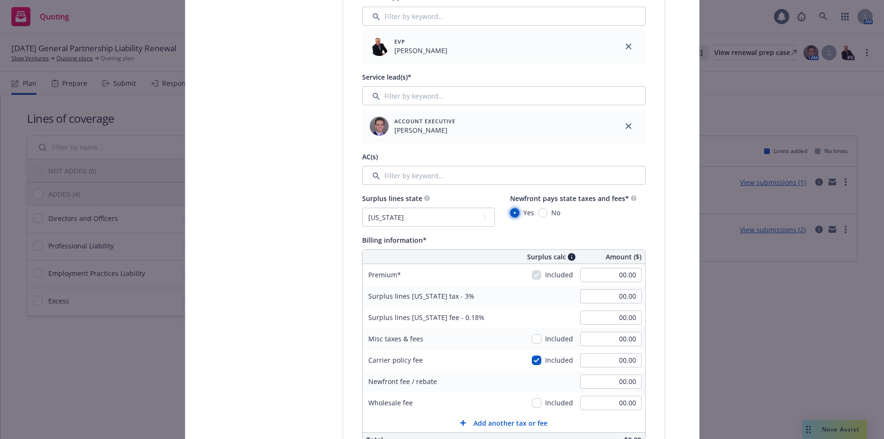
radio input "true"
click at [607, 275] on input "00.00" at bounding box center [611, 275] width 62 height 14
type input "75,000.00"
type input "2,250.00"
type input "135.00"
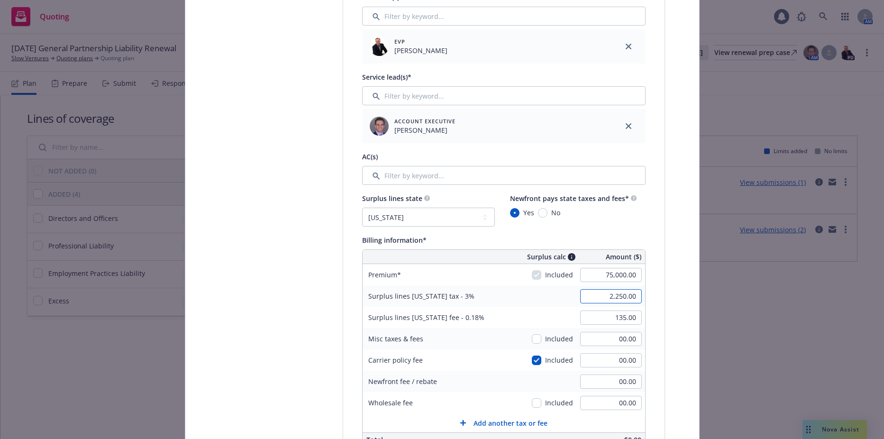
click at [611, 300] on input "2,250.00" at bounding box center [611, 296] width 62 height 14
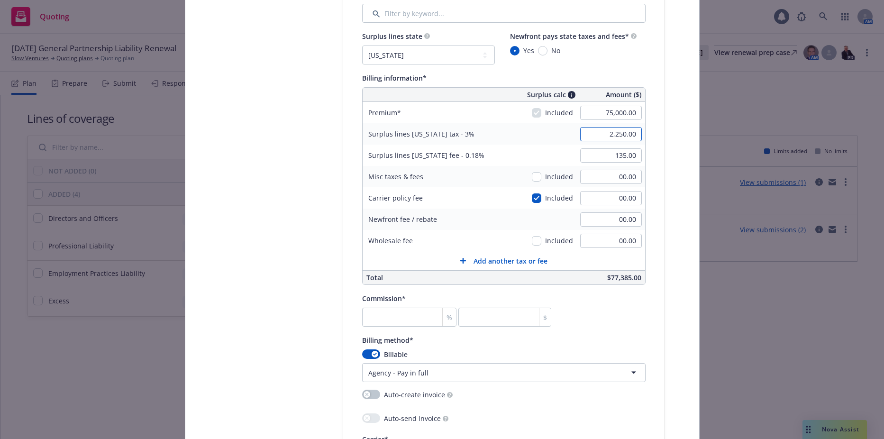
scroll to position [664, 0]
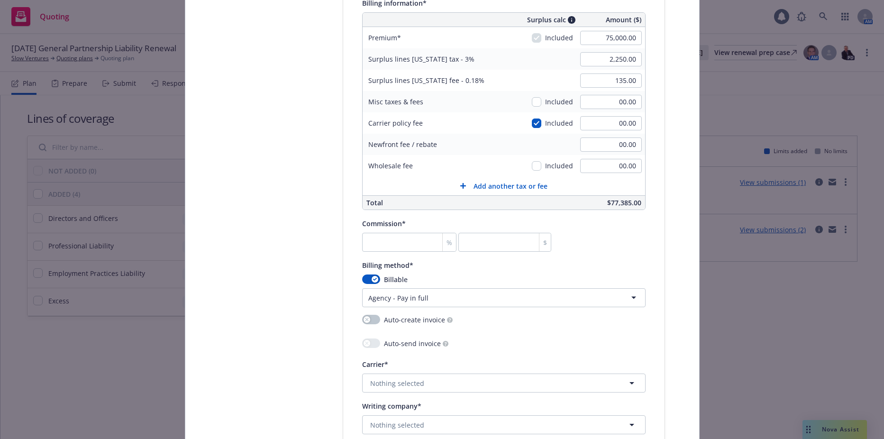
click at [367, 227] on span "Commission*" at bounding box center [384, 223] width 44 height 9
click at [366, 247] on input "number" at bounding box center [409, 242] width 95 height 19
type input "1"
type input "750"
type input "17"
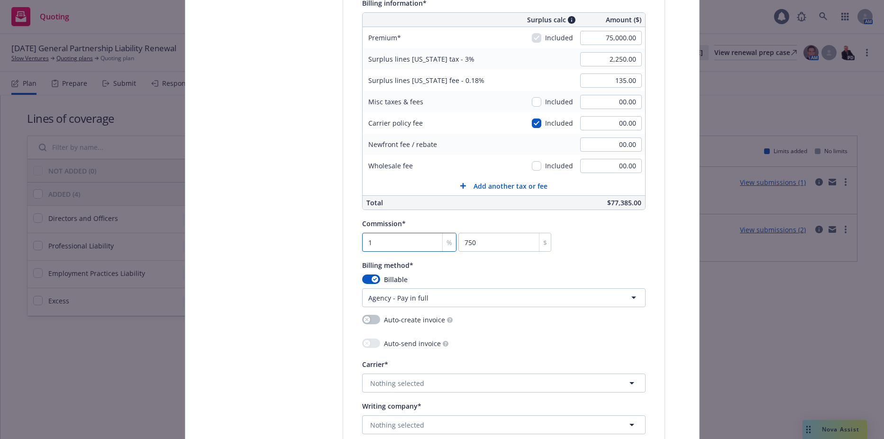
type input "12750"
type input "17.5"
type input "13125"
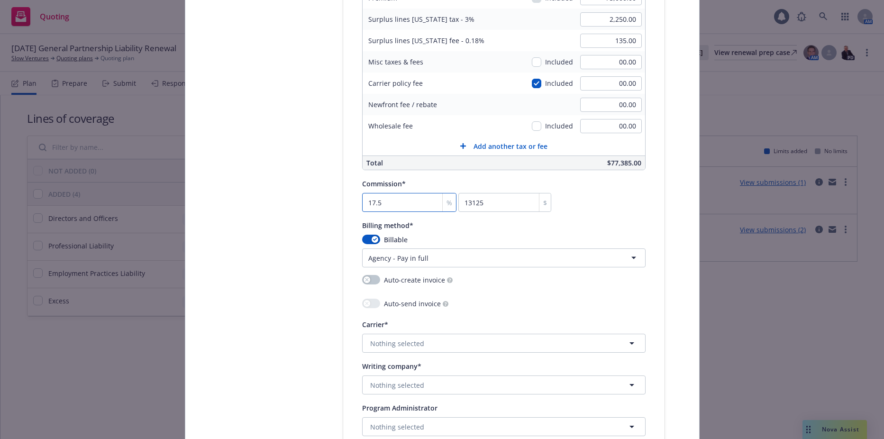
scroll to position [806, 0]
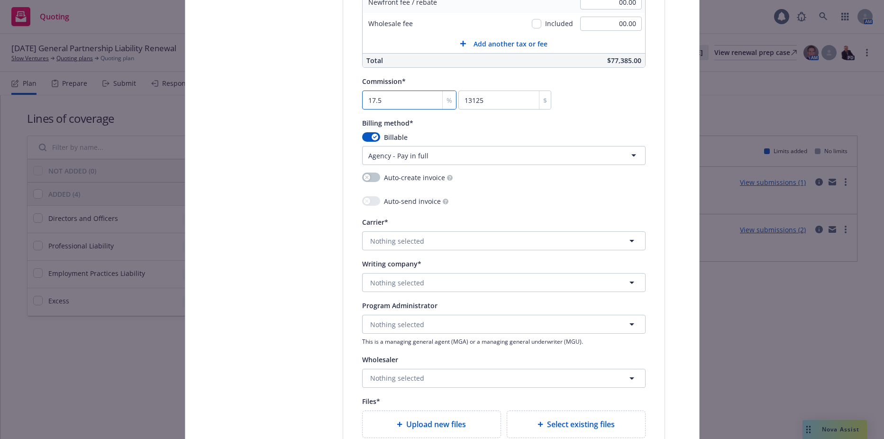
type input "17.5"
click at [386, 247] on button "Nothing selected" at bounding box center [504, 240] width 284 height 19
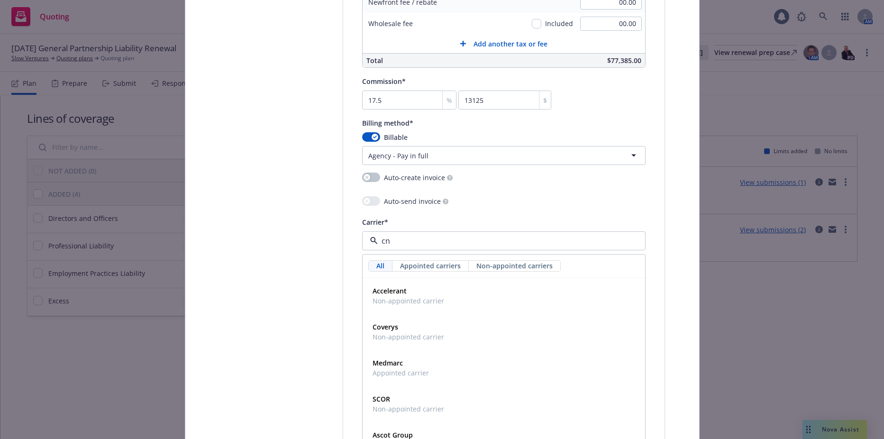
type input "cna"
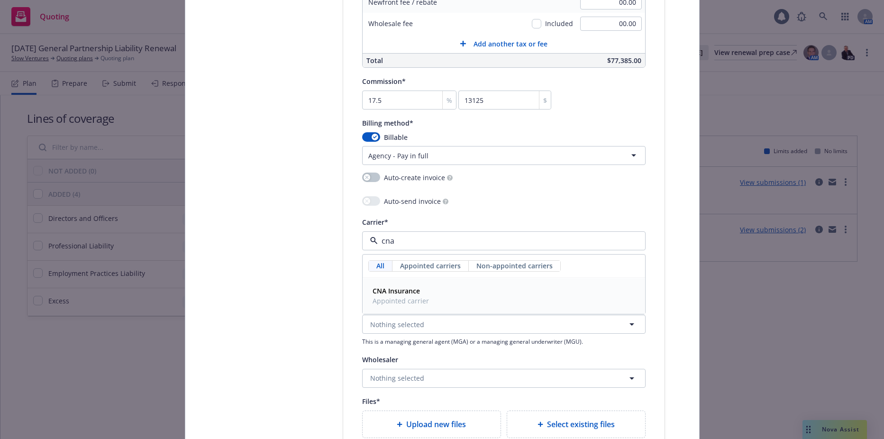
click at [450, 294] on div "CNA Insurance Appointed carrier" at bounding box center [504, 296] width 270 height 24
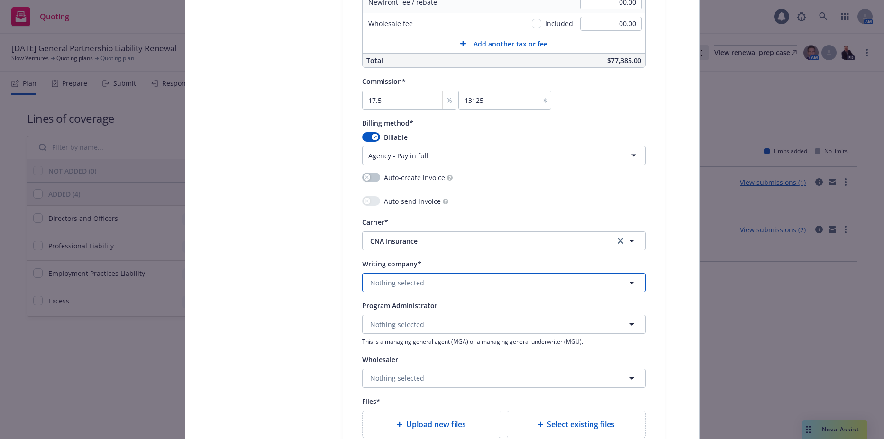
click at [444, 286] on button "Nothing selected" at bounding box center [504, 282] width 284 height 19
type input "columbia"
click at [461, 256] on div "Columbia Casualty Company Domestic - 31127" at bounding box center [418, 251] width 99 height 24
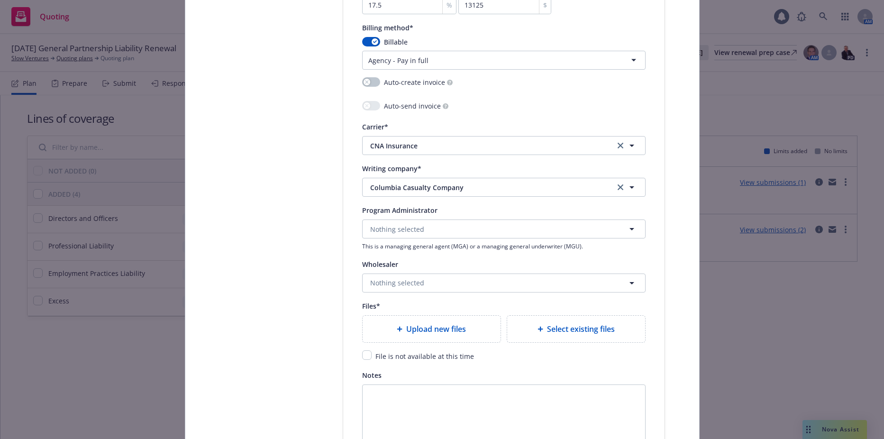
scroll to position [948, 0]
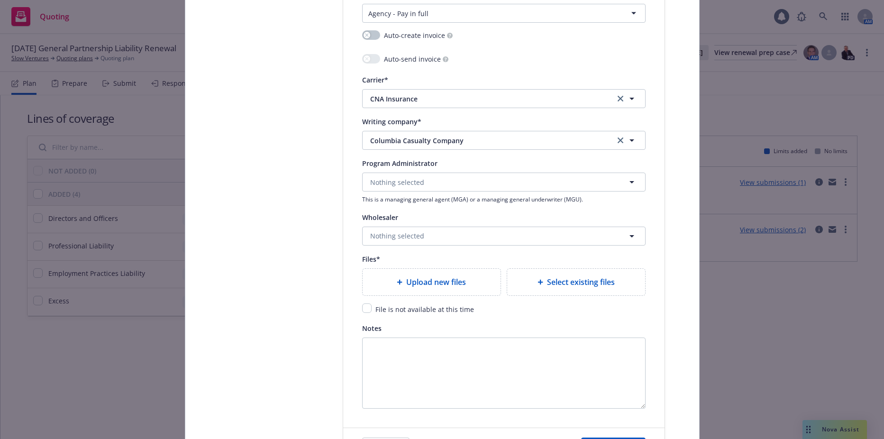
click at [538, 285] on icon at bounding box center [541, 282] width 6 height 6
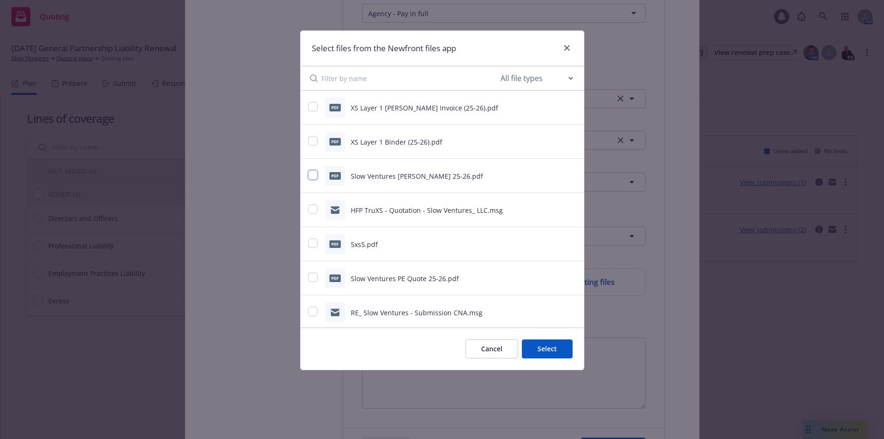
click at [309, 175] on input "checkbox" at bounding box center [312, 174] width 9 height 9
checkbox input "true"
click at [548, 344] on button "Select 1 file" at bounding box center [539, 349] width 68 height 19
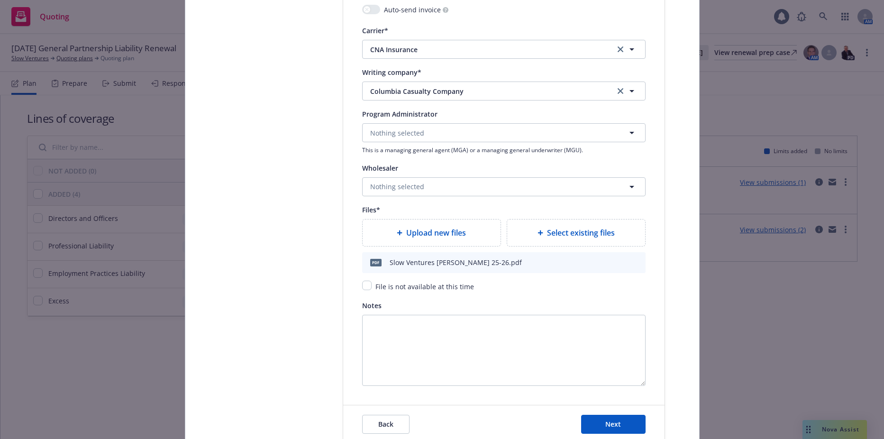
scroll to position [1073, 0]
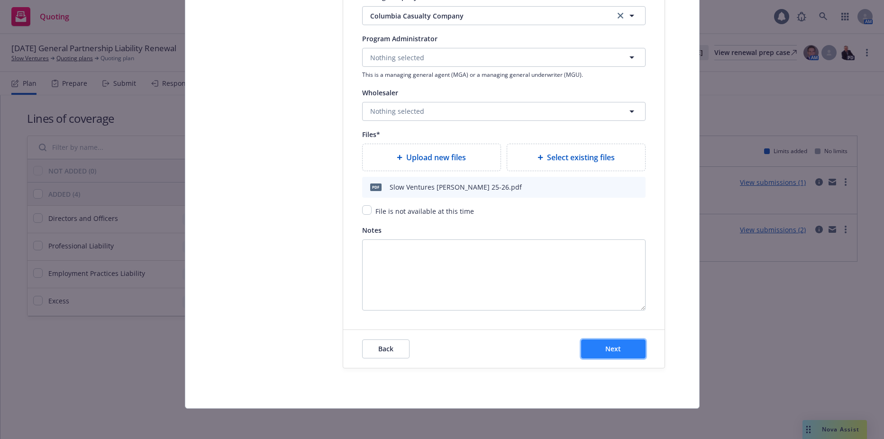
click at [598, 341] on button "Next" at bounding box center [613, 349] width 64 height 19
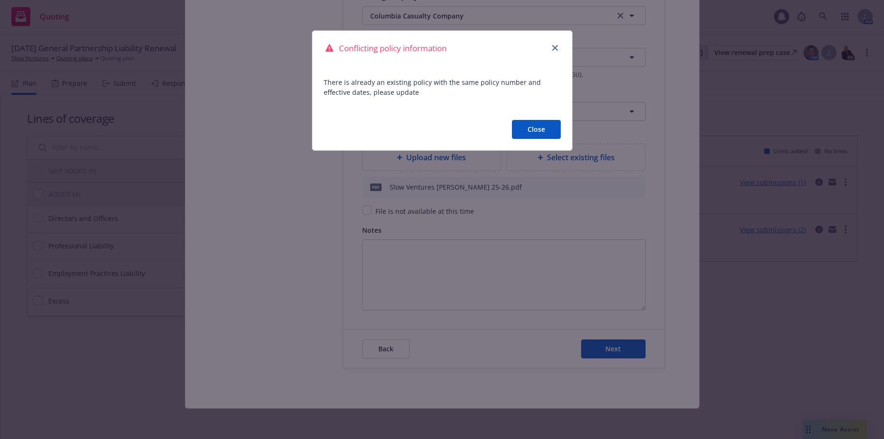
click at [519, 124] on button "Close" at bounding box center [536, 129] width 49 height 19
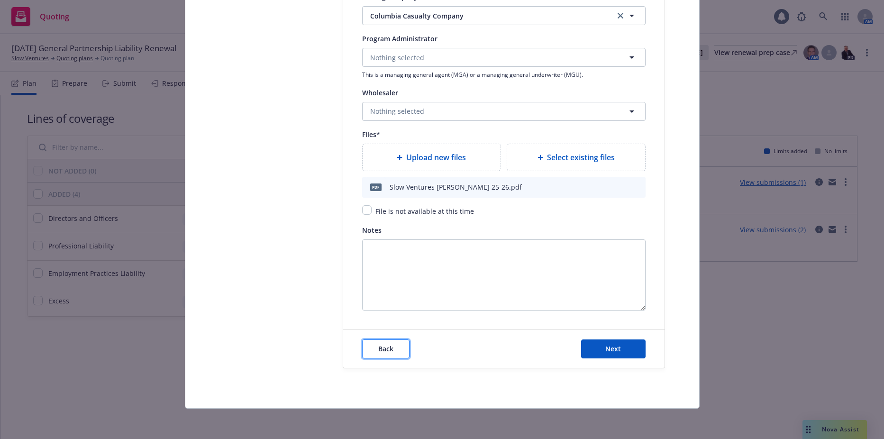
click at [381, 349] on span "Back" at bounding box center [385, 348] width 15 height 9
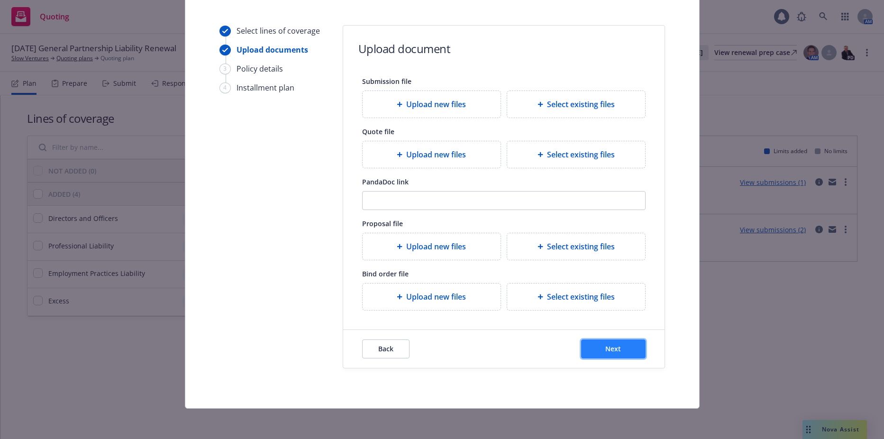
click at [605, 358] on button "Next" at bounding box center [613, 349] width 64 height 19
select select "12"
select select "CA"
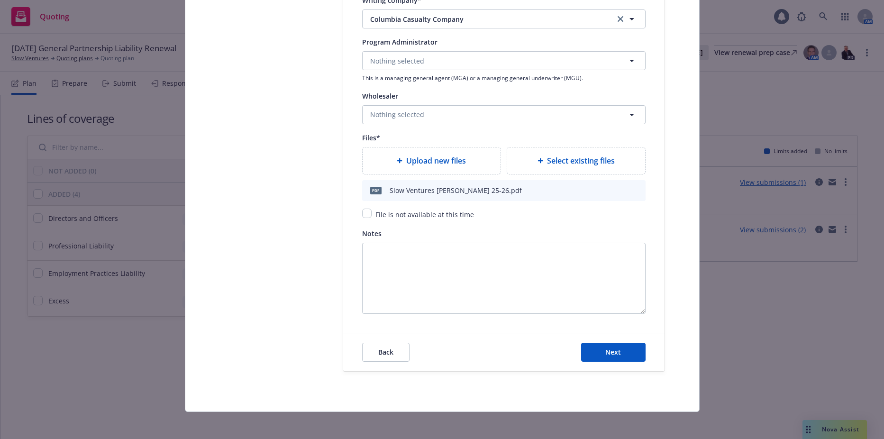
scroll to position [1073, 0]
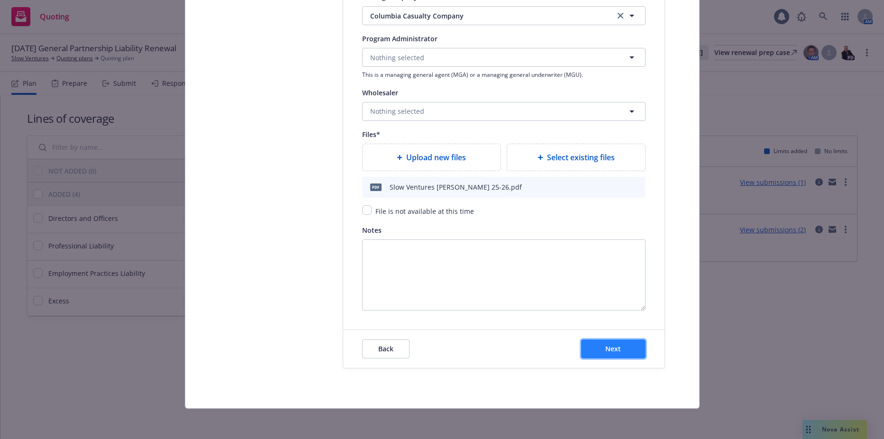
click at [606, 352] on span "Next" at bounding box center [614, 348] width 16 height 9
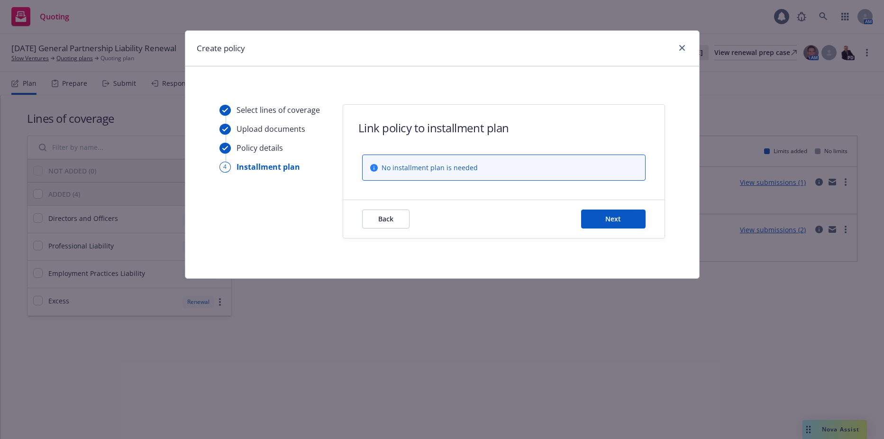
scroll to position [0, 0]
click at [602, 224] on button "Next" at bounding box center [613, 219] width 64 height 19
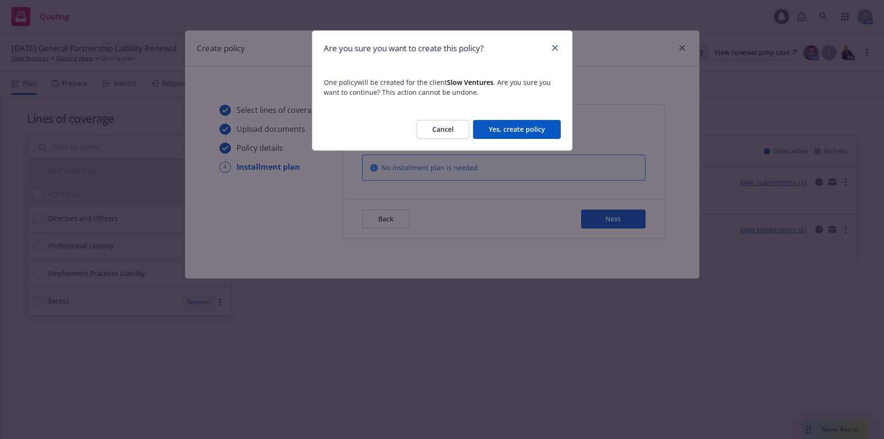
click at [505, 127] on button "Yes, create policy" at bounding box center [517, 129] width 88 height 19
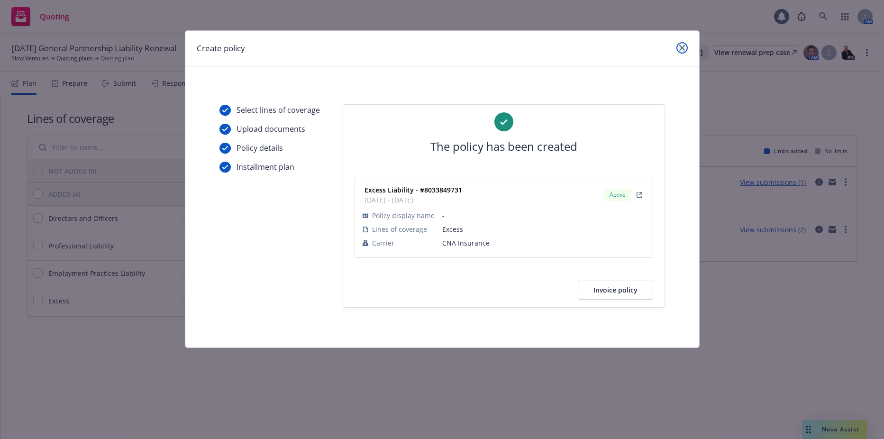
click at [682, 46] on icon "close" at bounding box center [683, 48] width 6 height 6
